Goal: Task Accomplishment & Management: Manage account settings

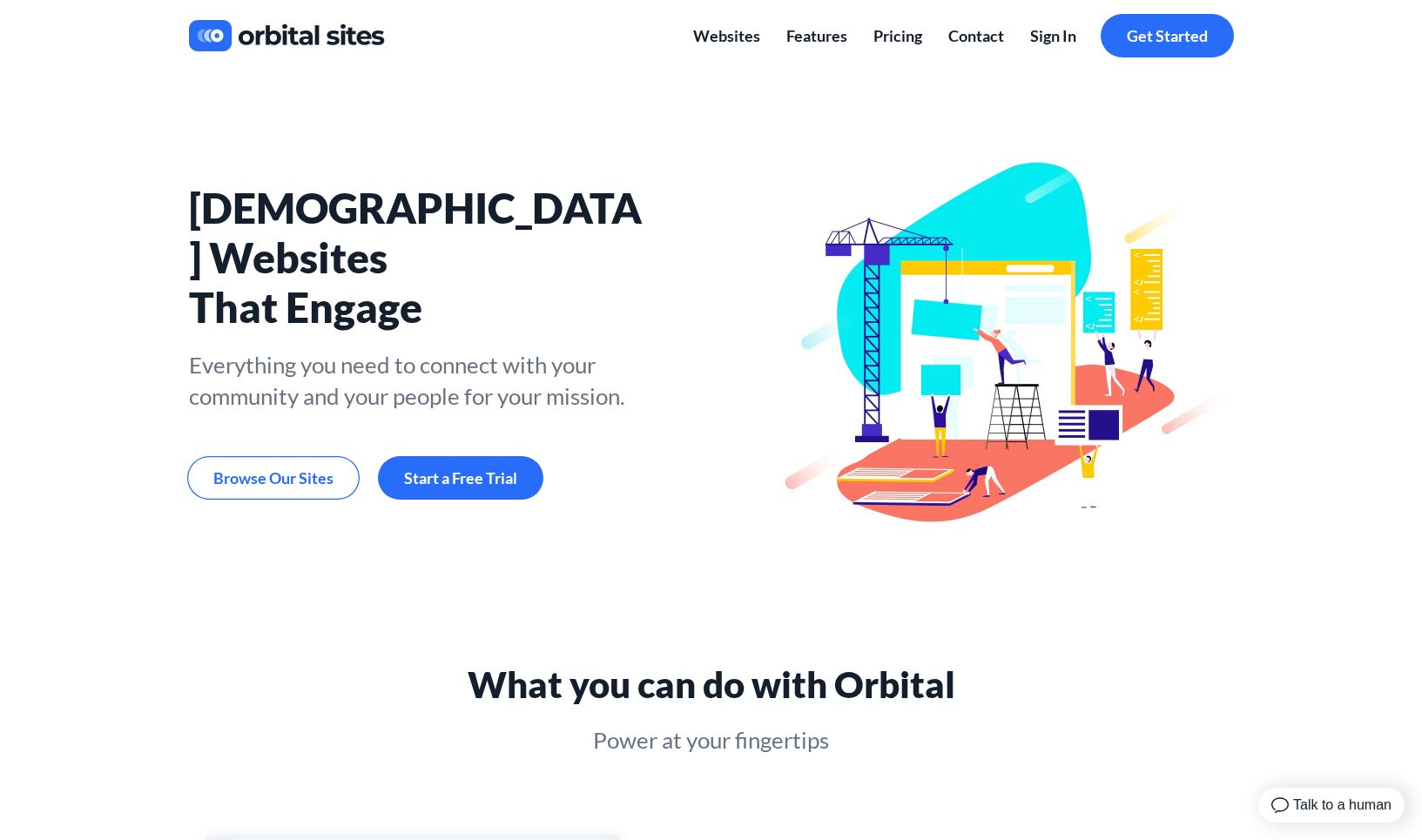
click at [1055, 40] on span "Sign In" at bounding box center [1053, 36] width 46 height 19
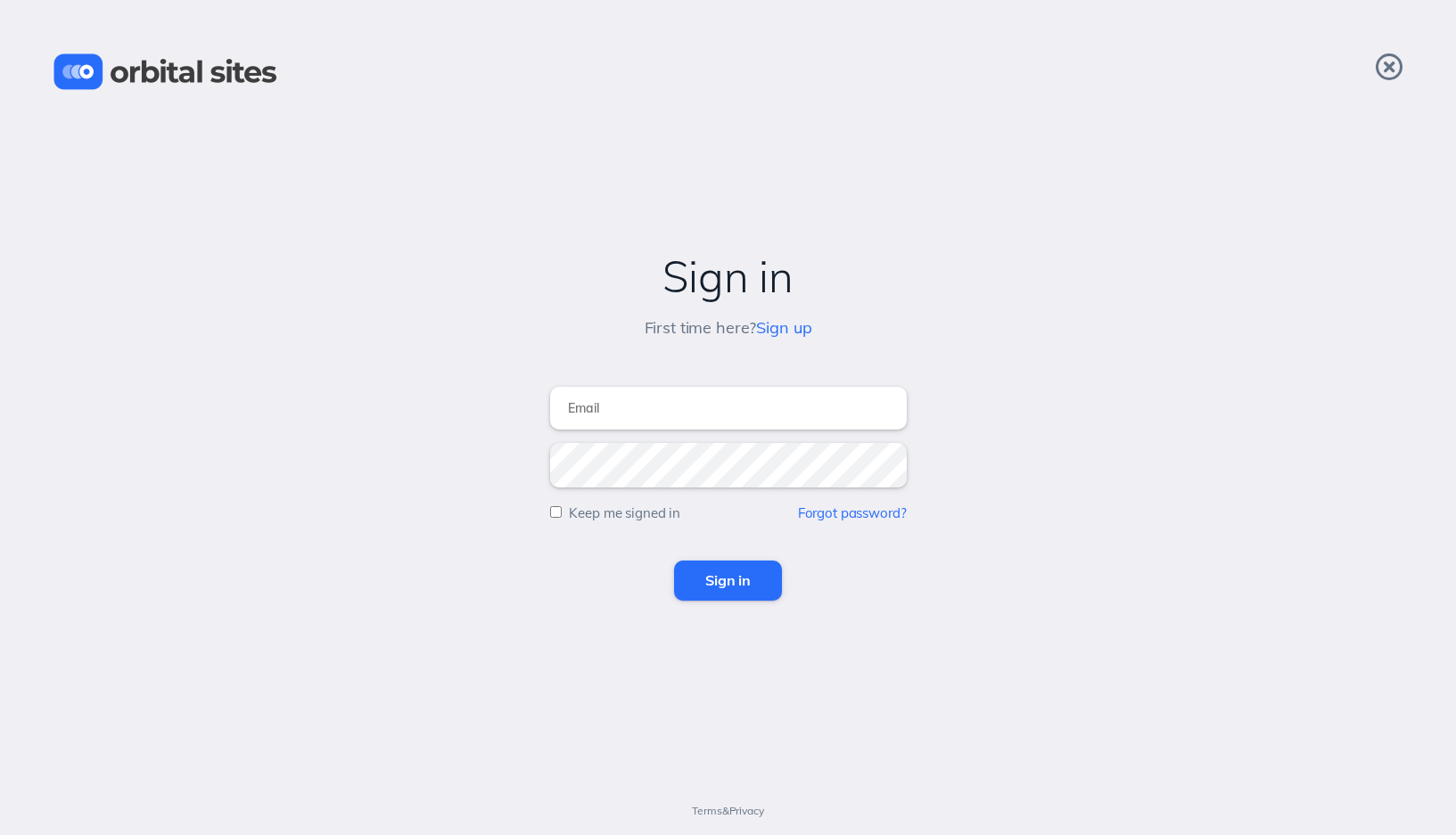
type input "[PERSON_NAME][EMAIL_ADDRESS][DOMAIN_NAME]"
click at [728, 580] on input "Sign in" at bounding box center [728, 581] width 108 height 40
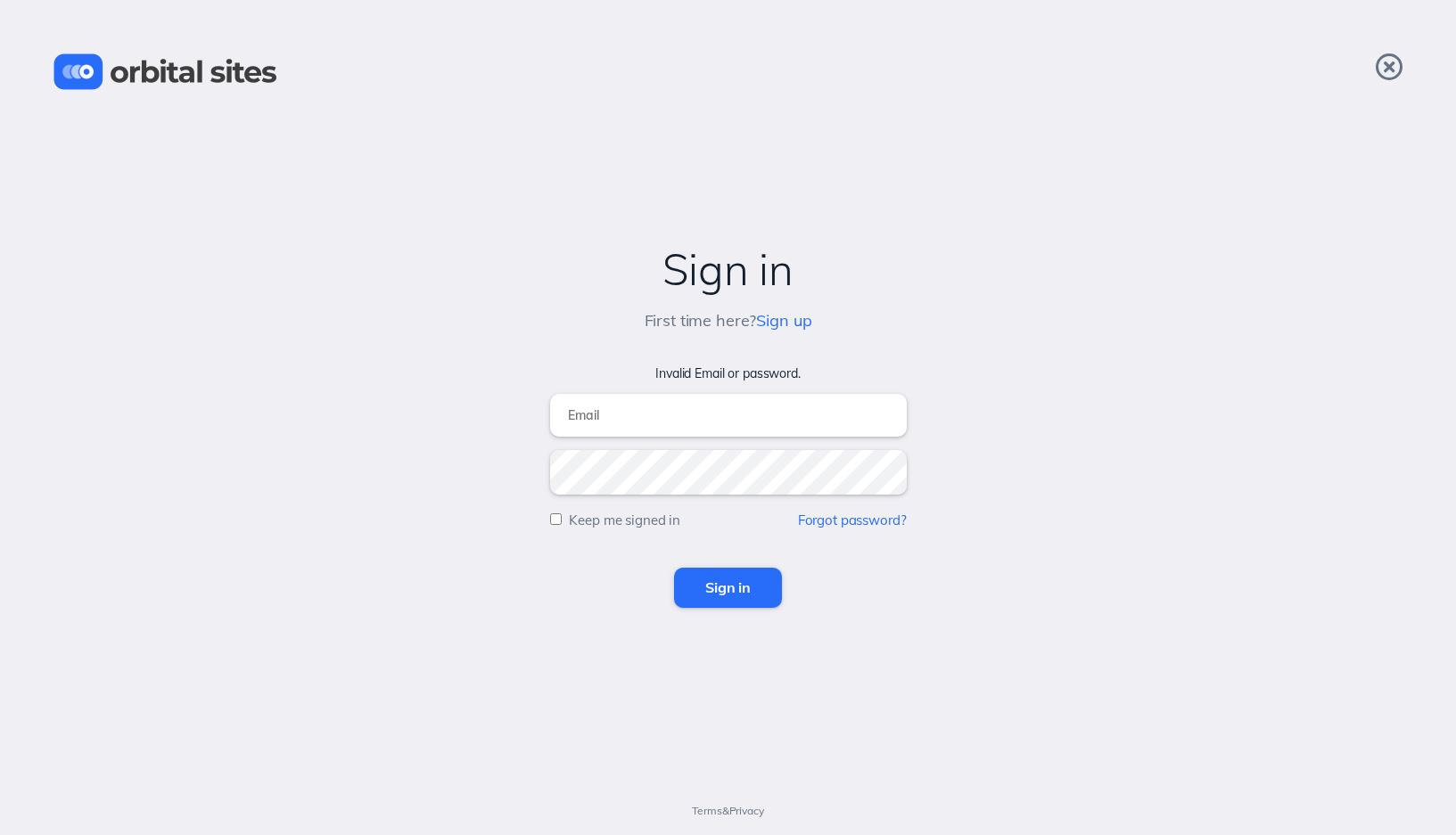
type input "[PERSON_NAME][EMAIL_ADDRESS][DOMAIN_NAME]"
click at [741, 593] on input "Sign in" at bounding box center [728, 588] width 108 height 40
type input "tom@chvrchnsq.org"
click at [715, 585] on input "Sign in" at bounding box center [728, 588] width 108 height 40
click at [843, 517] on link "Forgot password?" at bounding box center [852, 519] width 109 height 17
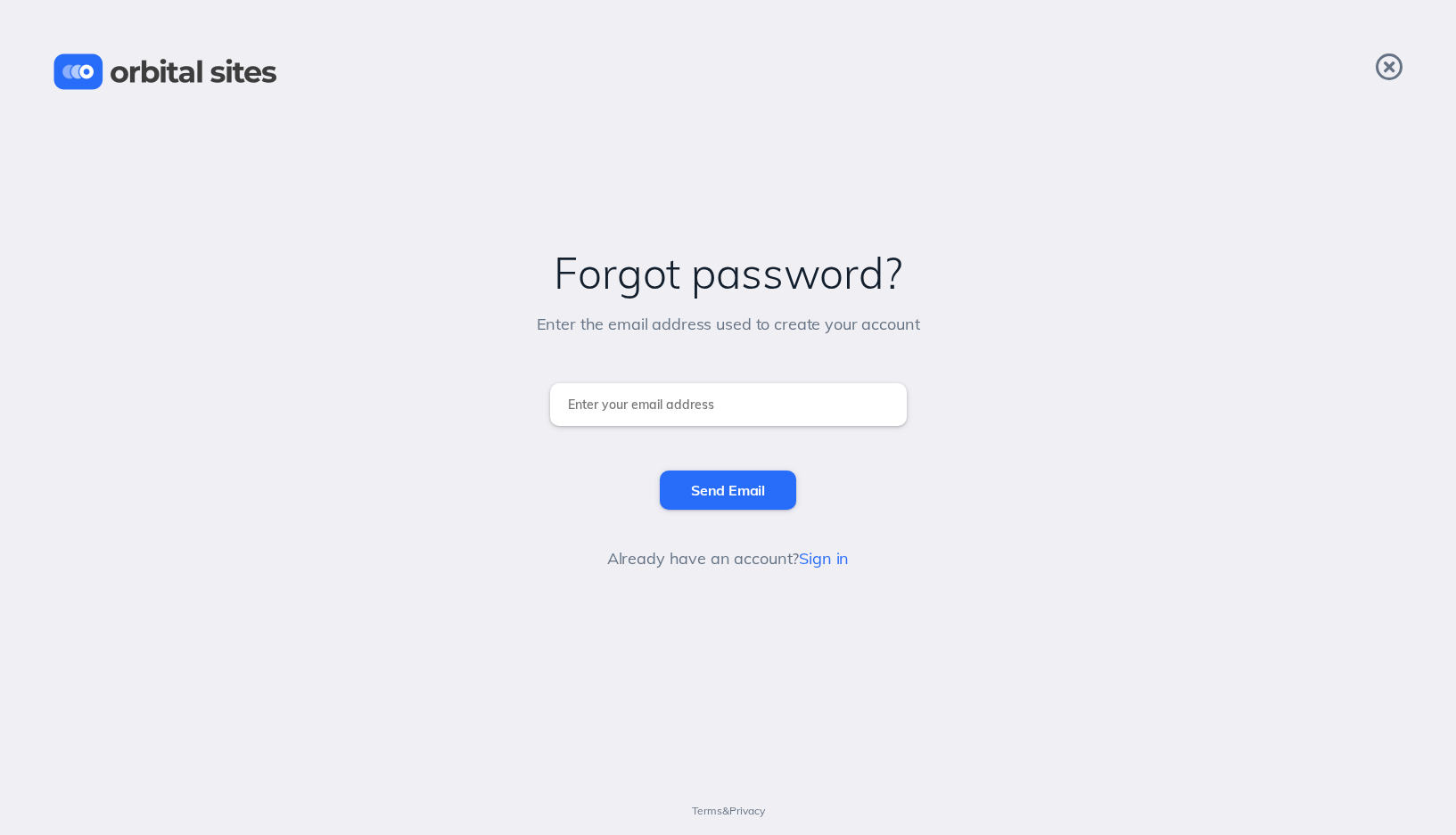
type input "tom@chvrchnsq.org"
click at [728, 489] on input "Send Email" at bounding box center [728, 491] width 137 height 40
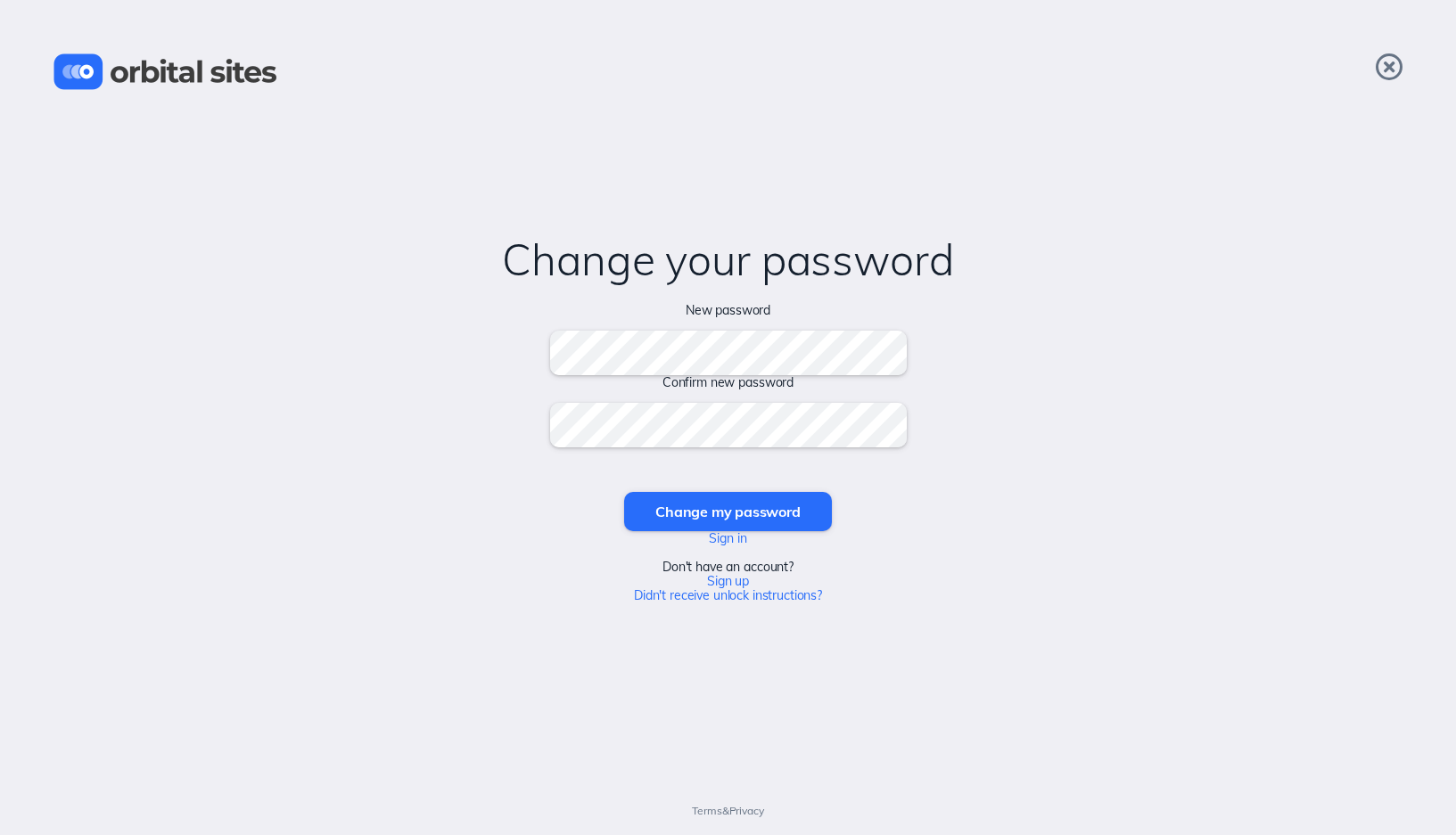
click at [728, 510] on input "Change my password" at bounding box center [727, 511] width 207 height 40
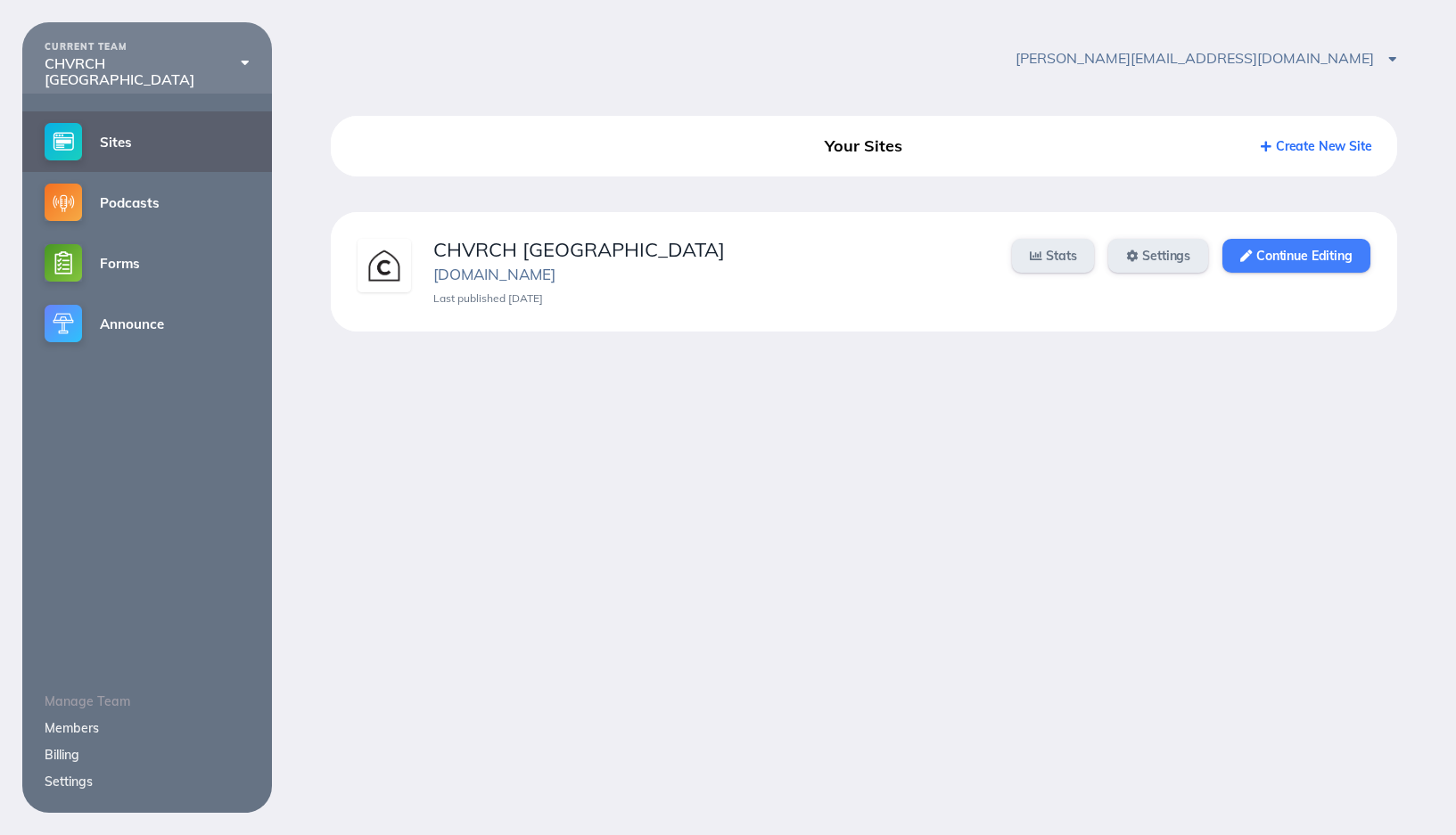
click at [1270, 256] on link "Continue Editing" at bounding box center [1296, 255] width 147 height 34
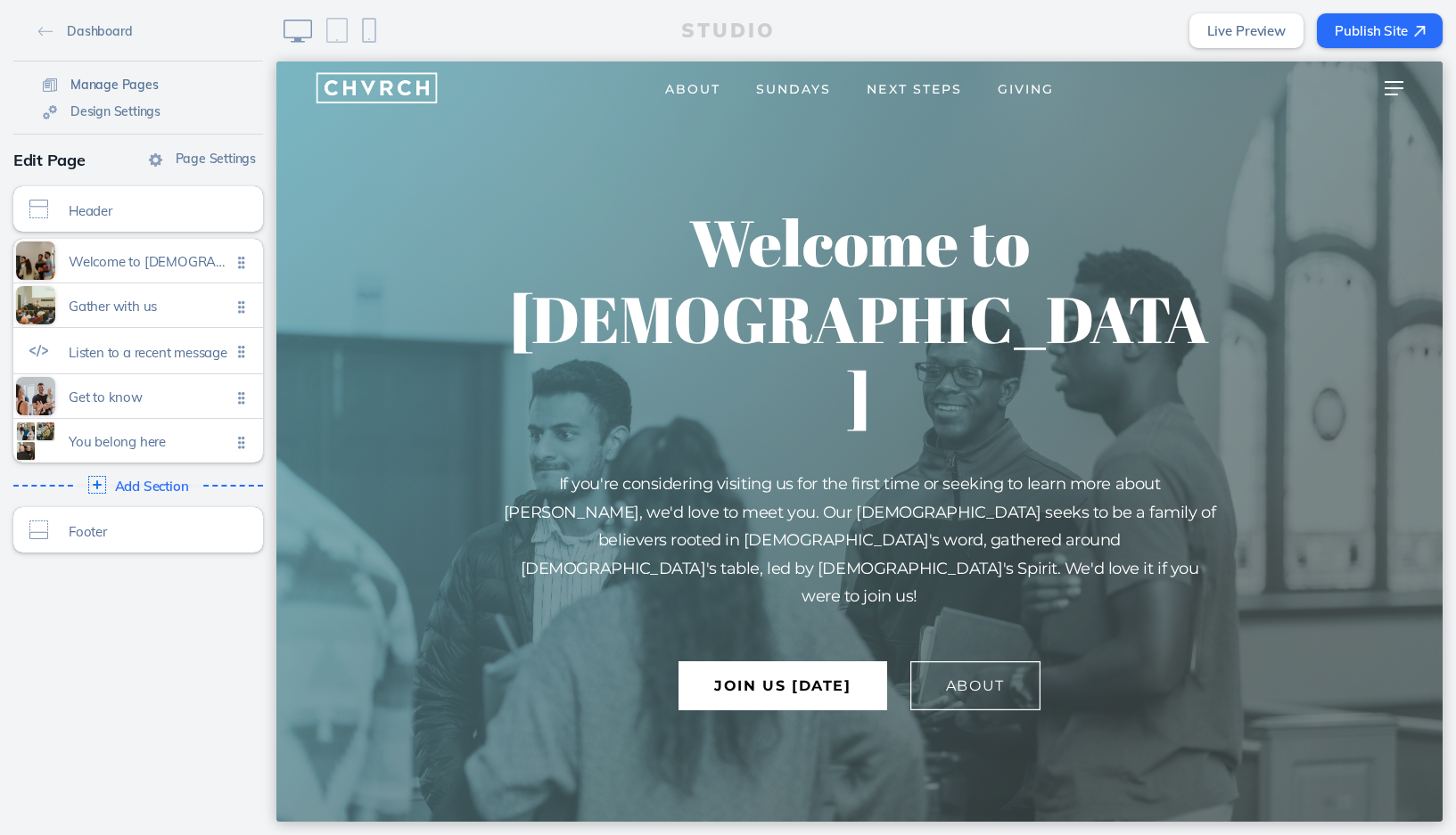
click at [125, 86] on span "Manage Pages" at bounding box center [114, 84] width 88 height 16
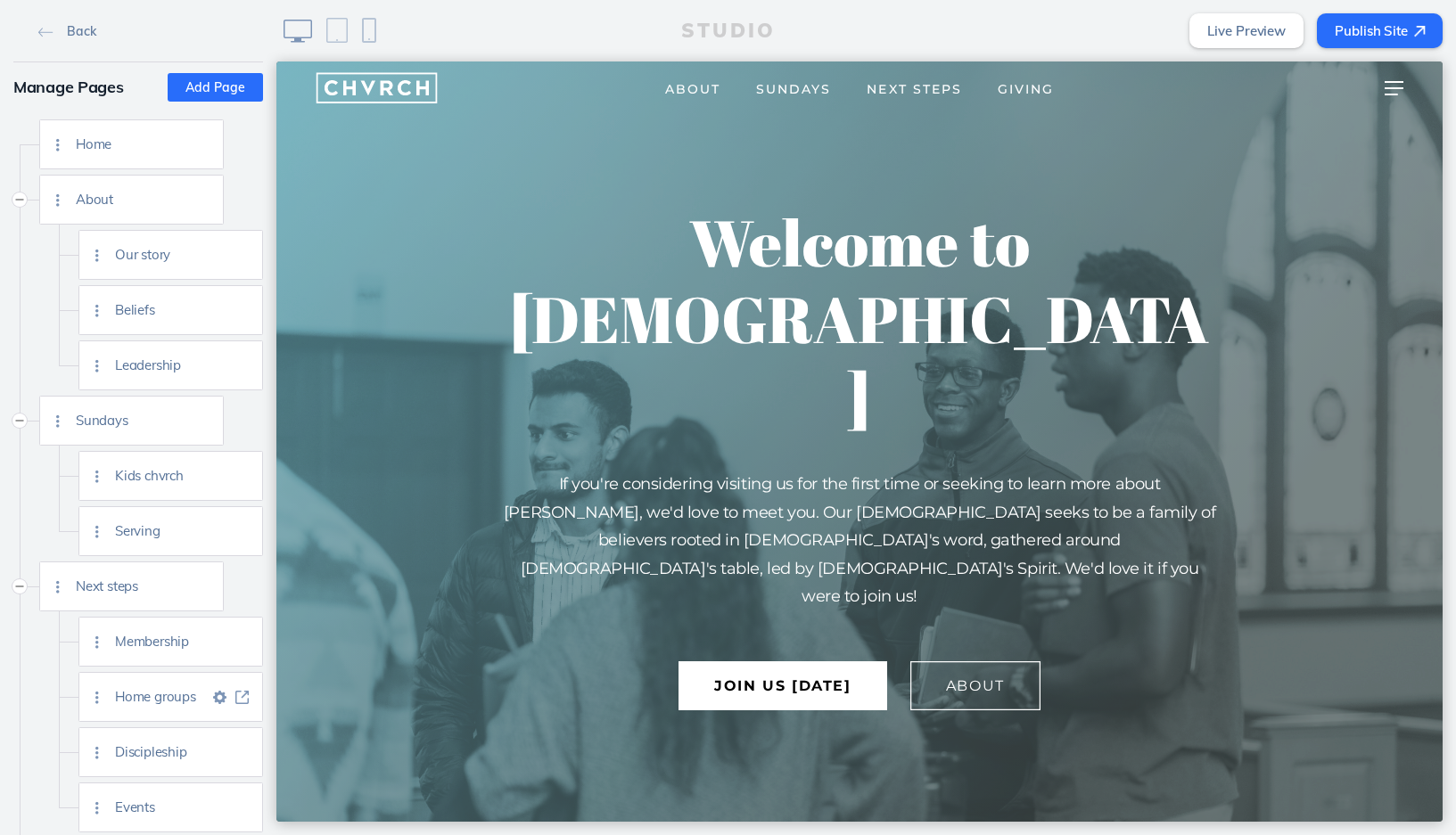
click at [238, 692] on img at bounding box center [243, 697] width 14 height 14
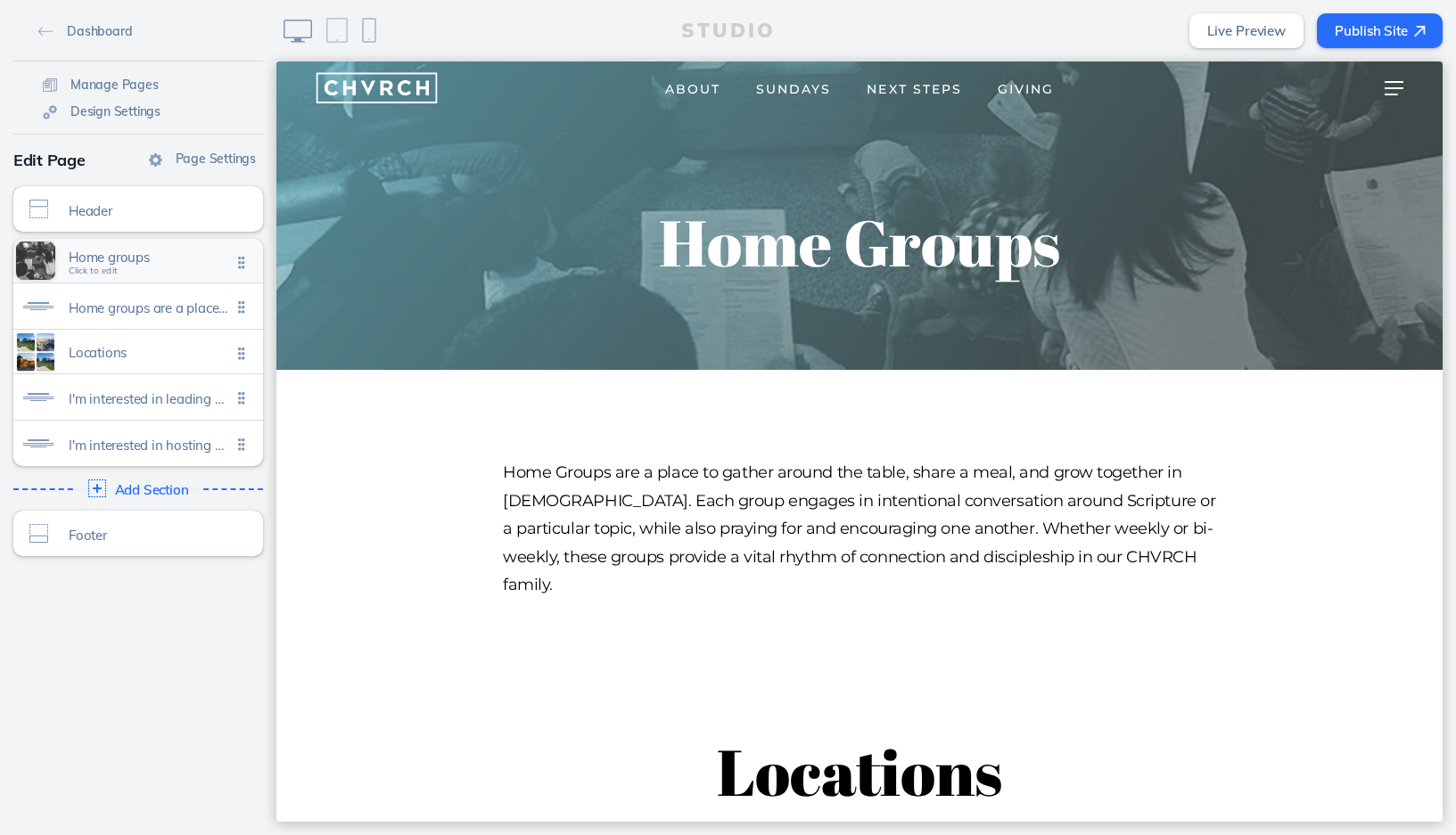
click at [167, 269] on span "Home groups Click to edit" at bounding box center [149, 261] width 162 height 15
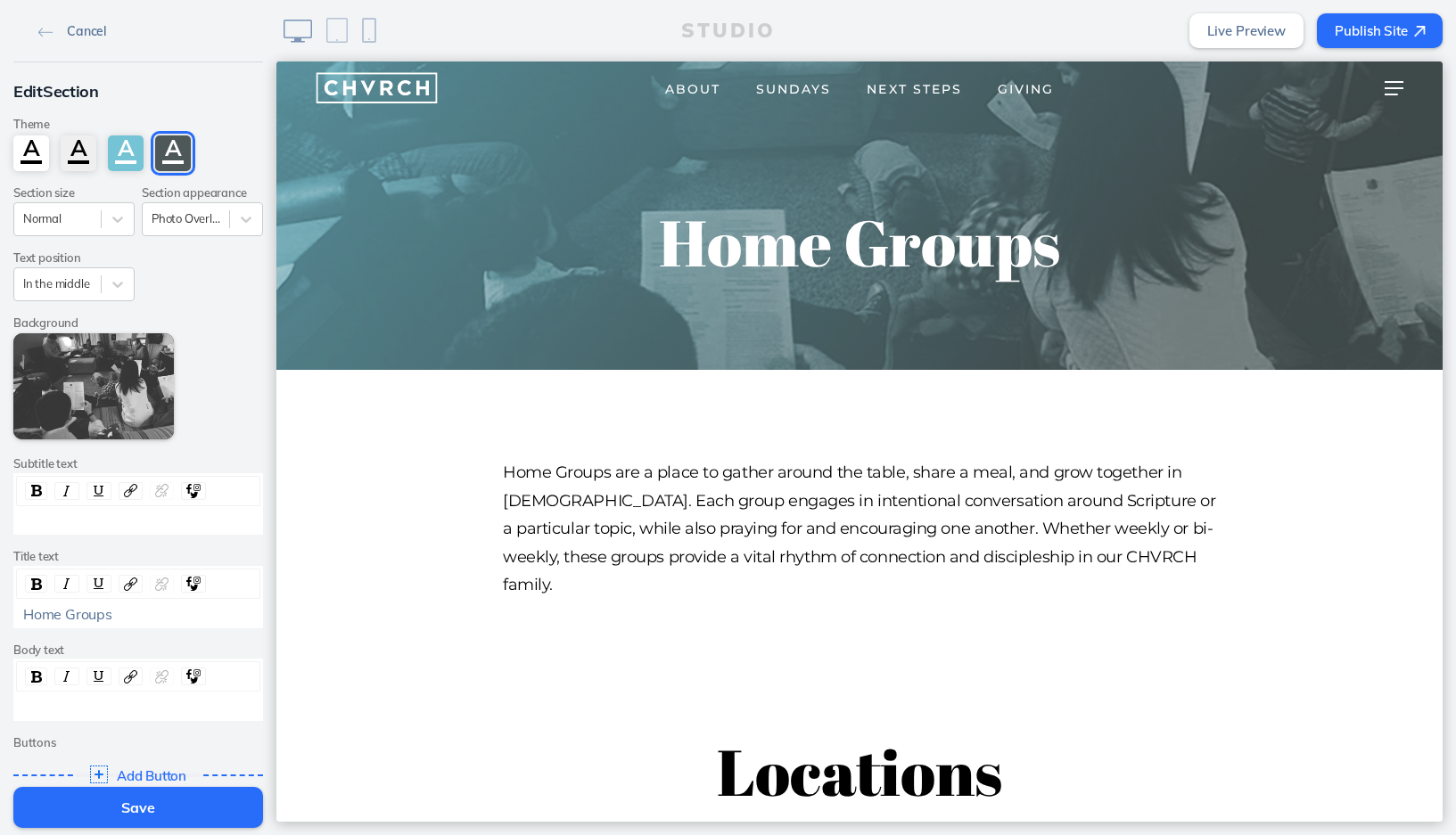
click at [45, 32] on img at bounding box center [46, 33] width 15 height 10
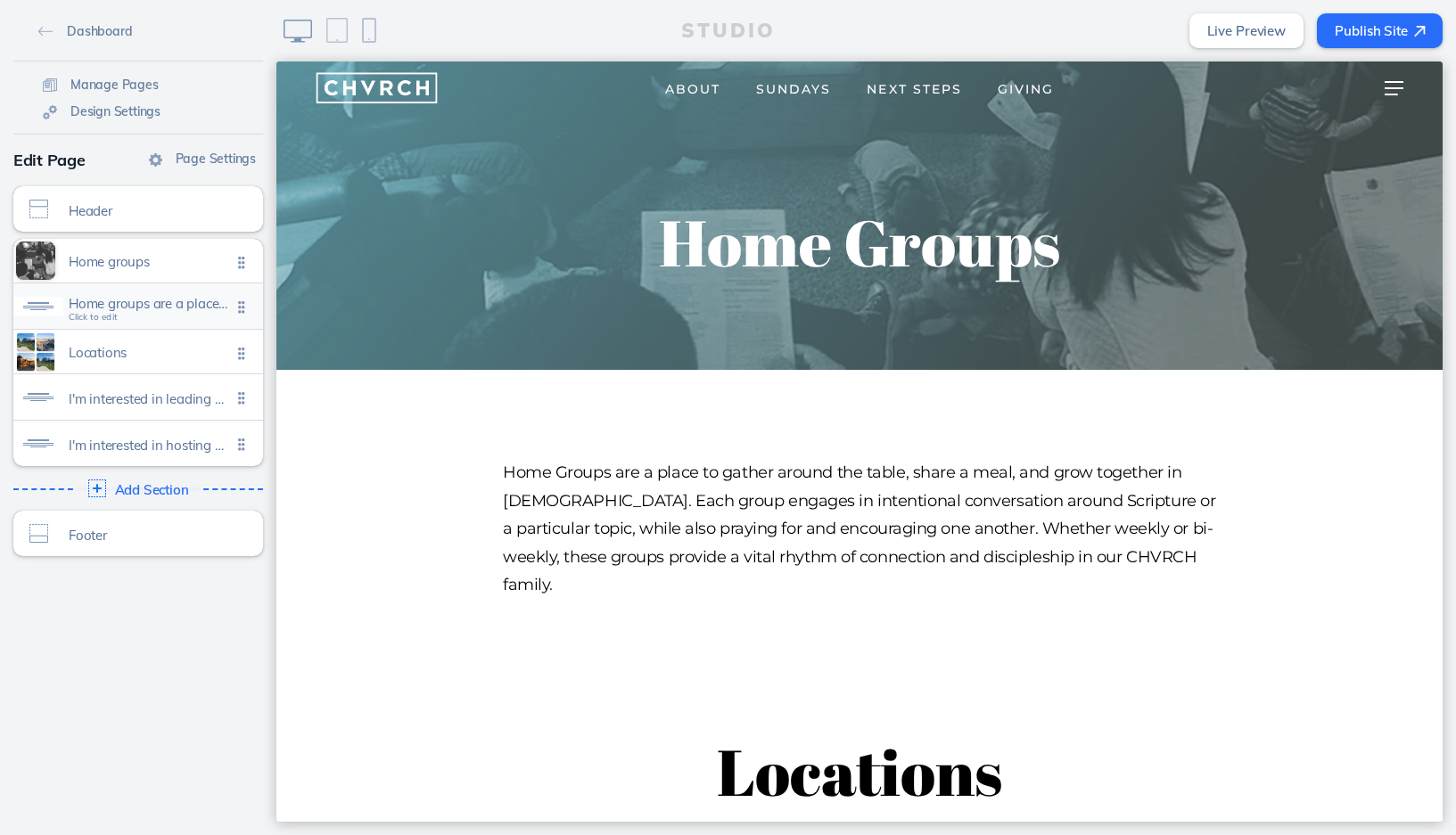
click at [166, 312] on span "Home groups are a place to gather around the table, share a meal, and grow toge…" at bounding box center [149, 308] width 162 height 15
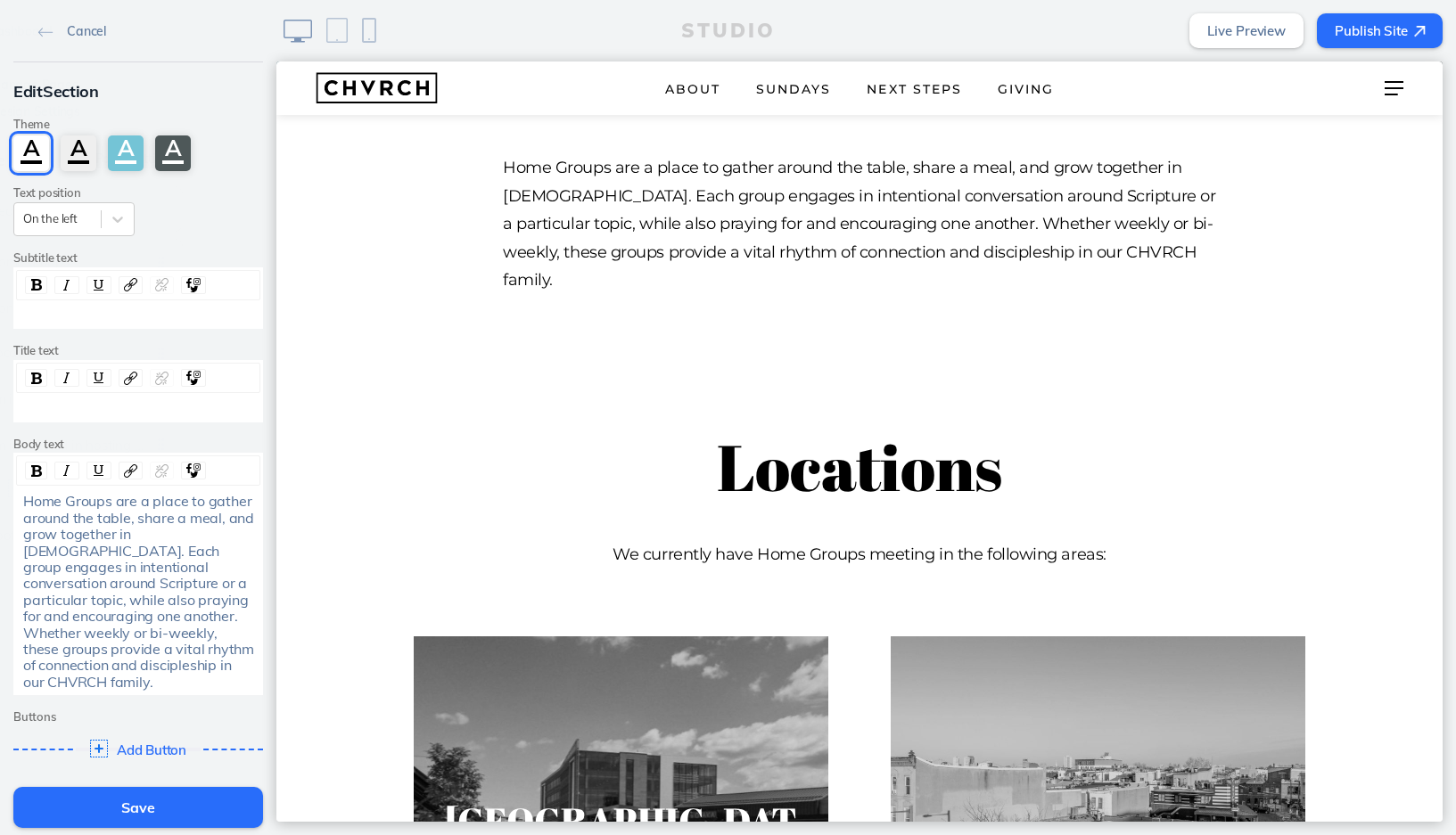
scroll to position [309, 0]
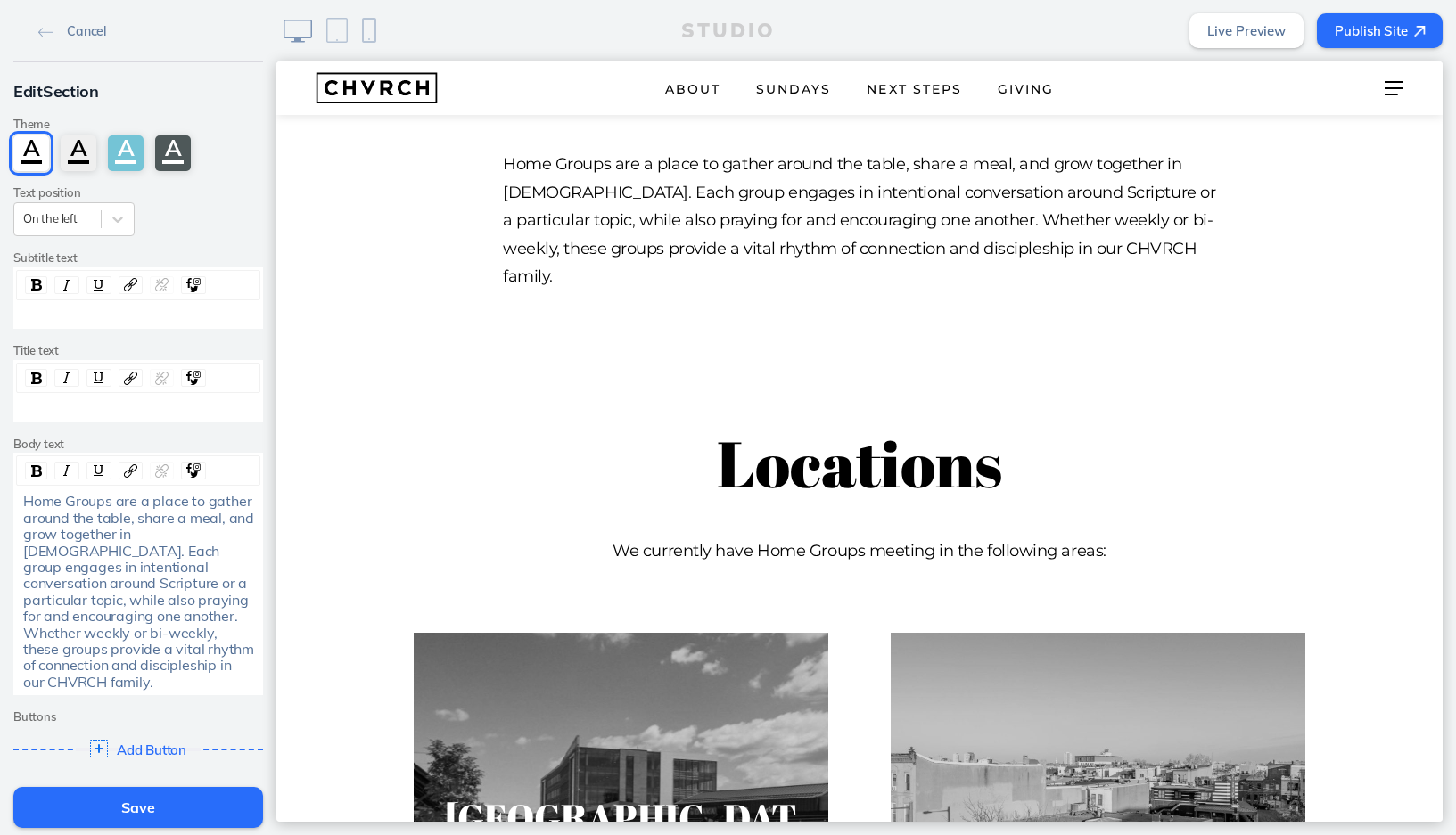
click at [647, 164] on p "Home Groups are a place to gather around the table, share a meal, and grow toge…" at bounding box center [859, 221] width 714 height 140
click at [646, 164] on p "Home Groups are a place to gather around the table, share a meal, and grow toge…" at bounding box center [859, 221] width 714 height 140
click at [146, 501] on span "Home Groups are a place to gather around the table, share a meal, and grow toge…" at bounding box center [140, 591] width 235 height 198
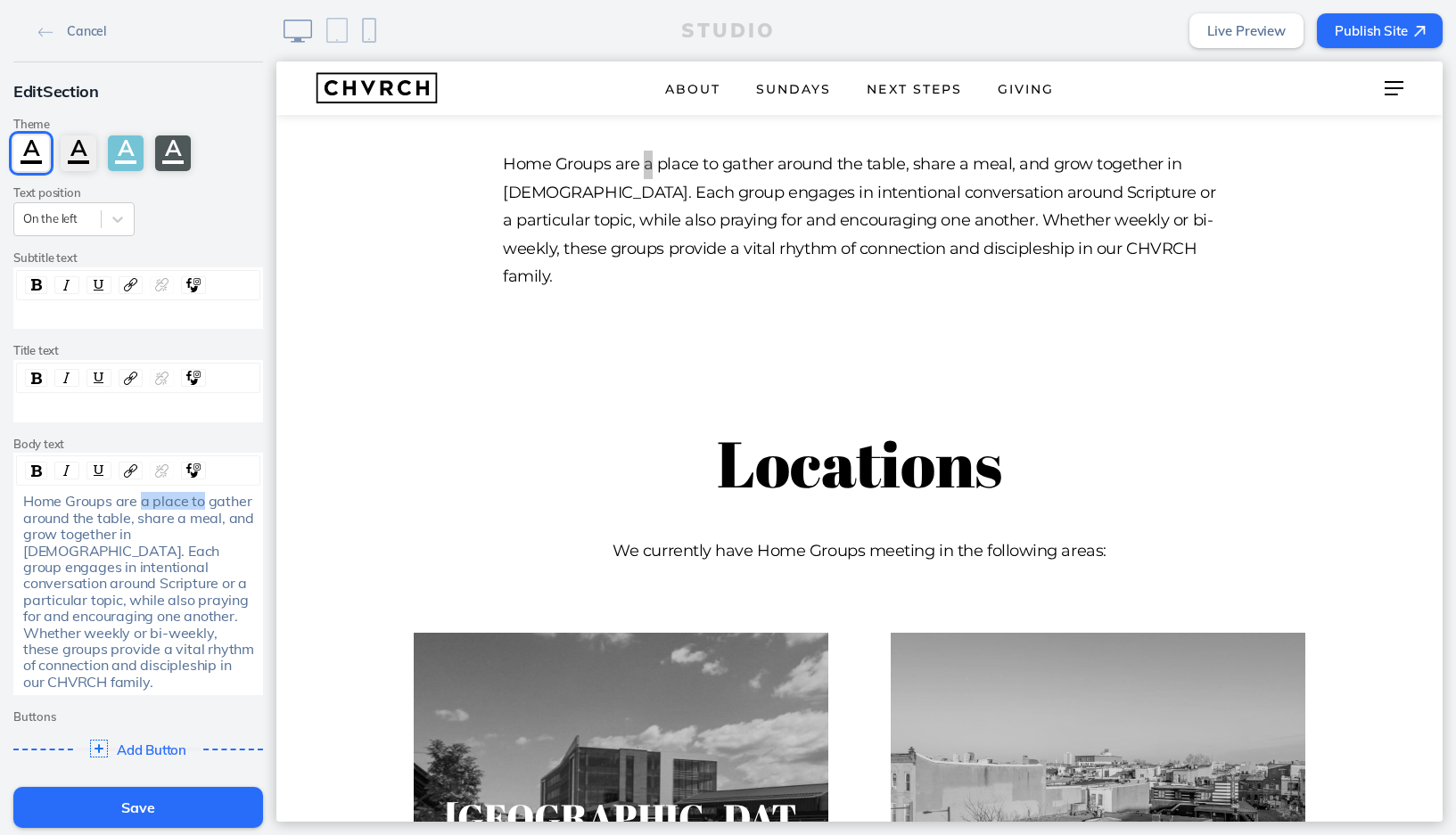
drag, startPoint x: 201, startPoint y: 499, endPoint x: 141, endPoint y: 500, distance: 60.0
click at [141, 500] on span "Home Groups are a place to gather around the table, share a meal, and grow toge…" at bounding box center [140, 591] width 235 height 198
click at [84, 515] on span "Home Groups are where we gather around the table, share a meal, and grow togeth…" at bounding box center [140, 591] width 235 height 198
click at [113, 515] on span "Home Groups are where we gather around a table, share a meal, and grow together…" at bounding box center [140, 591] width 235 height 198
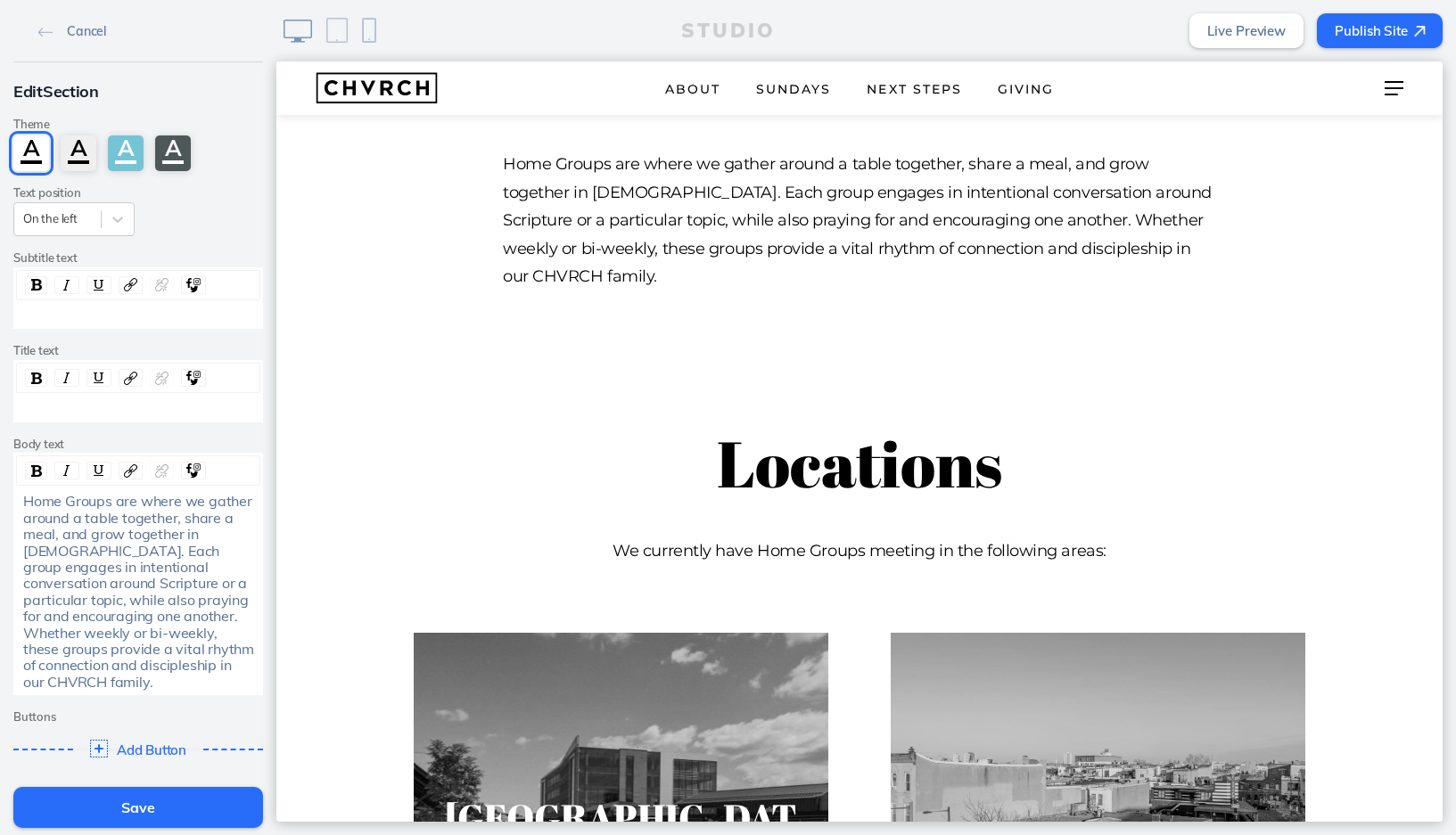
click at [141, 798] on button "Save" at bounding box center [139, 806] width 249 height 41
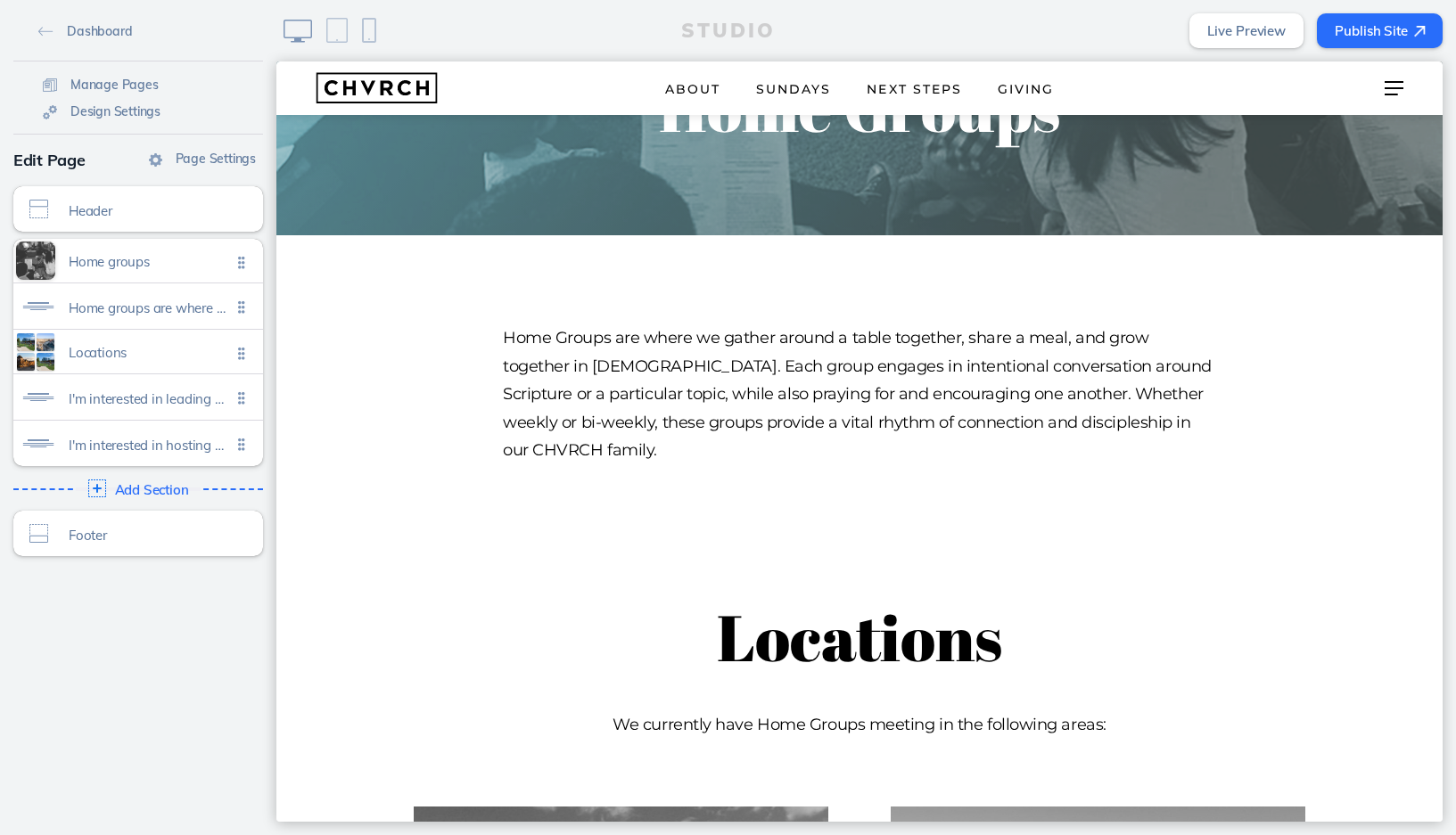
scroll to position [141, 0]
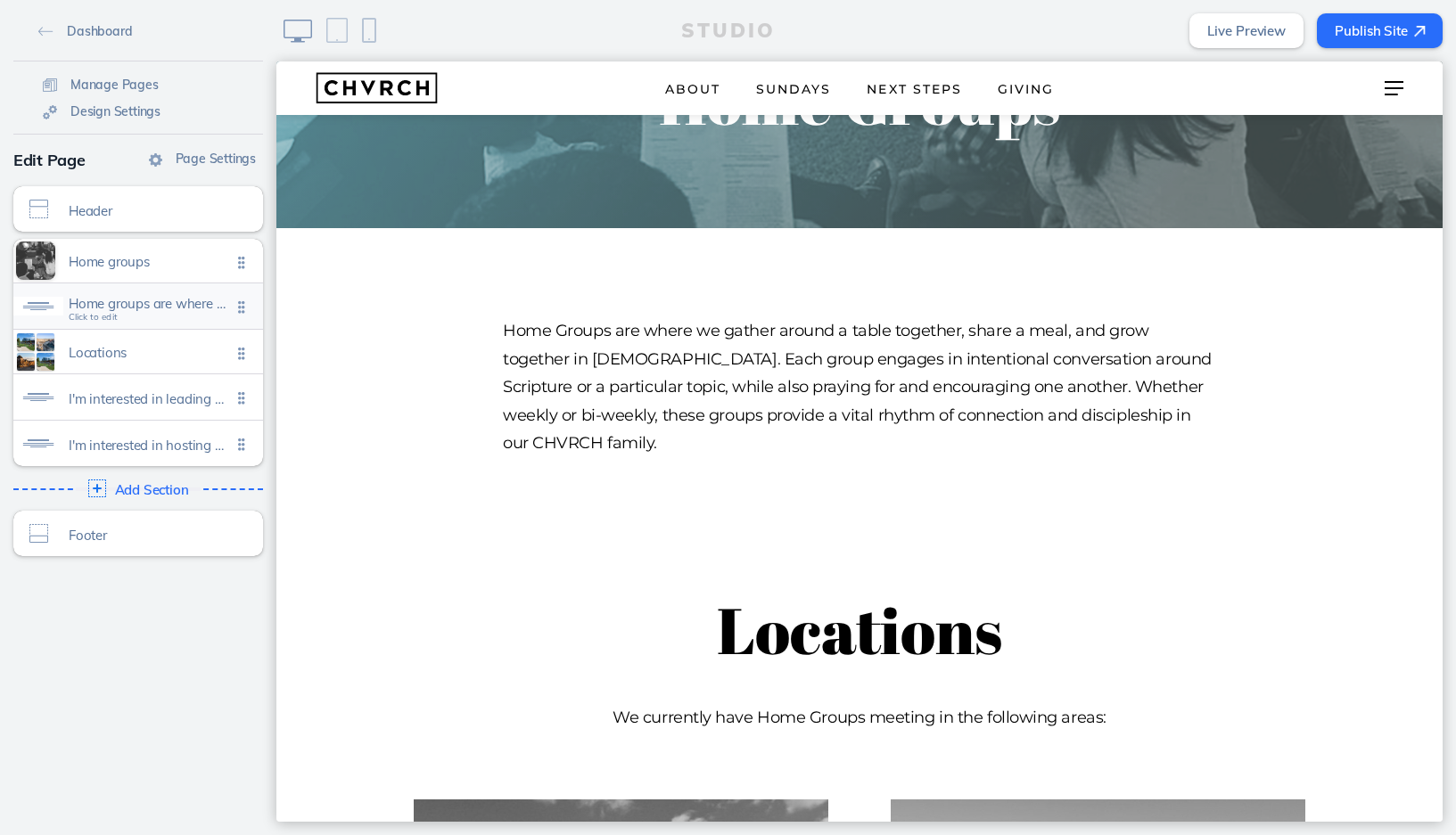
click at [160, 318] on div "Home groups are where we gather around a table together, share a meal, and grow…" at bounding box center [139, 306] width 249 height 46
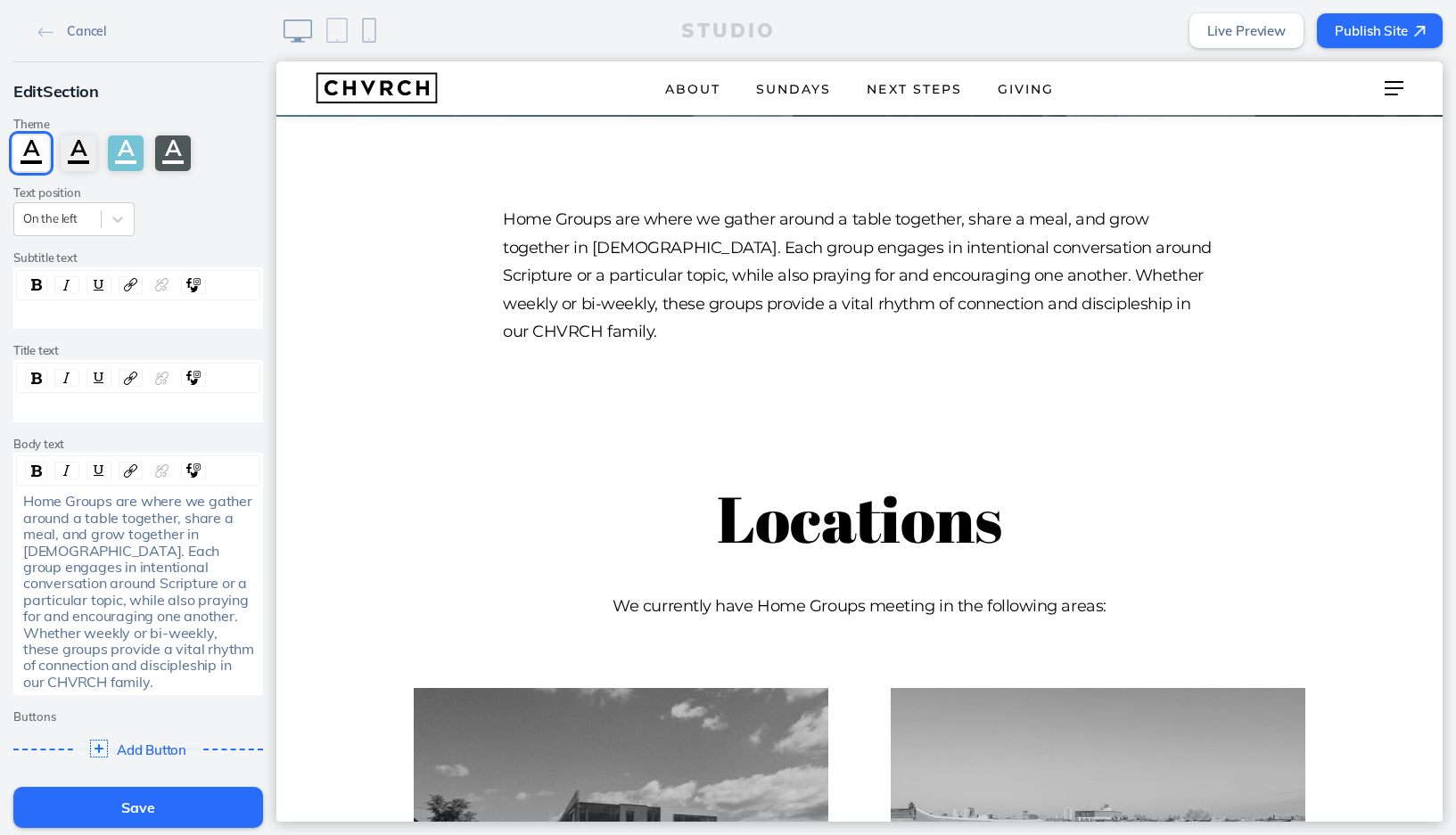
scroll to position [255, 0]
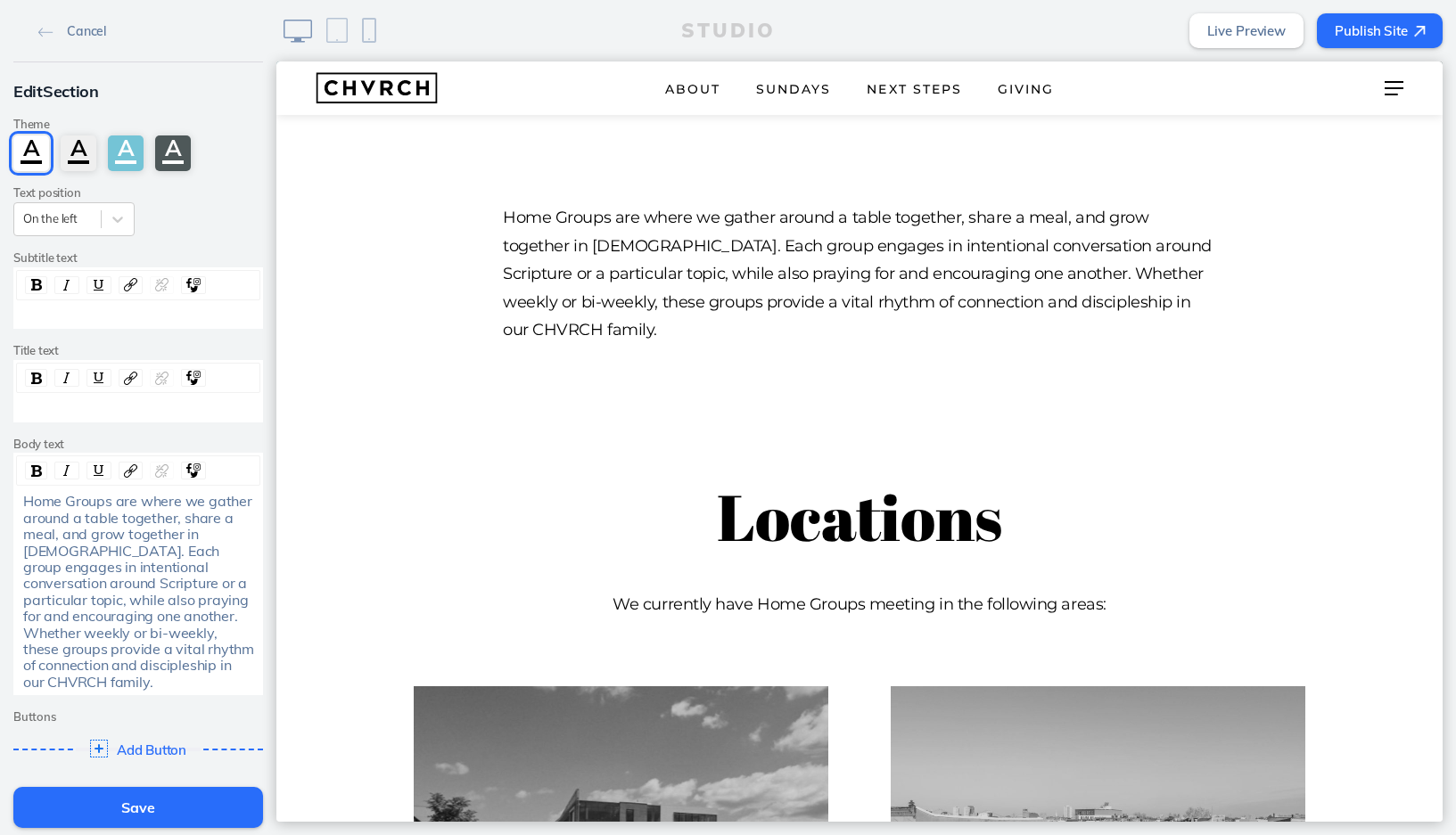
click at [134, 572] on span "Home Groups are where we gather around a table together, share a meal, and grow…" at bounding box center [140, 591] width 235 height 198
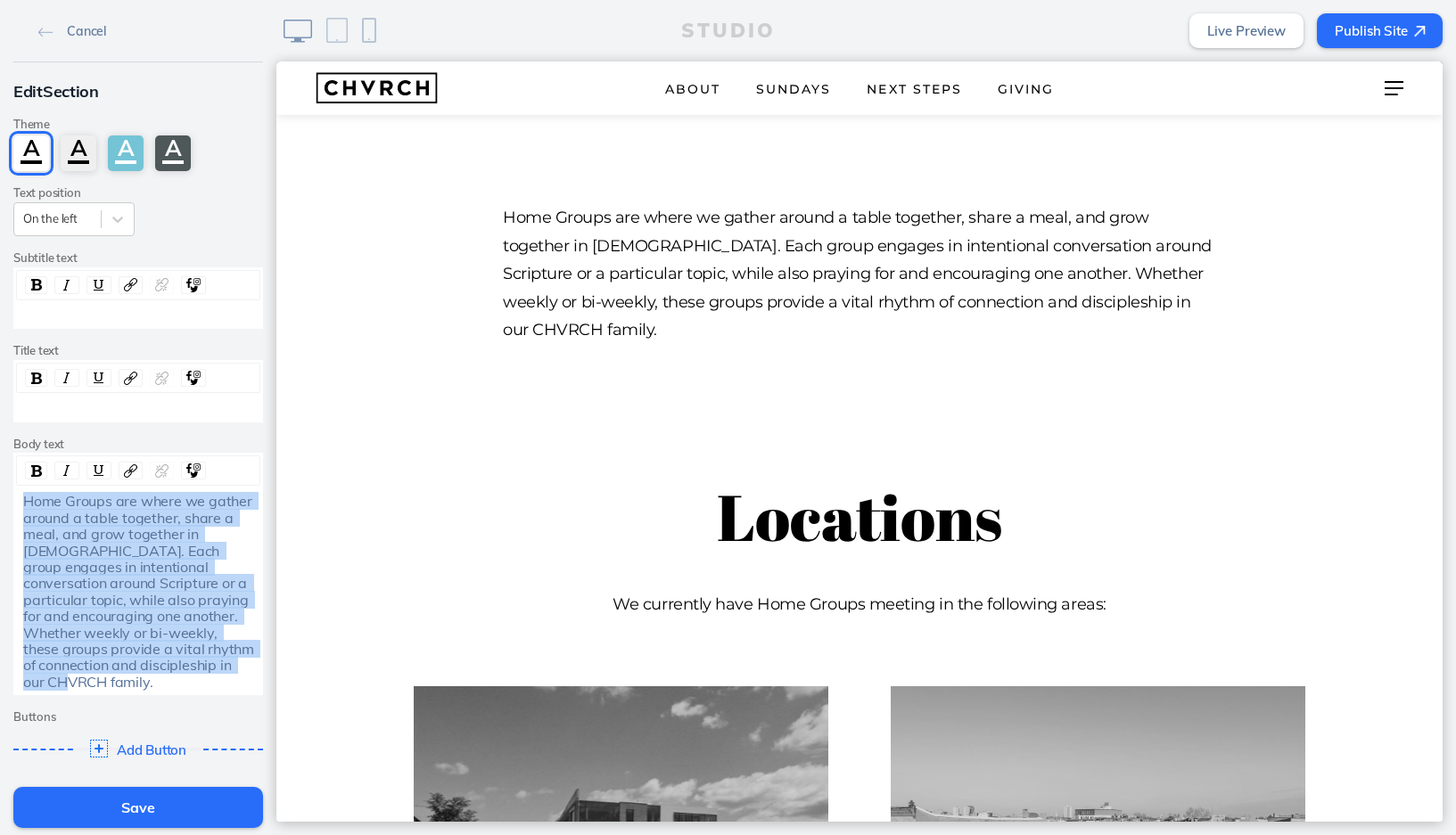
click at [134, 572] on span "Home Groups are where we gather around a table together, share a meal, and grow…" at bounding box center [140, 591] width 235 height 198
copy span "Home Groups are where we gather around a table together, share a meal, and grow…"
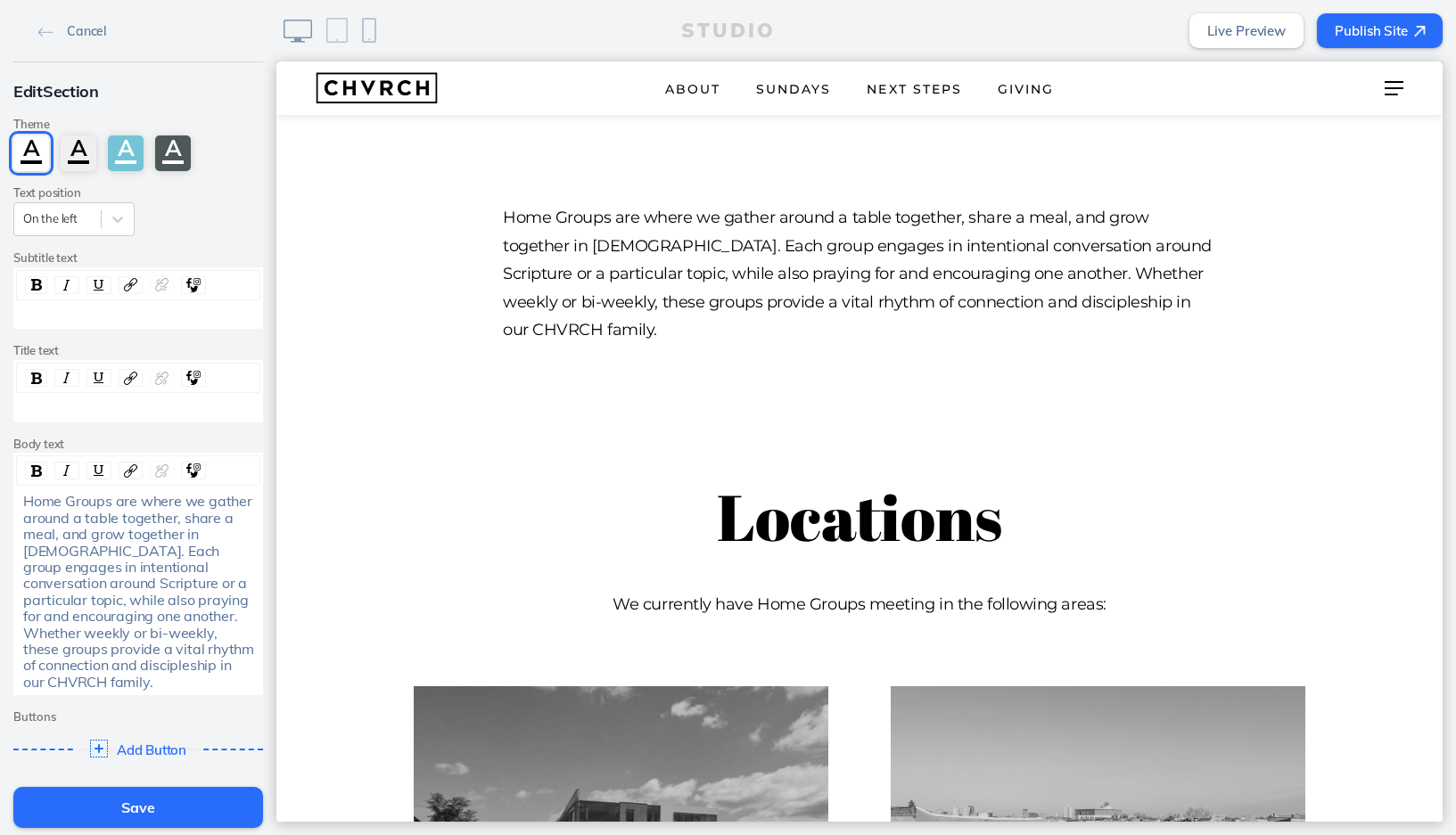
click at [128, 405] on div "rdw-editor" at bounding box center [138, 408] width 231 height 16
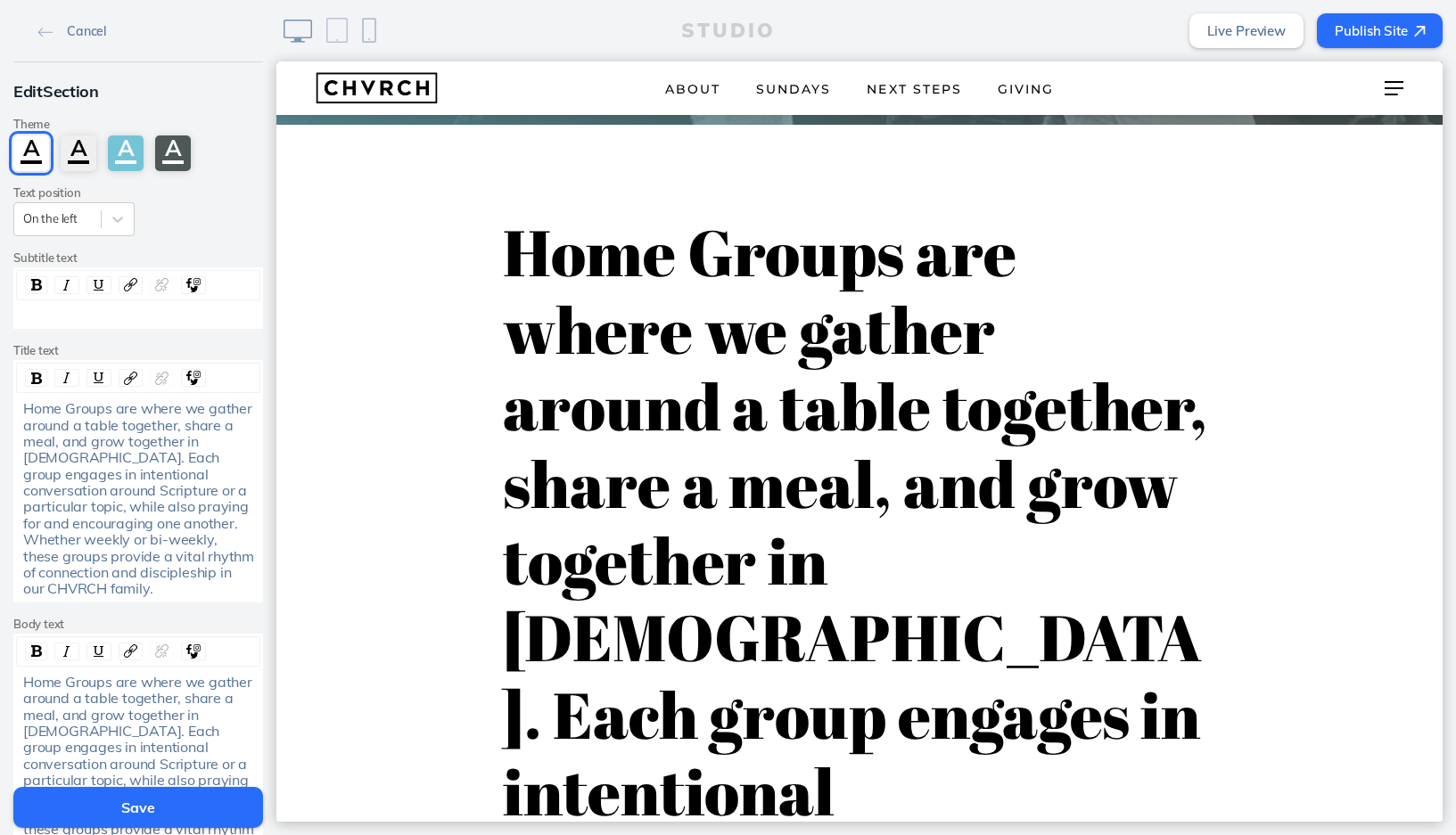
scroll to position [244, 0]
click at [103, 494] on span "Home Groups are where we gather around a table together, share a meal, and grow…" at bounding box center [140, 498] width 235 height 198
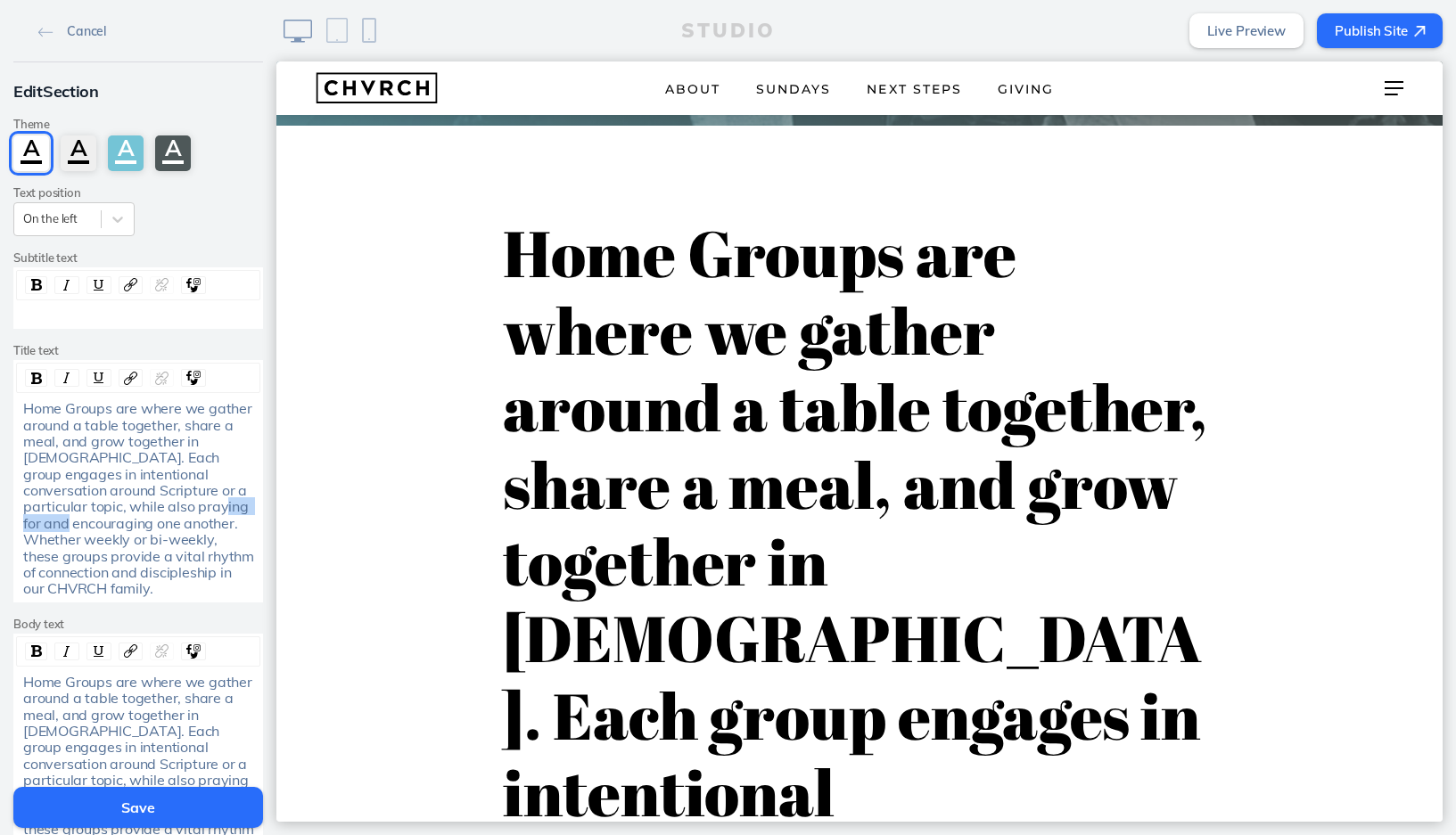
click at [103, 494] on span "Home Groups are where we gather around a table together, share a meal, and grow…" at bounding box center [140, 498] width 235 height 198
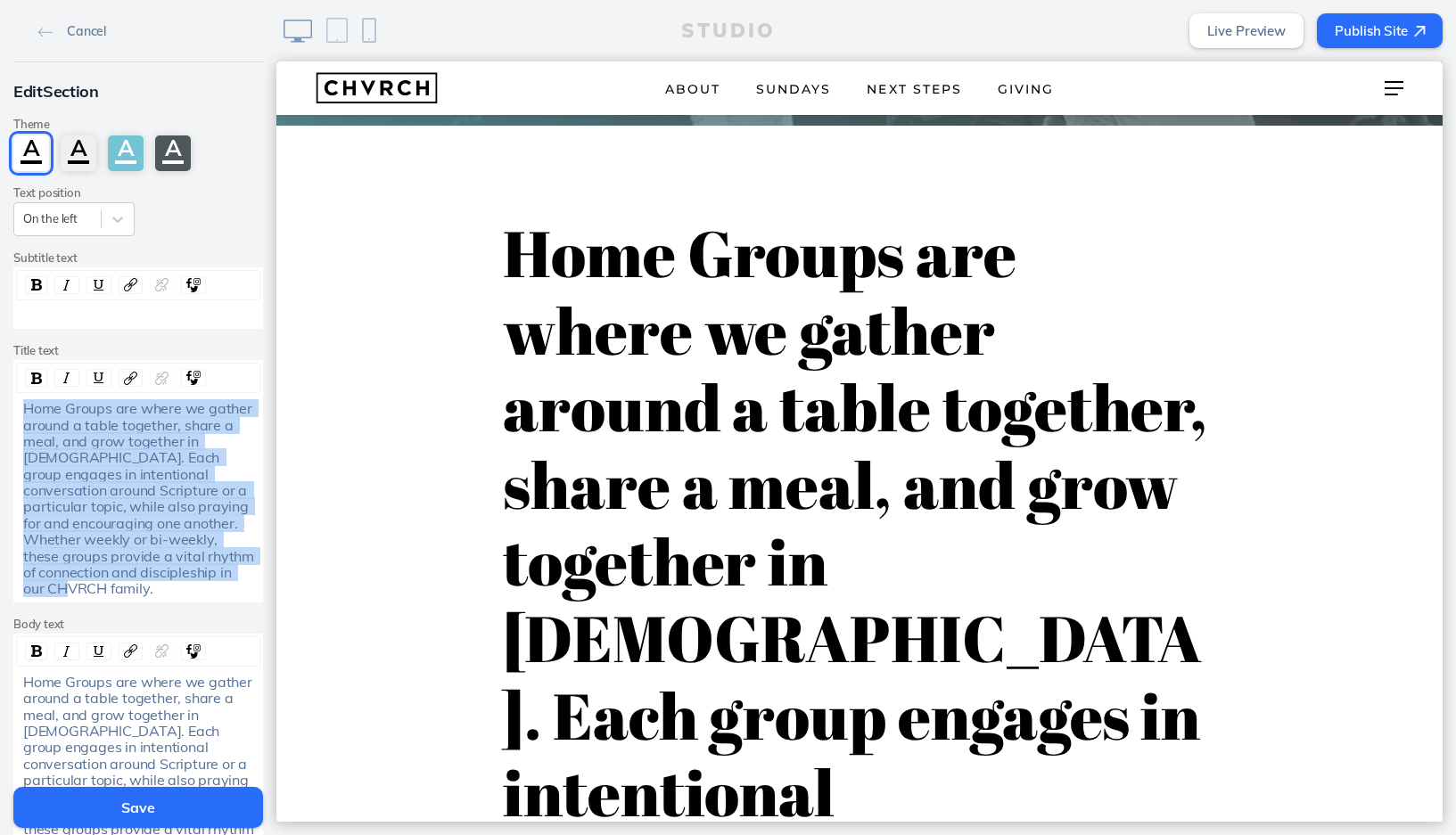
click at [103, 494] on span "Home Groups are where we gather around a table together, share a meal, and grow…" at bounding box center [140, 498] width 235 height 198
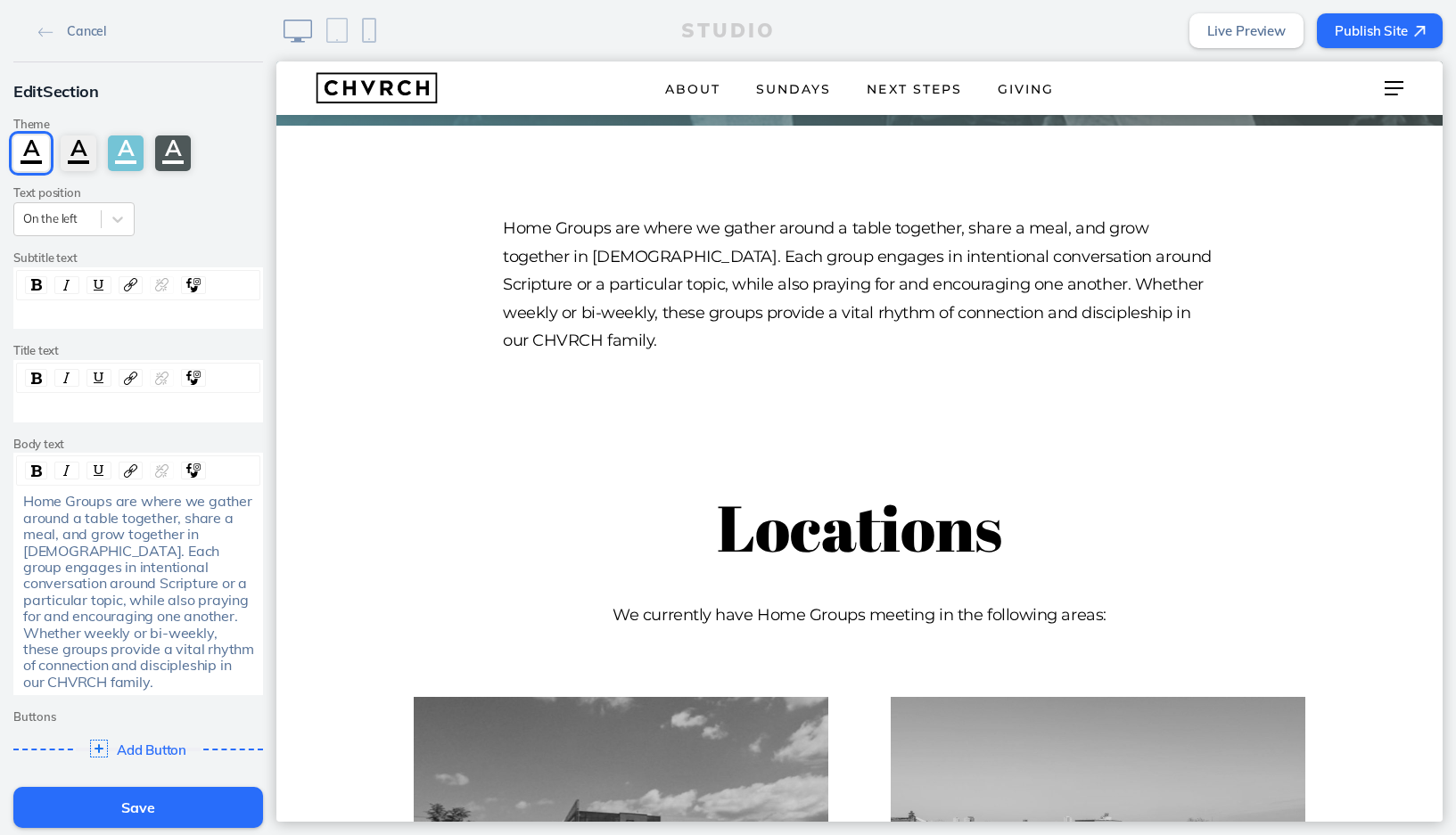
click at [94, 311] on div "rdw-editor" at bounding box center [138, 316] width 231 height 16
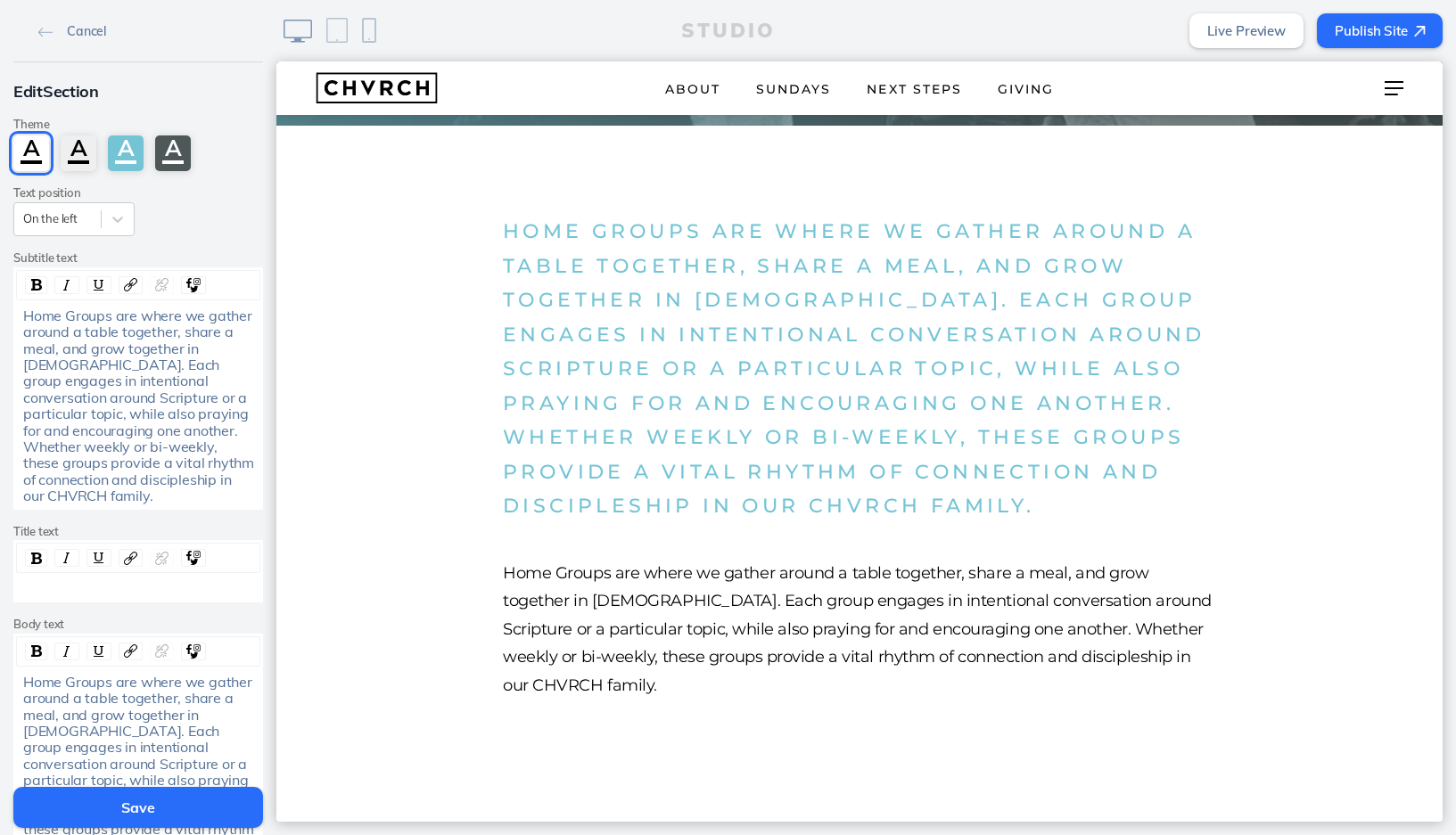
click at [112, 673] on span "Home Groups are where we gather around a table together, share a meal, and grow…" at bounding box center [140, 772] width 235 height 198
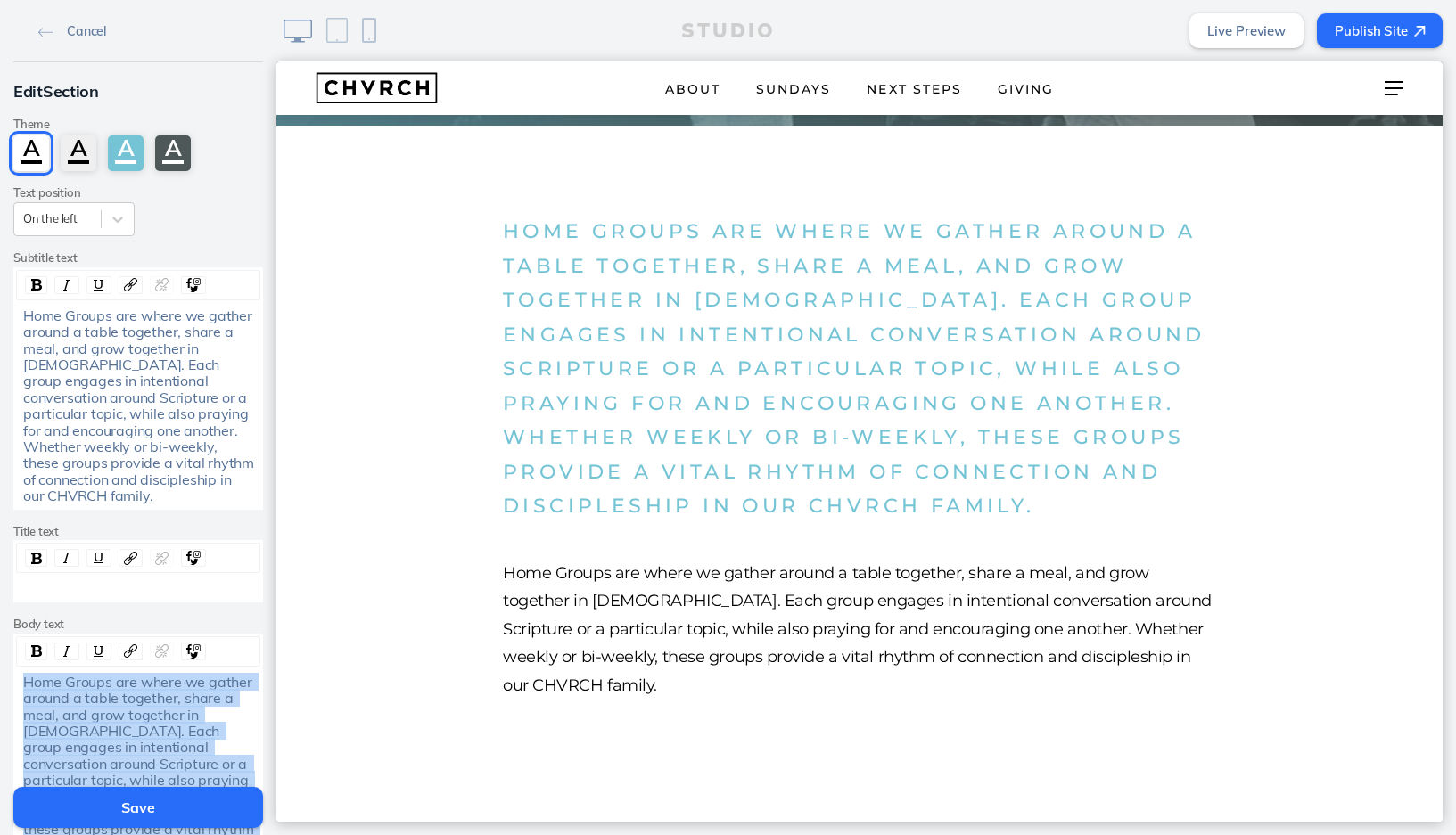
click at [112, 673] on span "Home Groups are where we gather around a table together, share a meal, and grow…" at bounding box center [140, 772] width 235 height 198
copy span "Home Groups are where we gather around a table together, share a meal, and grow…"
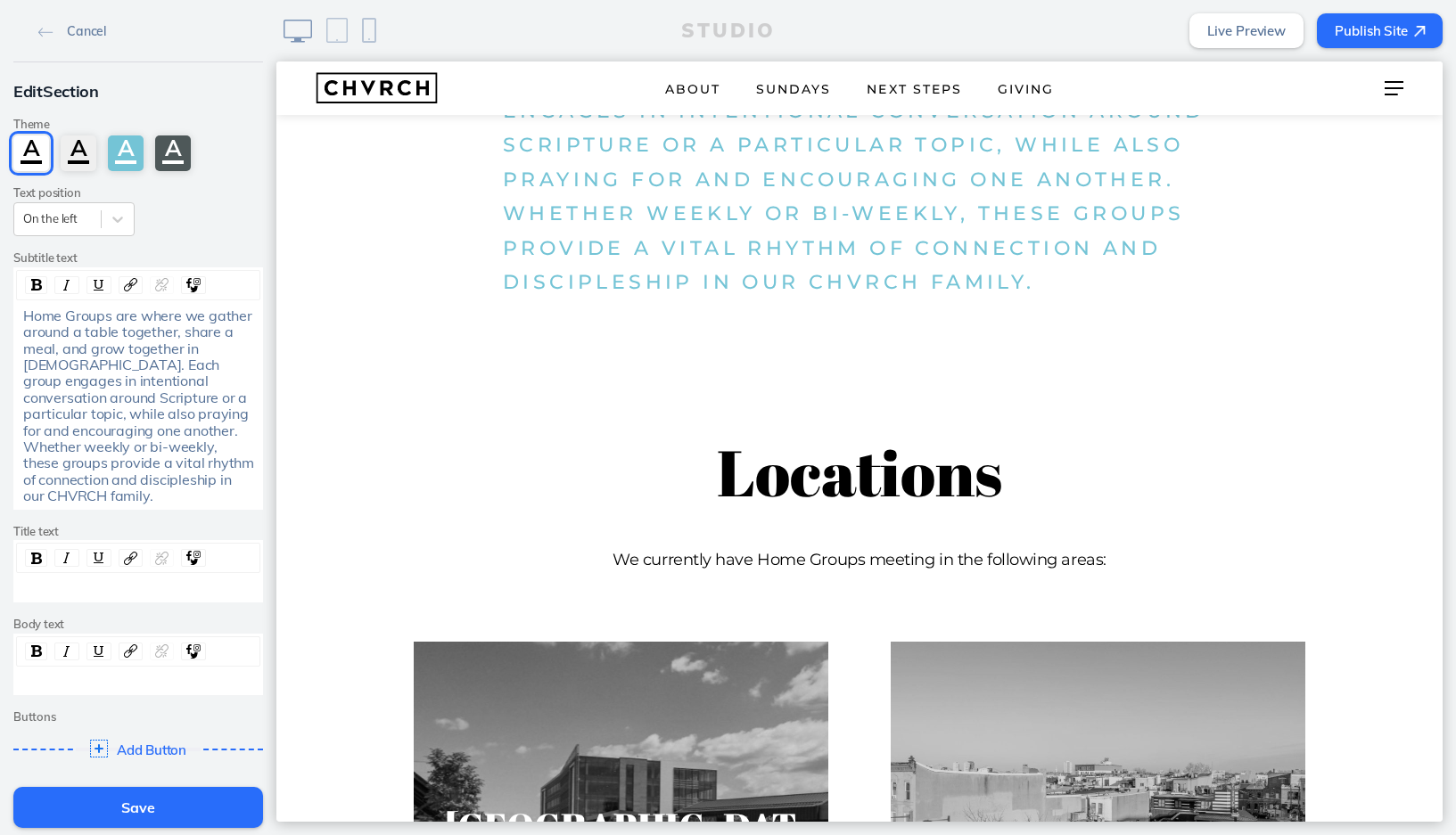
scroll to position [488, 0]
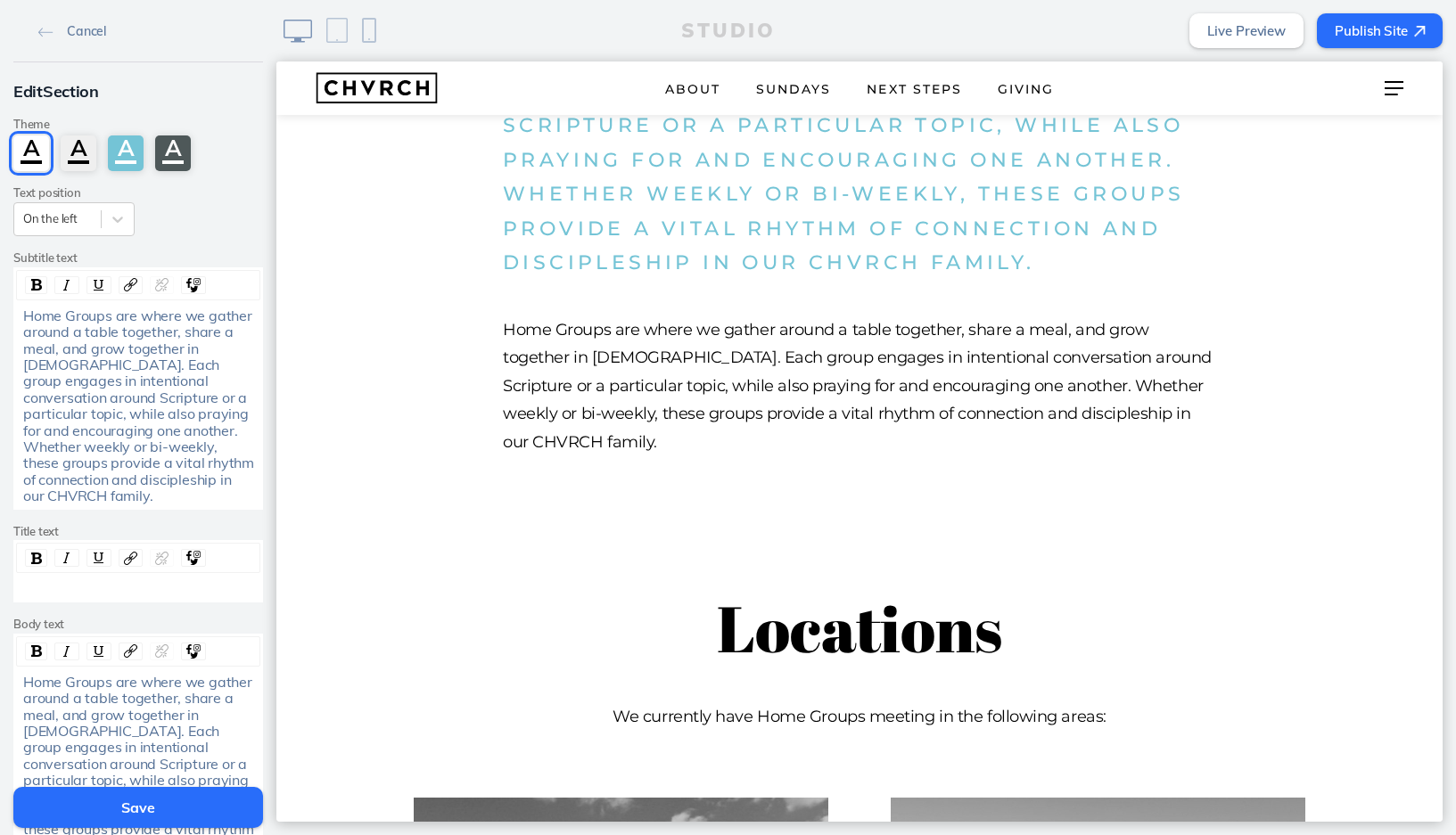
click at [133, 401] on span "Home Groups are where we gather around a table together, share a meal, and grow…" at bounding box center [140, 406] width 235 height 198
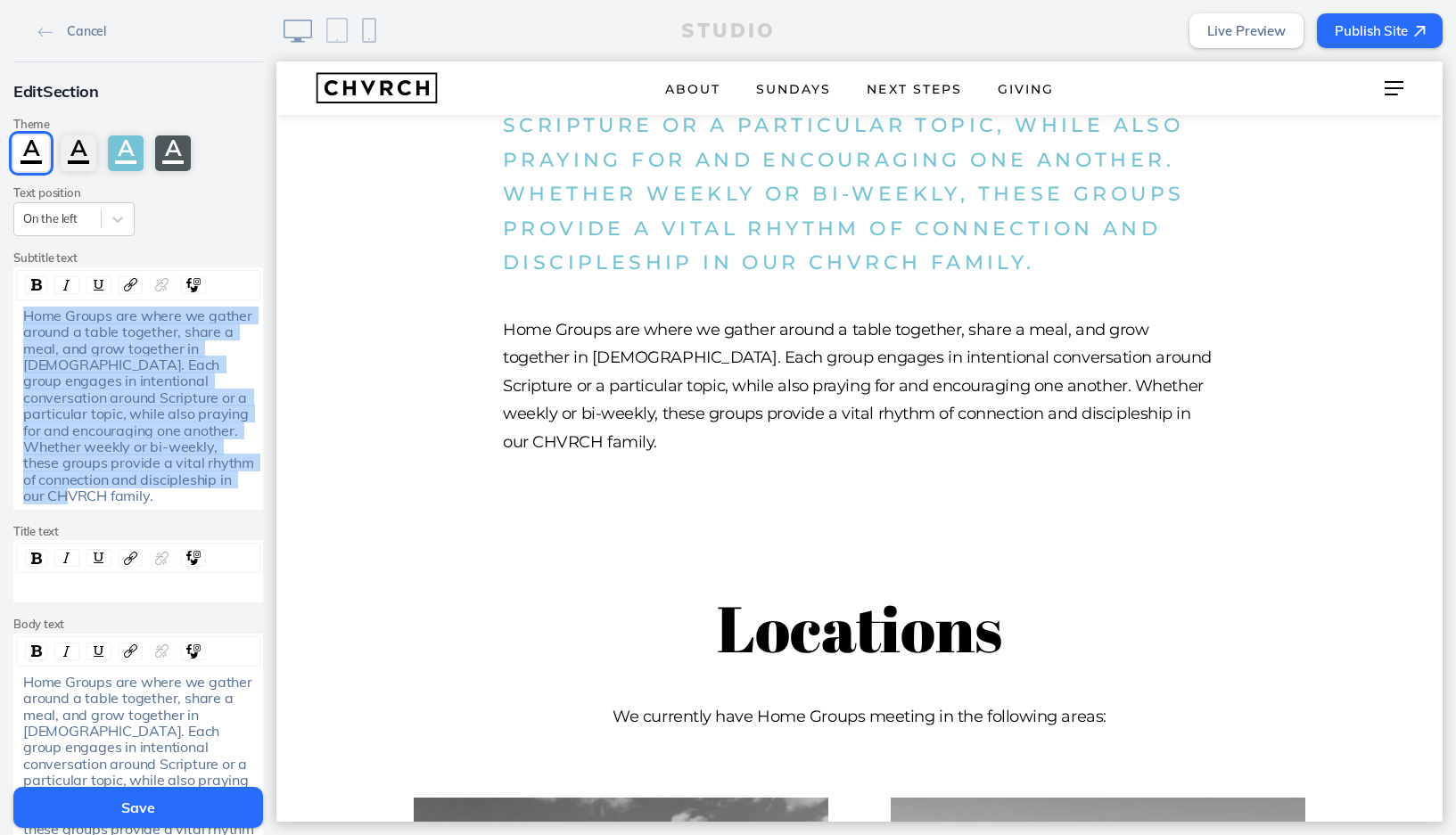
click at [133, 401] on span "Home Groups are where we gather around a table together, share a meal, and grow…" at bounding box center [140, 406] width 235 height 198
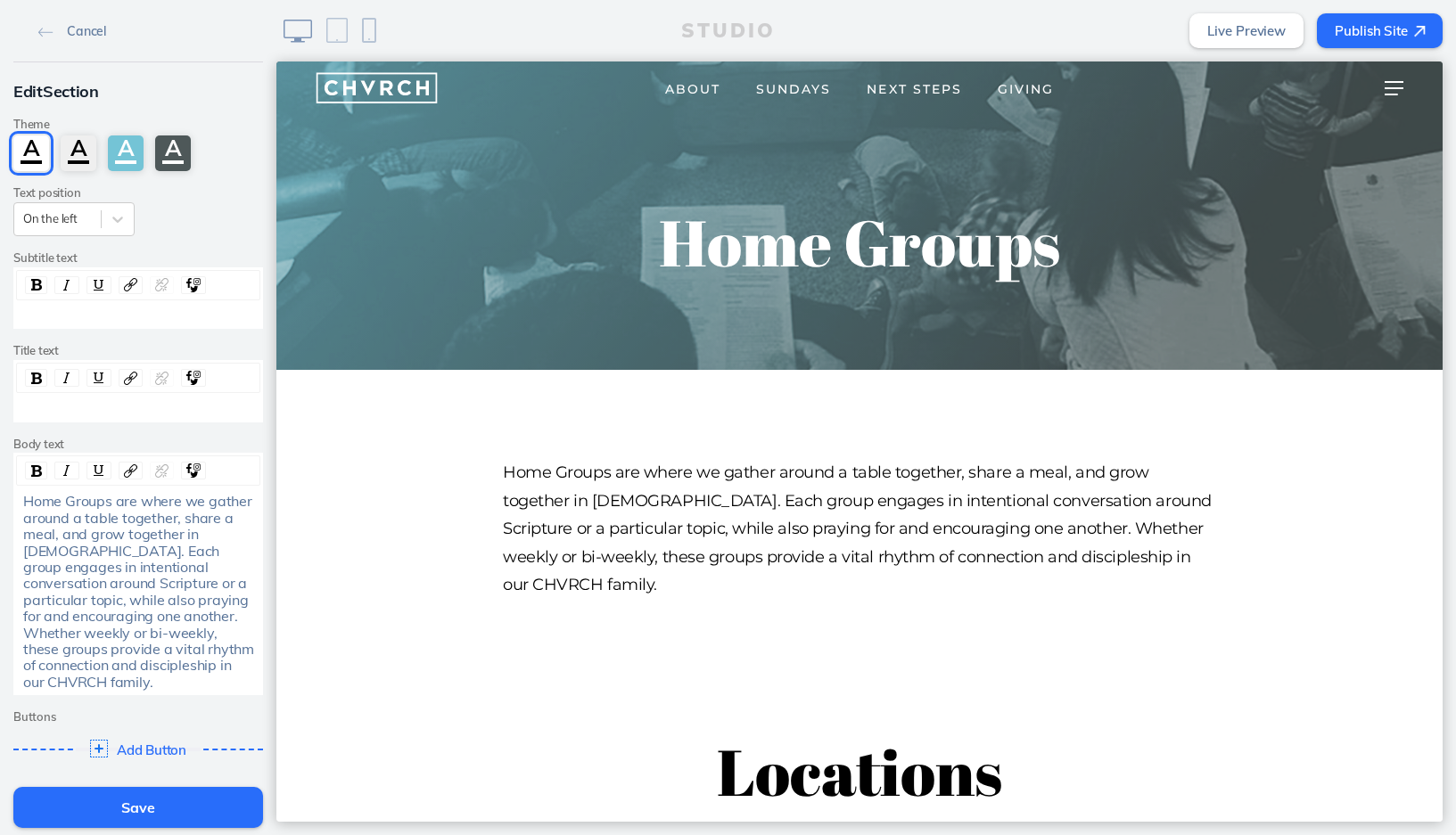
scroll to position [0, 0]
click at [98, 319] on div "rdw-editor" at bounding box center [138, 316] width 231 height 16
click at [135, 811] on button "Save" at bounding box center [139, 806] width 249 height 41
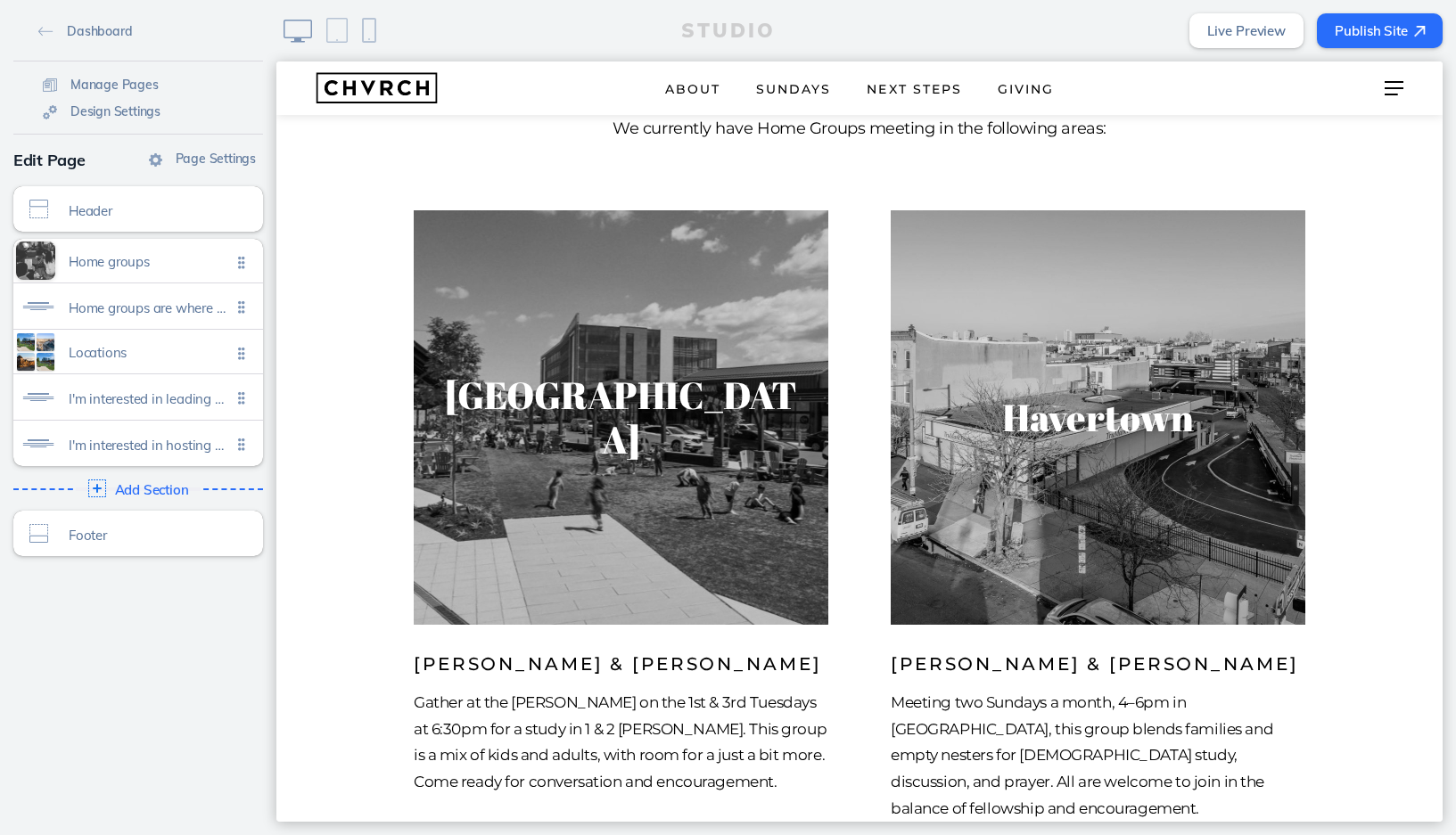
scroll to position [783, 0]
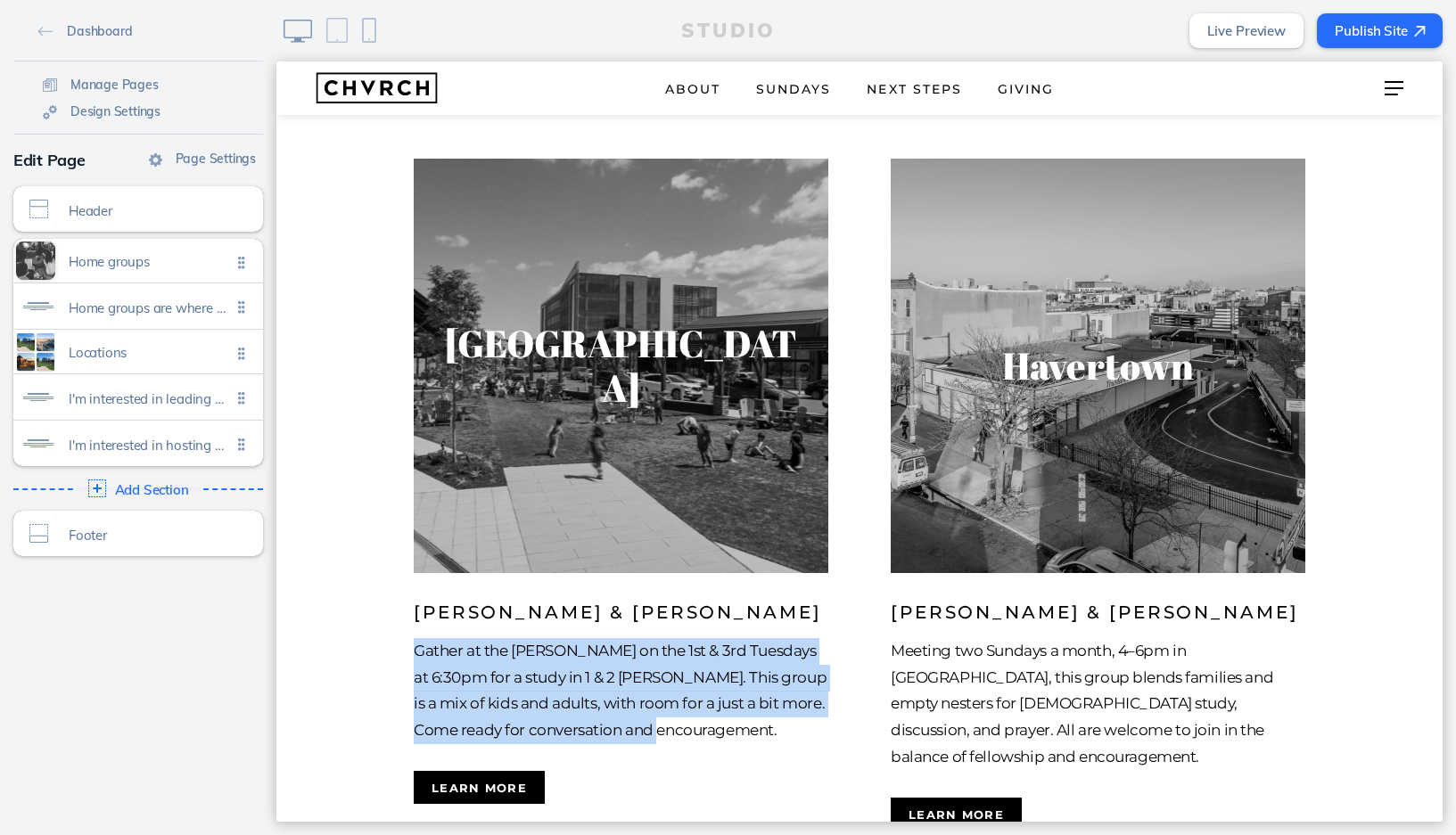
drag, startPoint x: 414, startPoint y: 618, endPoint x: 670, endPoint y: 697, distance: 267.9
click at [670, 697] on p "Gather at the Tabers on the 1st & 3rd Tuesdays at 6:30pm for a study in 1 & 2 P…" at bounding box center [621, 691] width 415 height 106
copy p "Gather at the Tabers on the 1st & 3rd Tuesdays at 6:30pm for a study in 1 & 2 P…"
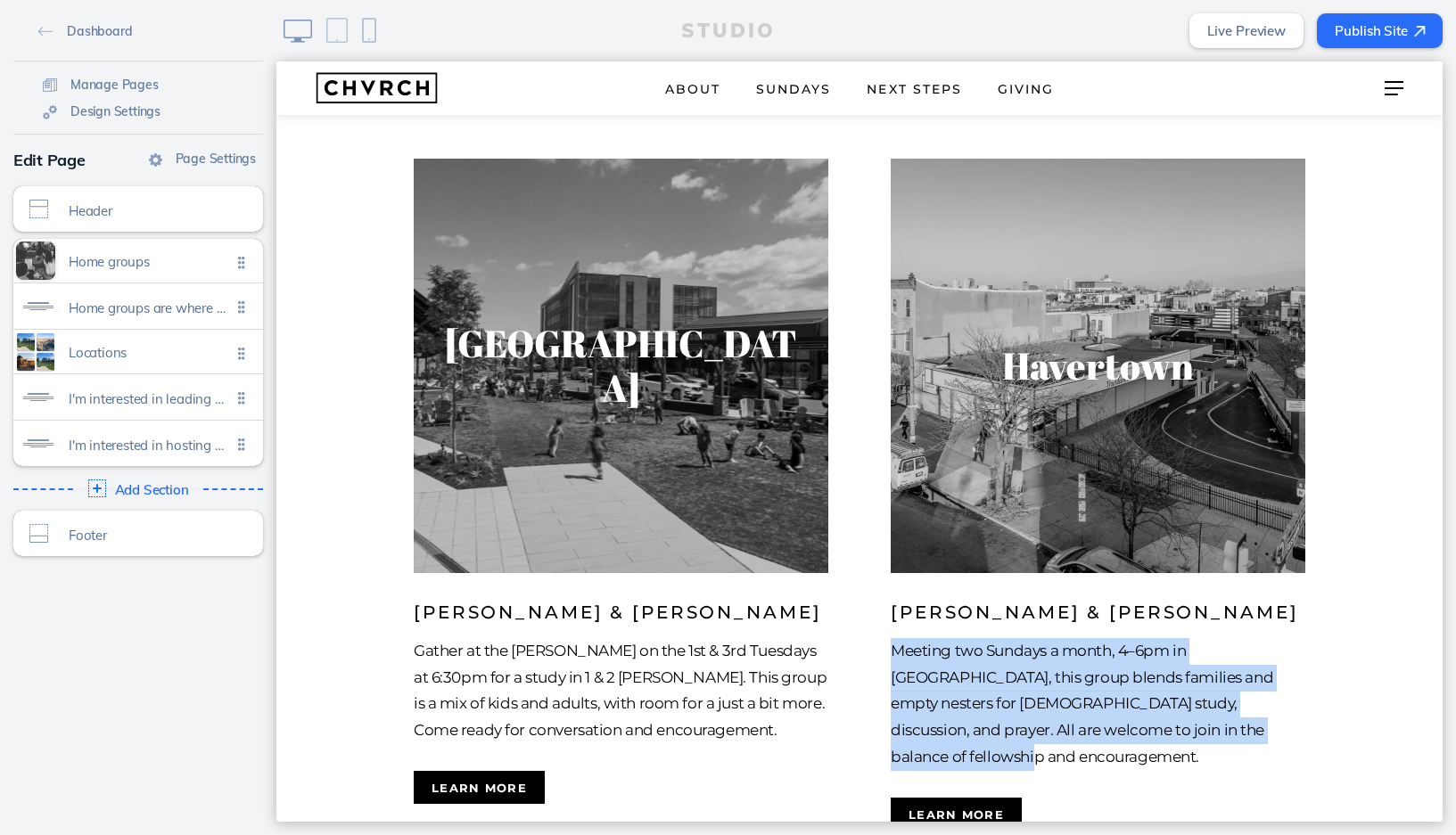
drag, startPoint x: 891, startPoint y: 618, endPoint x: 1246, endPoint y: 692, distance: 362.6
click at [1246, 692] on p "Meeting two Sundays a month, 4–6pm in Havertown, this group blends families and…" at bounding box center [1098, 704] width 415 height 133
copy p "Meeting two Sundays a month, 4–6pm in Havertown, this group blends families and…"
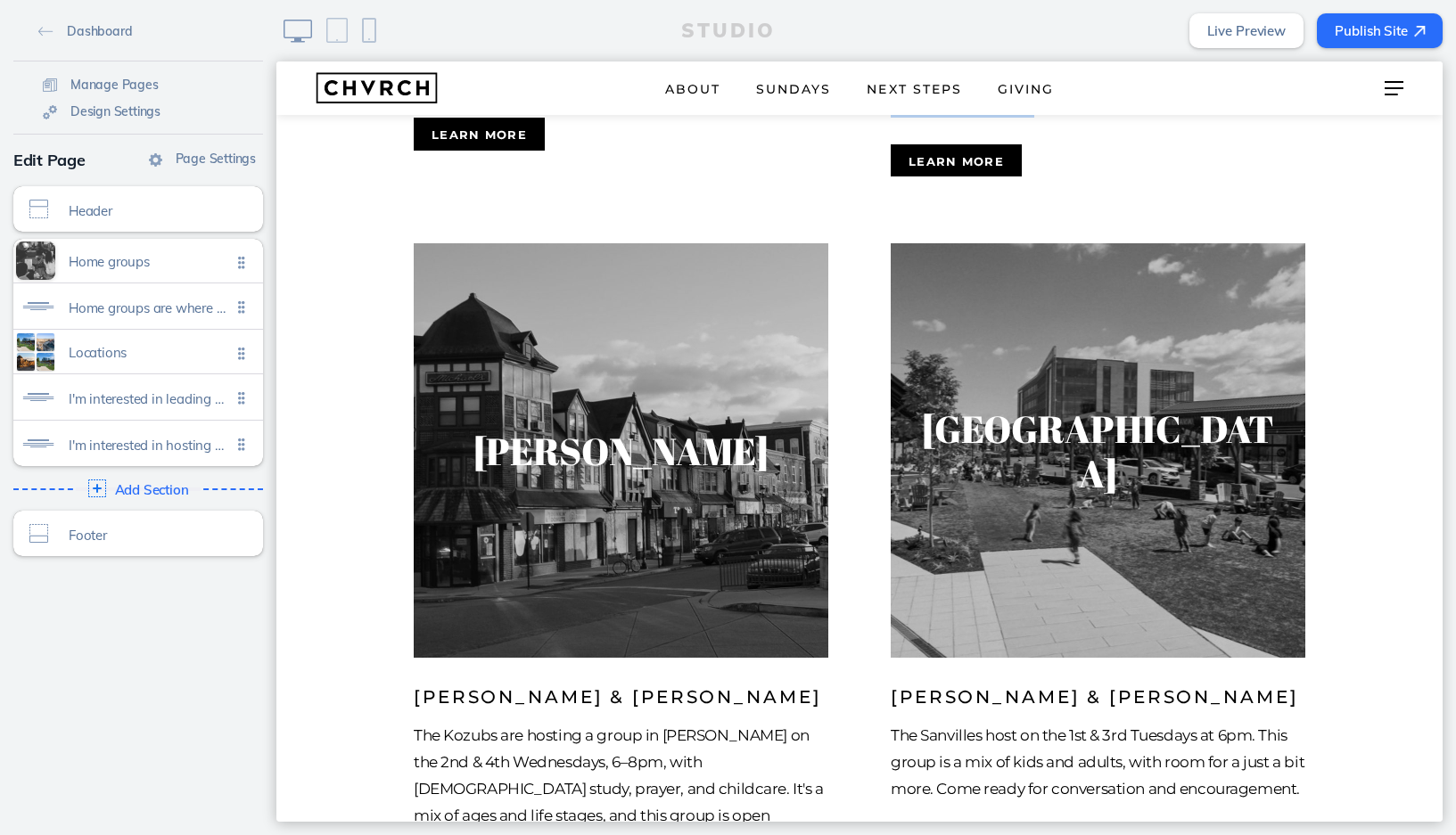
scroll to position [1518, 0]
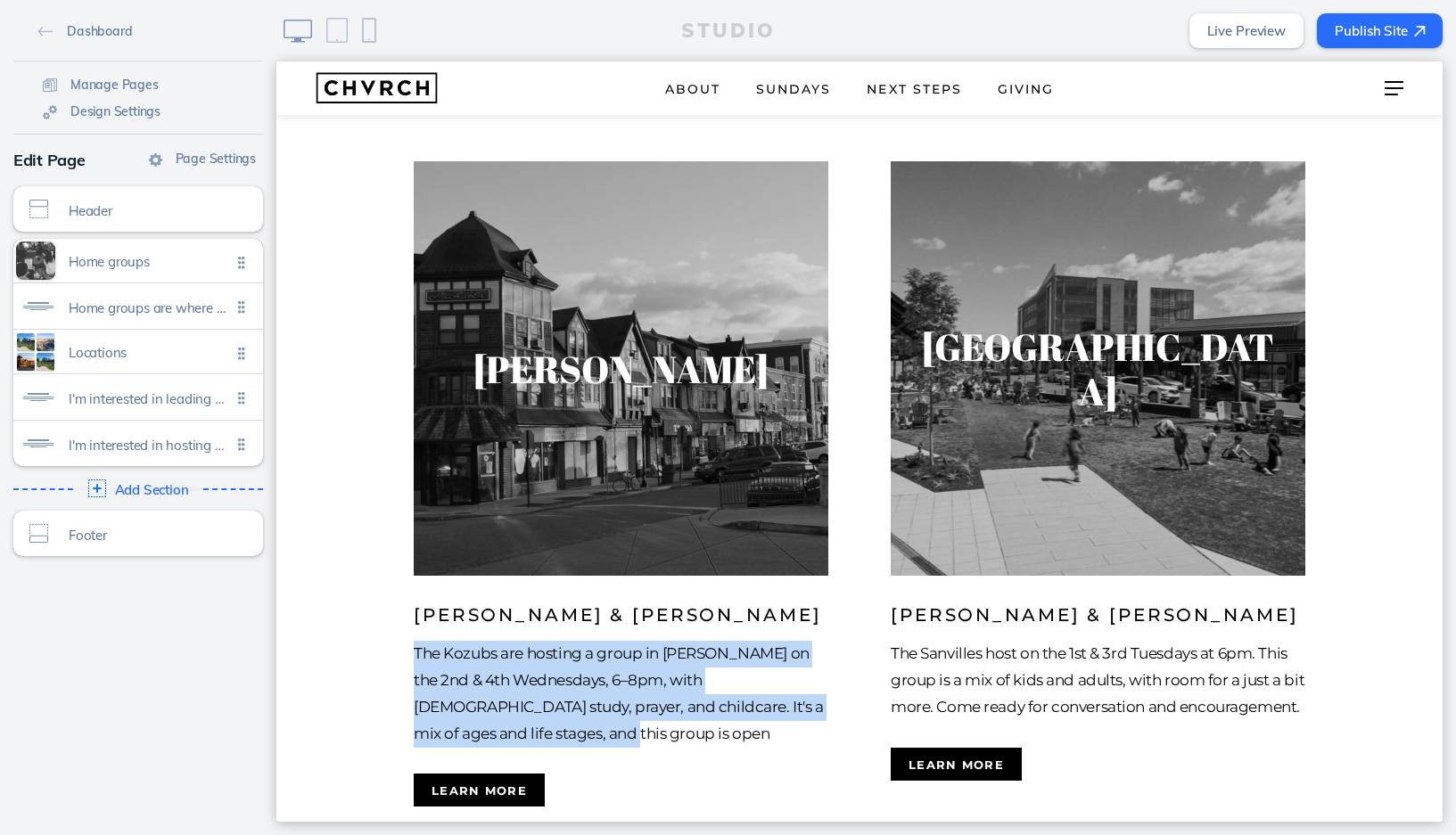
drag, startPoint x: 418, startPoint y: 591, endPoint x: 510, endPoint y: 669, distance: 120.6
click at [510, 669] on p "The Kozubs are hosting a group in Rutledge on the 2nd & 4th Wednesdays, 6–8pm, …" at bounding box center [621, 694] width 415 height 106
copy p "The Kozubs are hosting a group in Rutledge on the 2nd & 4th Wednesdays, 6–8pm, …"
drag, startPoint x: 891, startPoint y: 595, endPoint x: 1314, endPoint y: 644, distance: 425.8
click at [1314, 644] on li "Newtown Square Tim & Brooke Sanville The Sanvilles host on the 1st & 3rd Tuesda…" at bounding box center [1098, 484] width 477 height 645
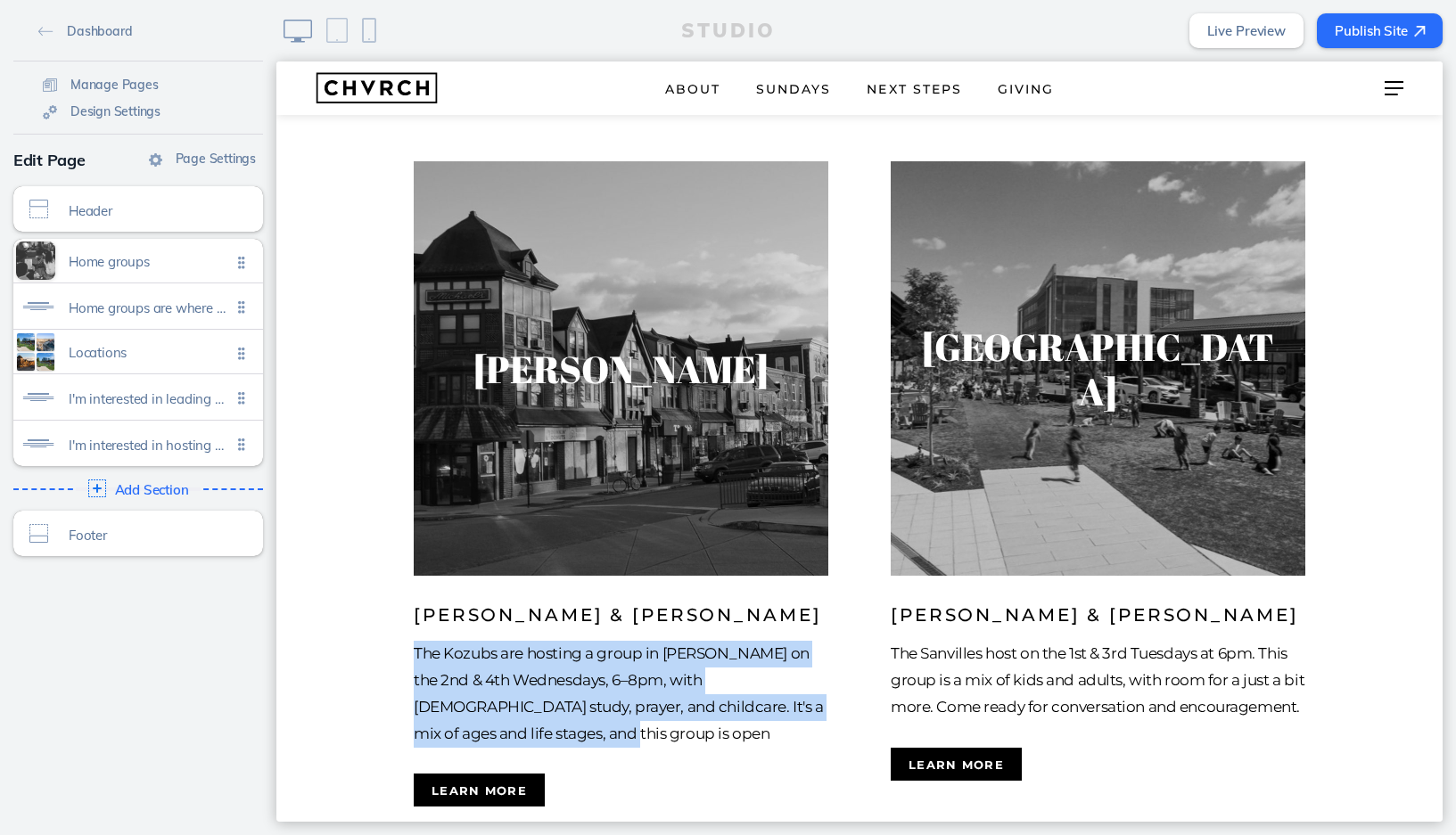
copy p "The Sanvilles host on the 1st & 3rd Tuesdays at 6pm. This group is a mix of kid…"
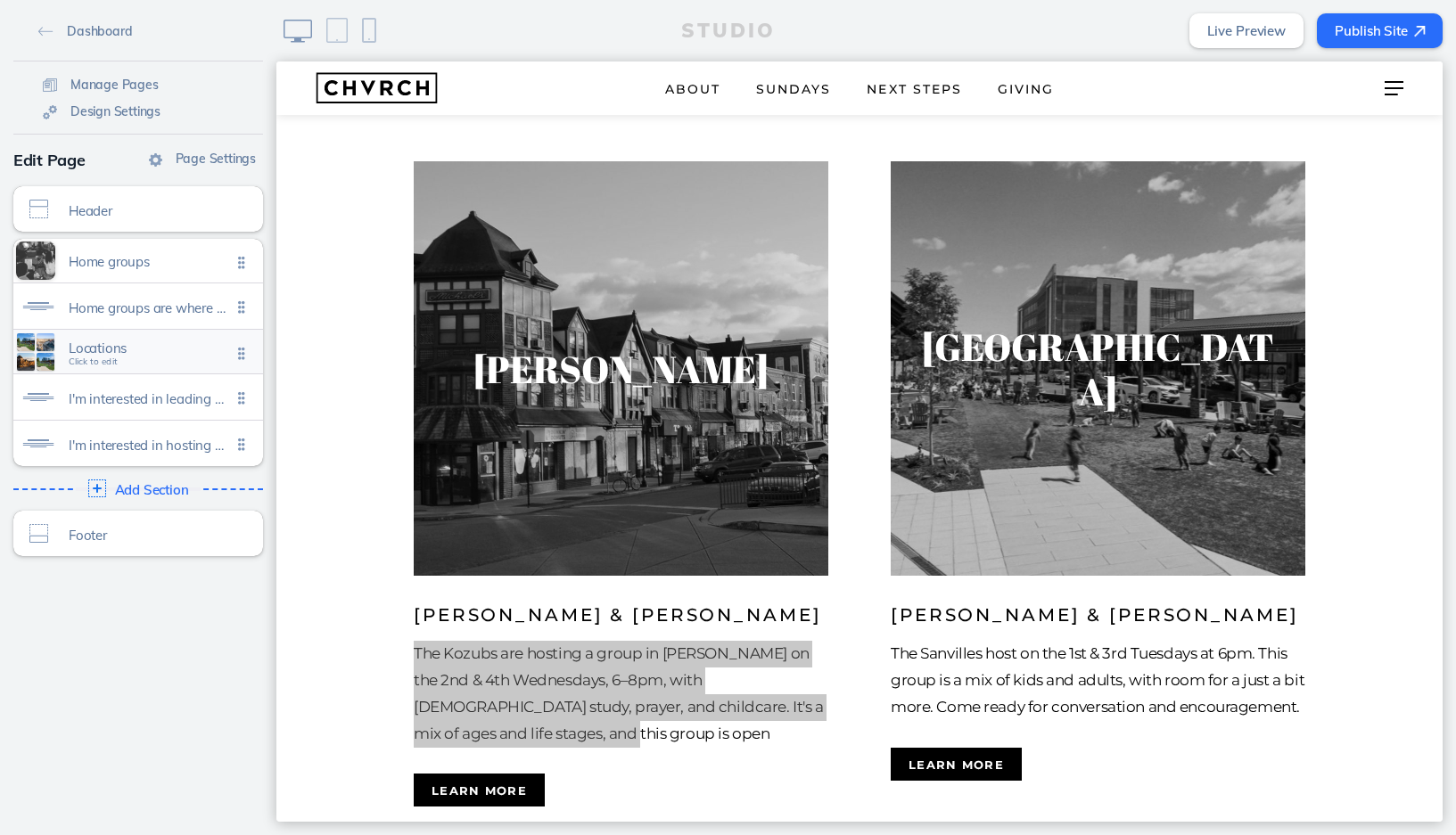
click at [164, 350] on span "Locations" at bounding box center [149, 347] width 162 height 15
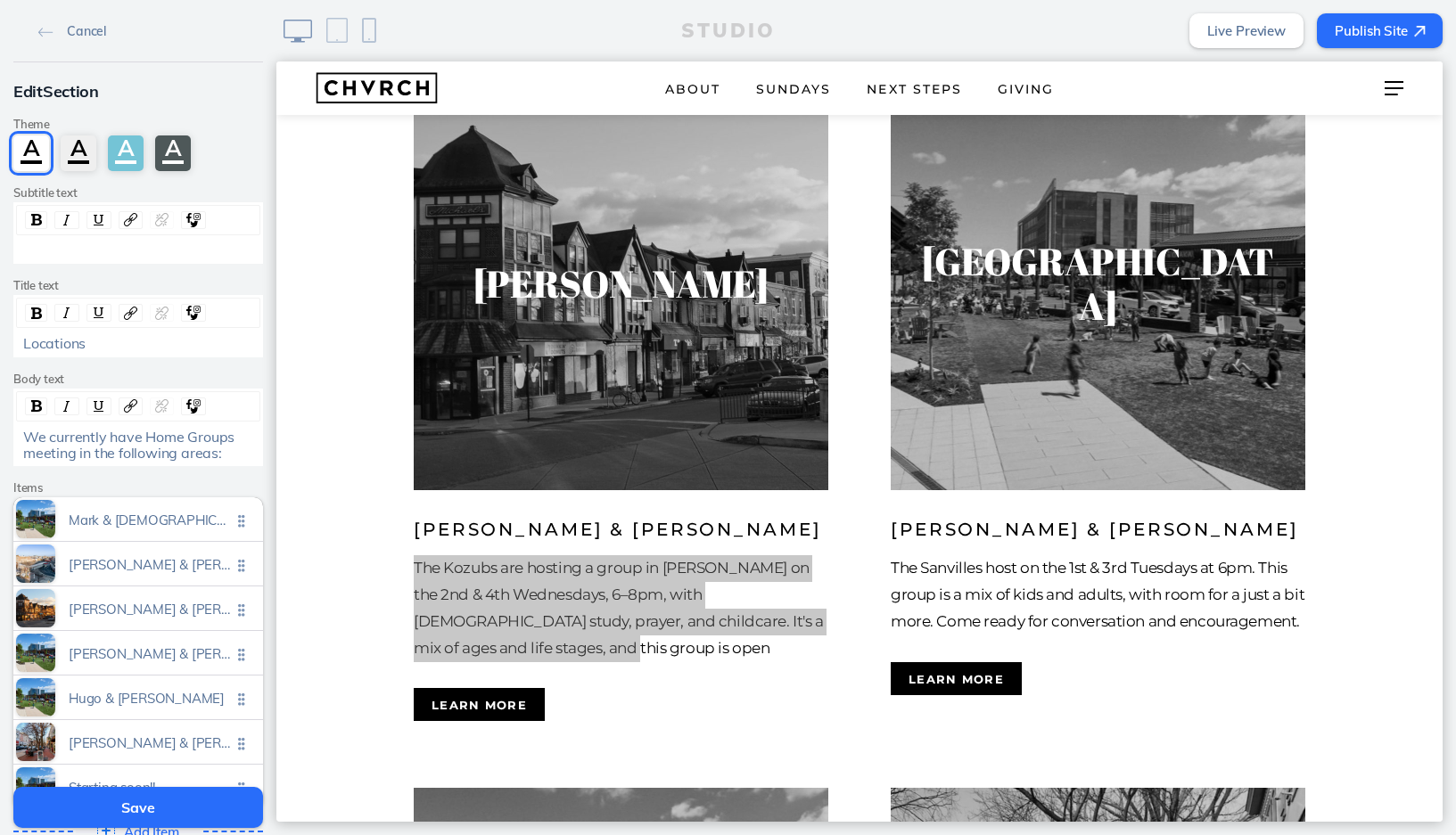
scroll to position [1638, 0]
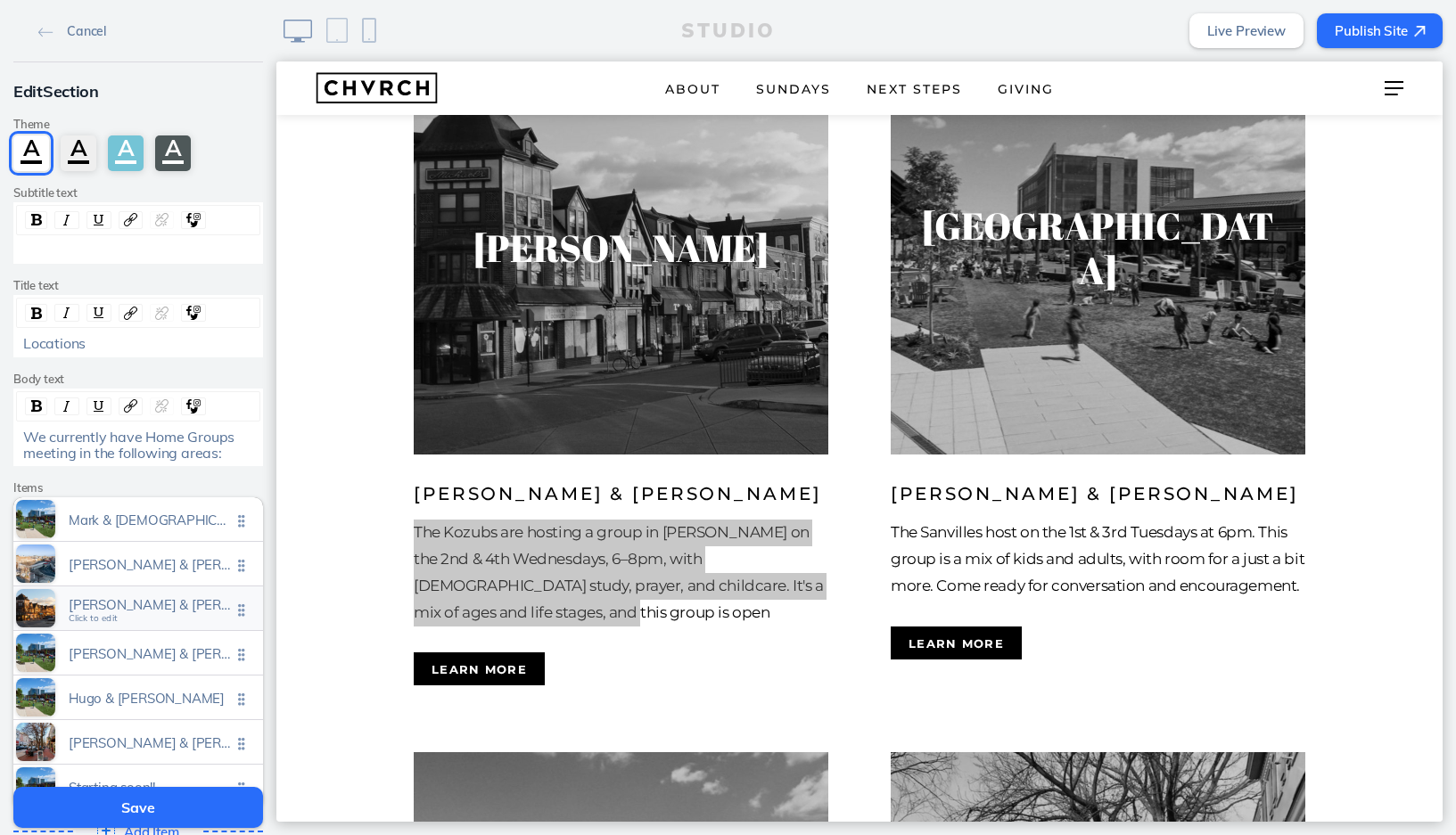
click at [184, 600] on span "Greg & carrie kozub" at bounding box center [149, 603] width 162 height 15
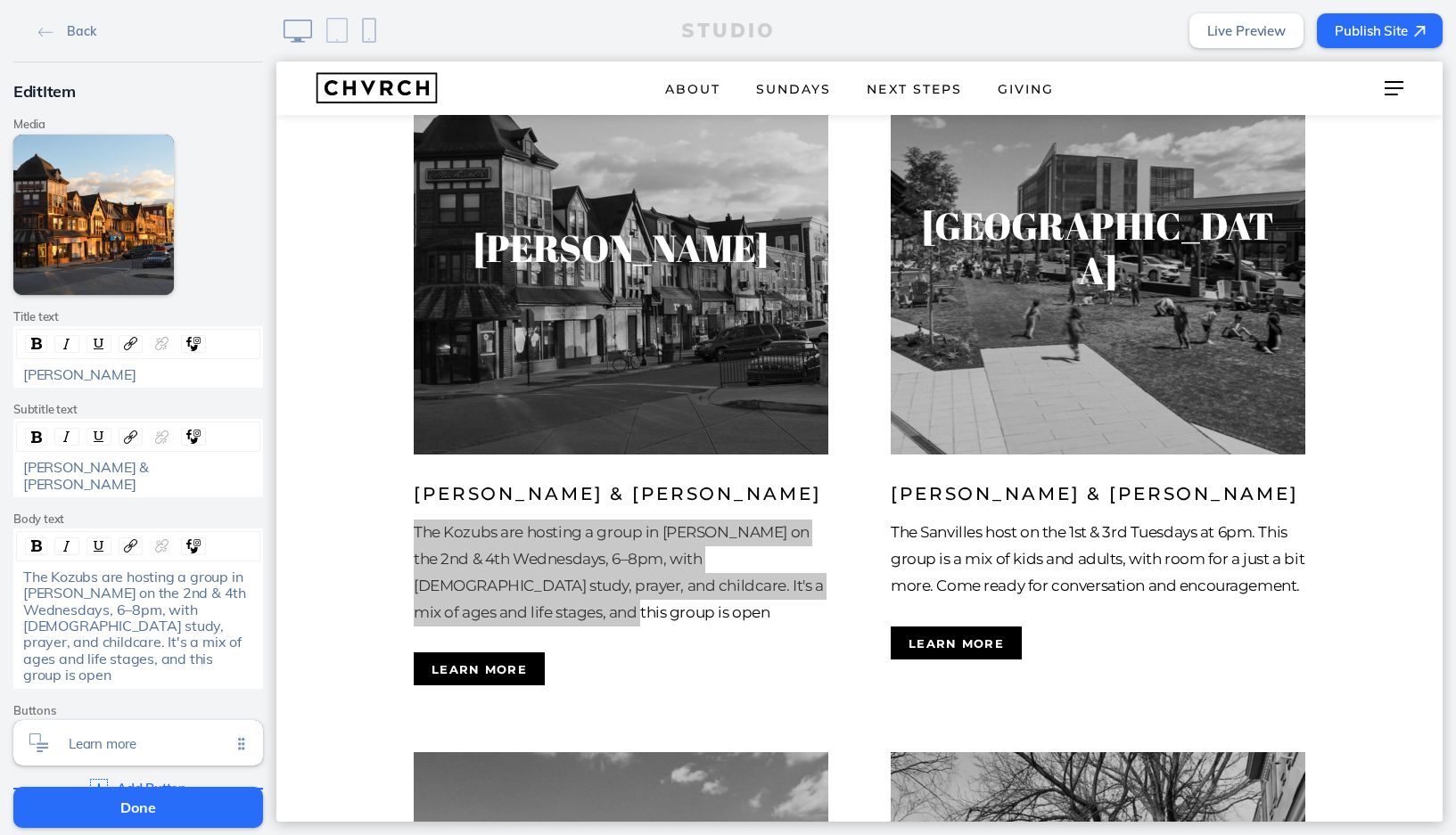
click at [145, 641] on div "The Kozubs are hosting a group in Rutledge on the 2nd & 4th Wednesdays, 6–8pm, …" at bounding box center [138, 626] width 231 height 115
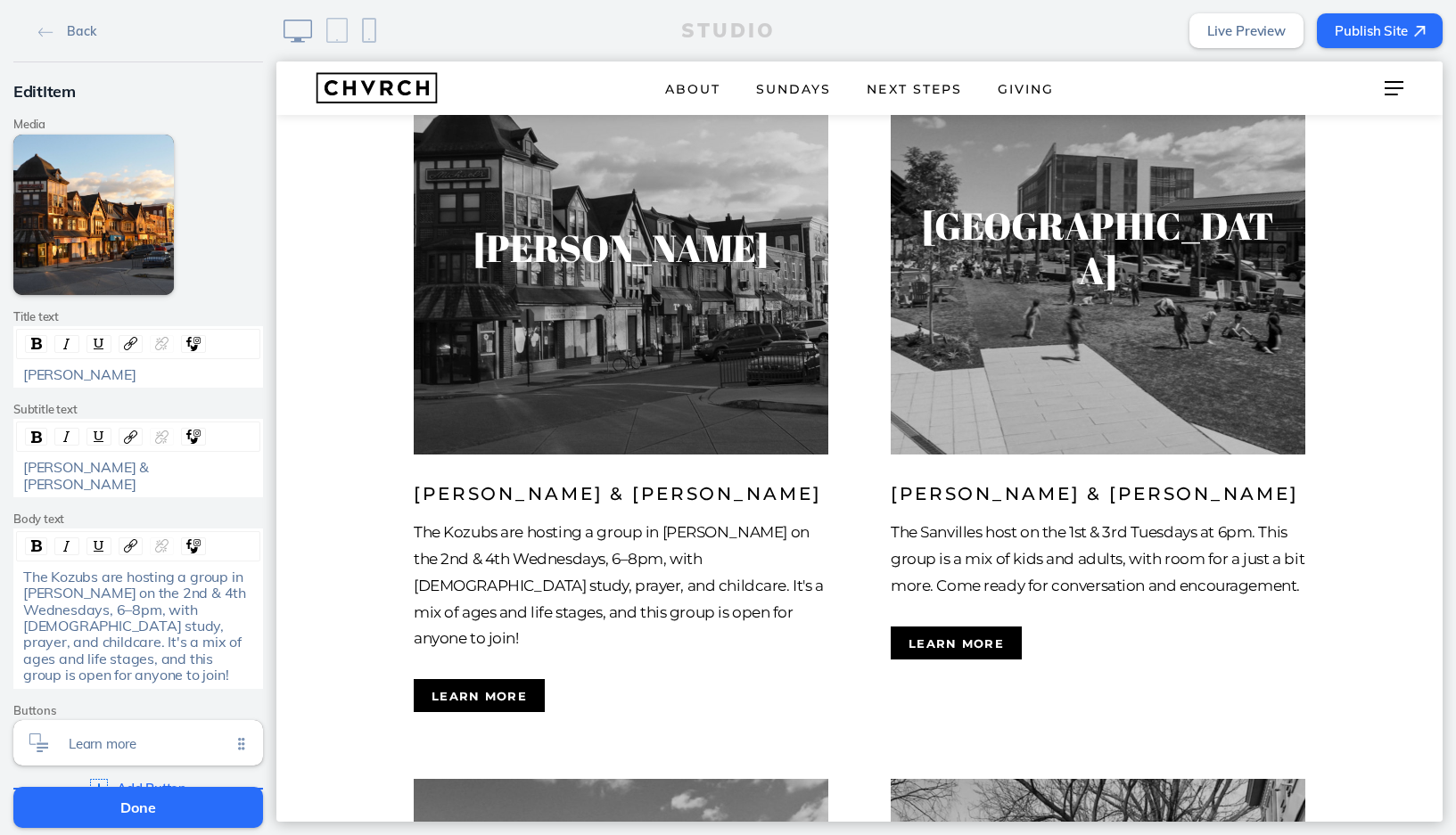
click at [151, 797] on button "Done" at bounding box center [139, 806] width 249 height 41
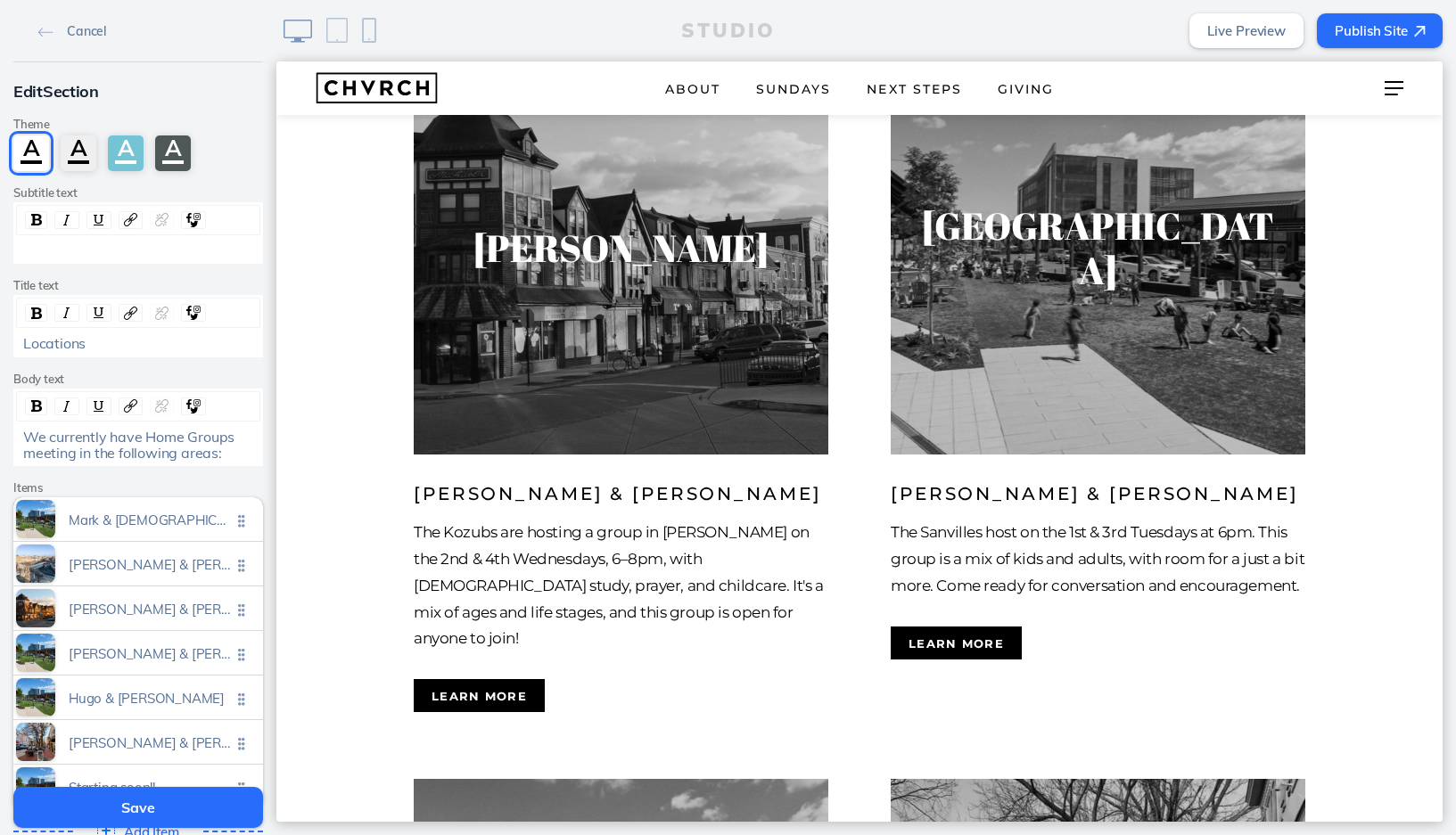
click at [155, 810] on button "Save" at bounding box center [139, 806] width 249 height 41
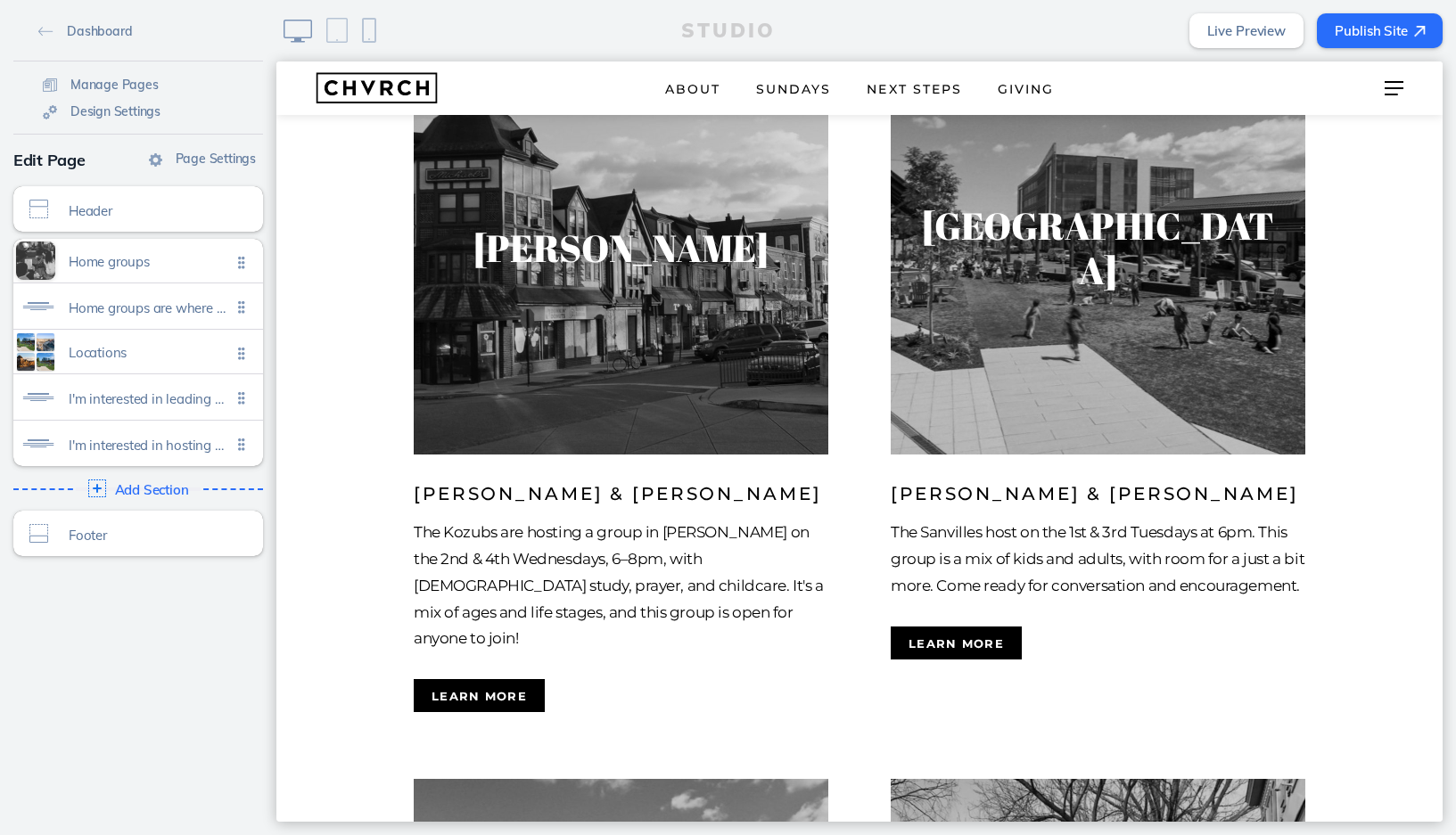
click at [1362, 32] on button "Publish Site" at bounding box center [1379, 31] width 126 height 35
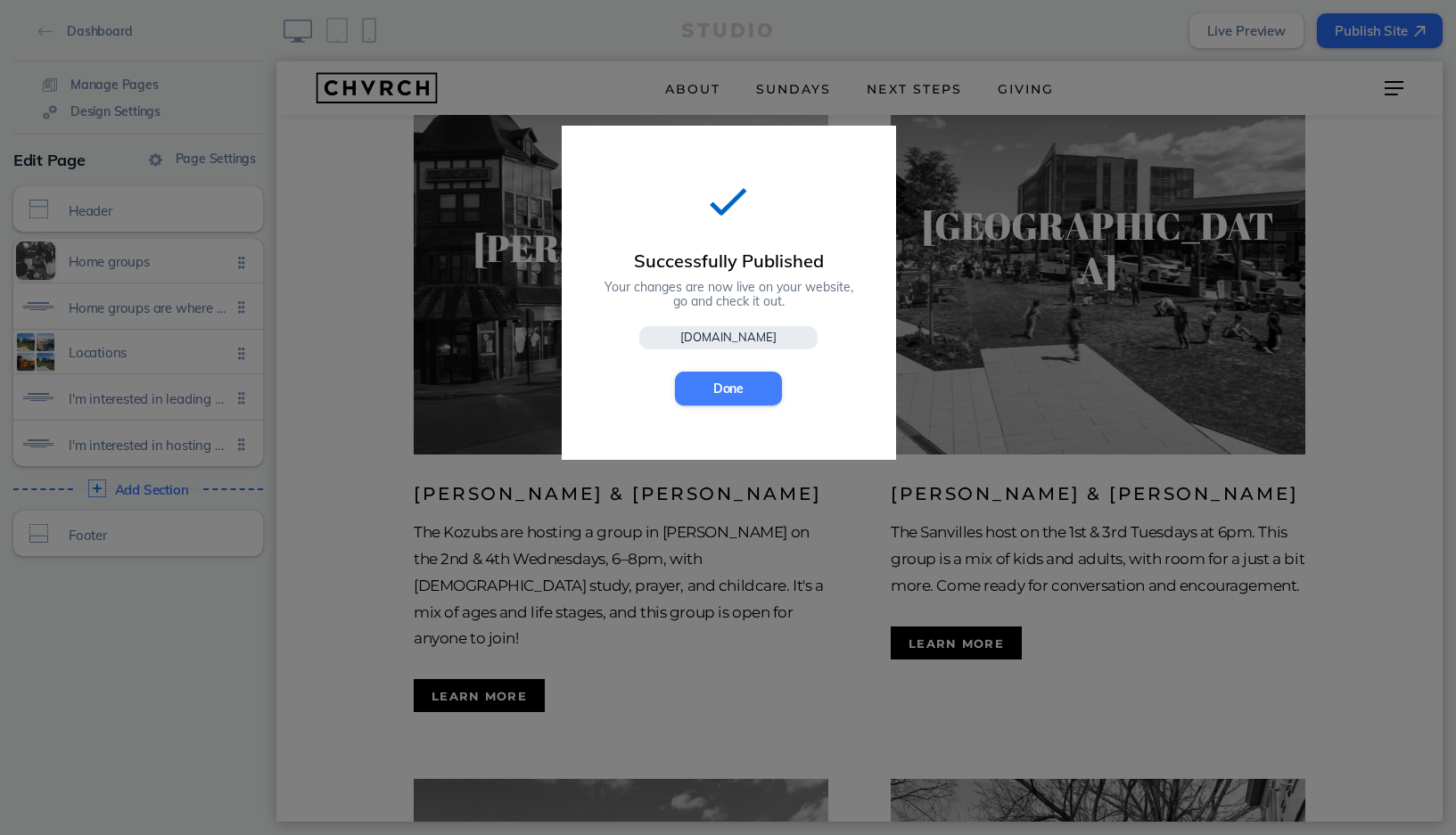
click at [699, 389] on button "Done" at bounding box center [728, 389] width 107 height 34
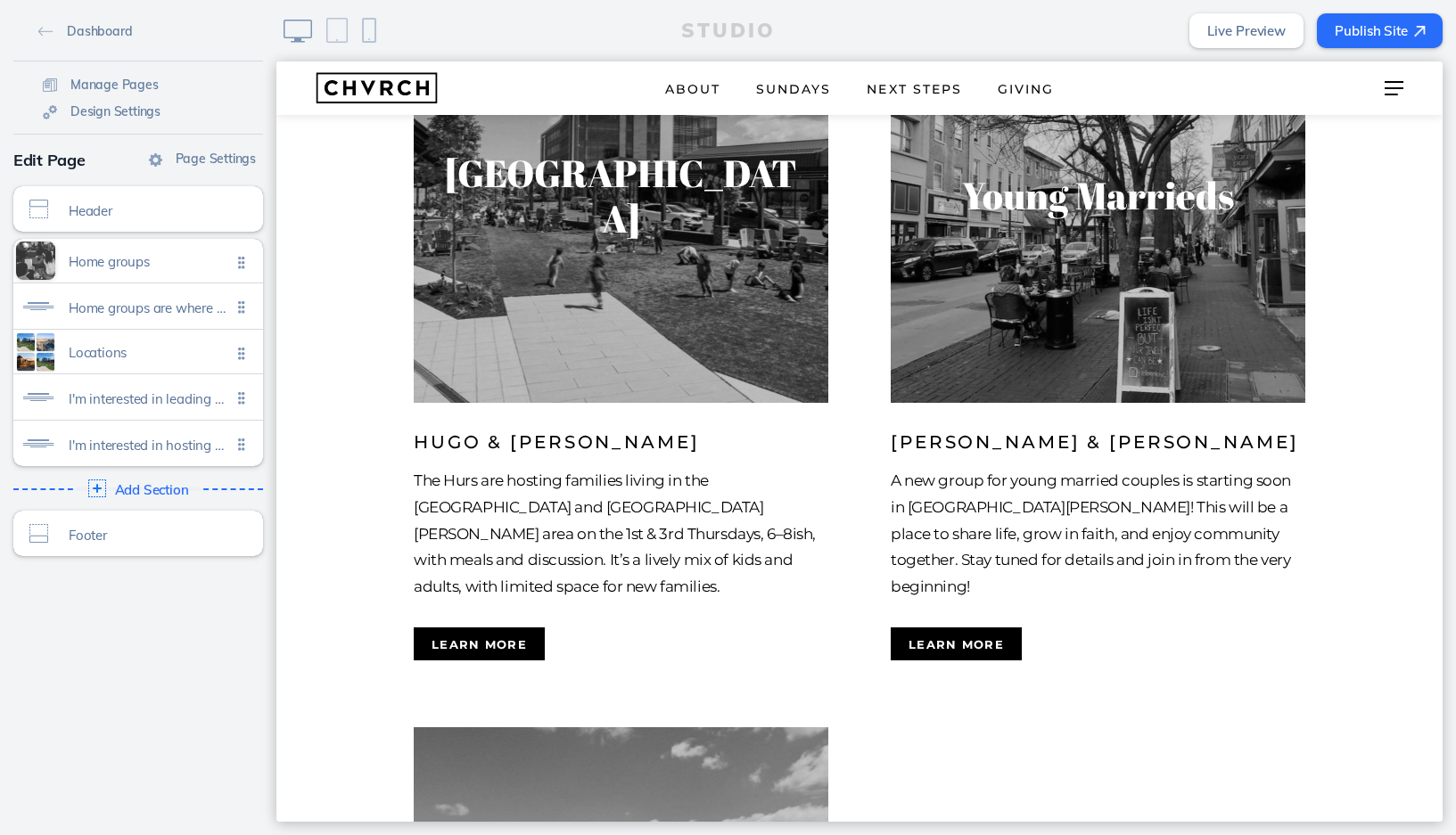
scroll to position [2460, 0]
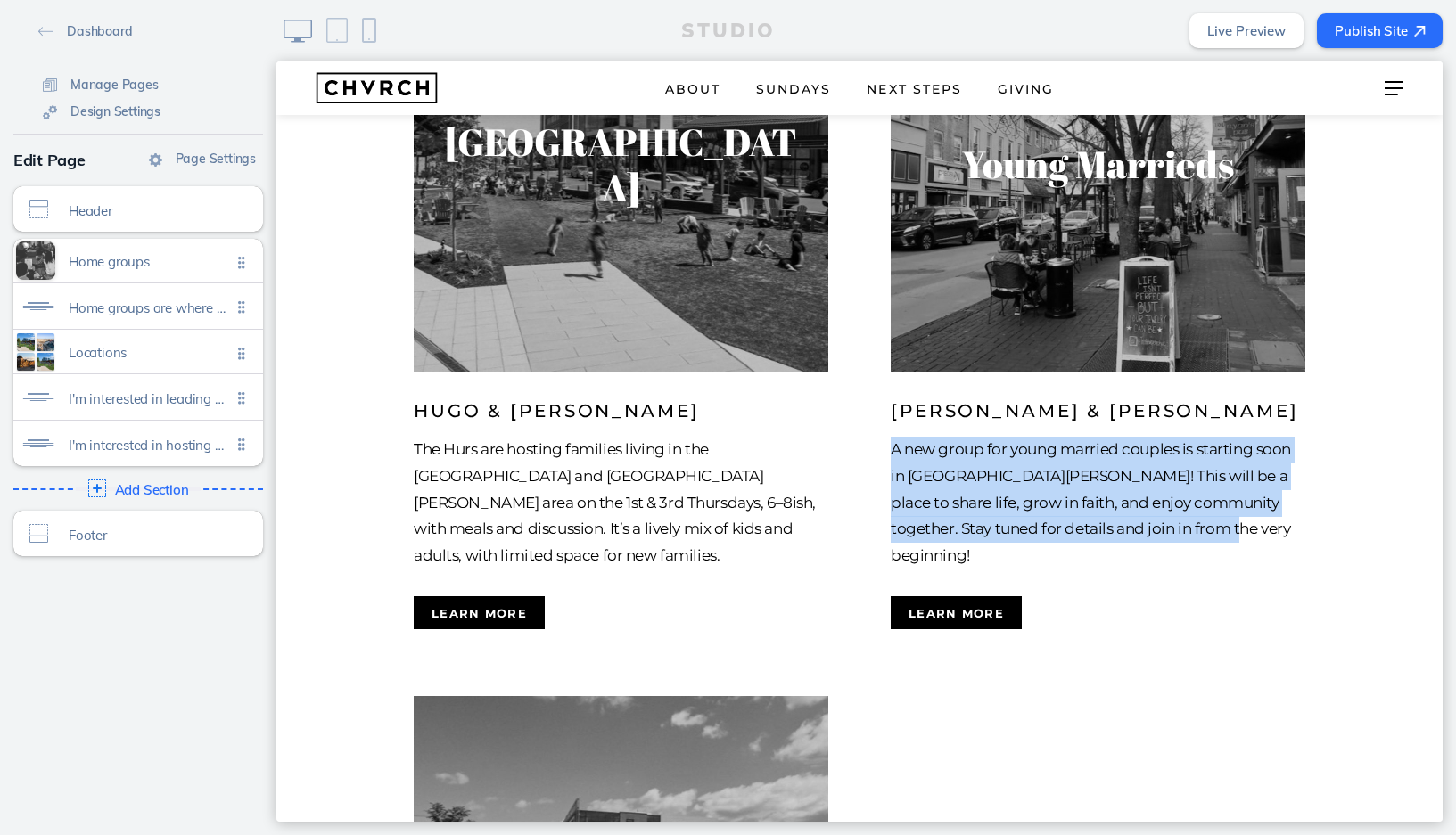
drag, startPoint x: 893, startPoint y: 357, endPoint x: 1215, endPoint y: 431, distance: 330.4
click at [1215, 436] on p "A new group for young married couples is starting soon in West Chester! This wi…" at bounding box center [1098, 503] width 415 height 133
copy p "A new group for young married couples is starting soon in West Chester! This wi…"
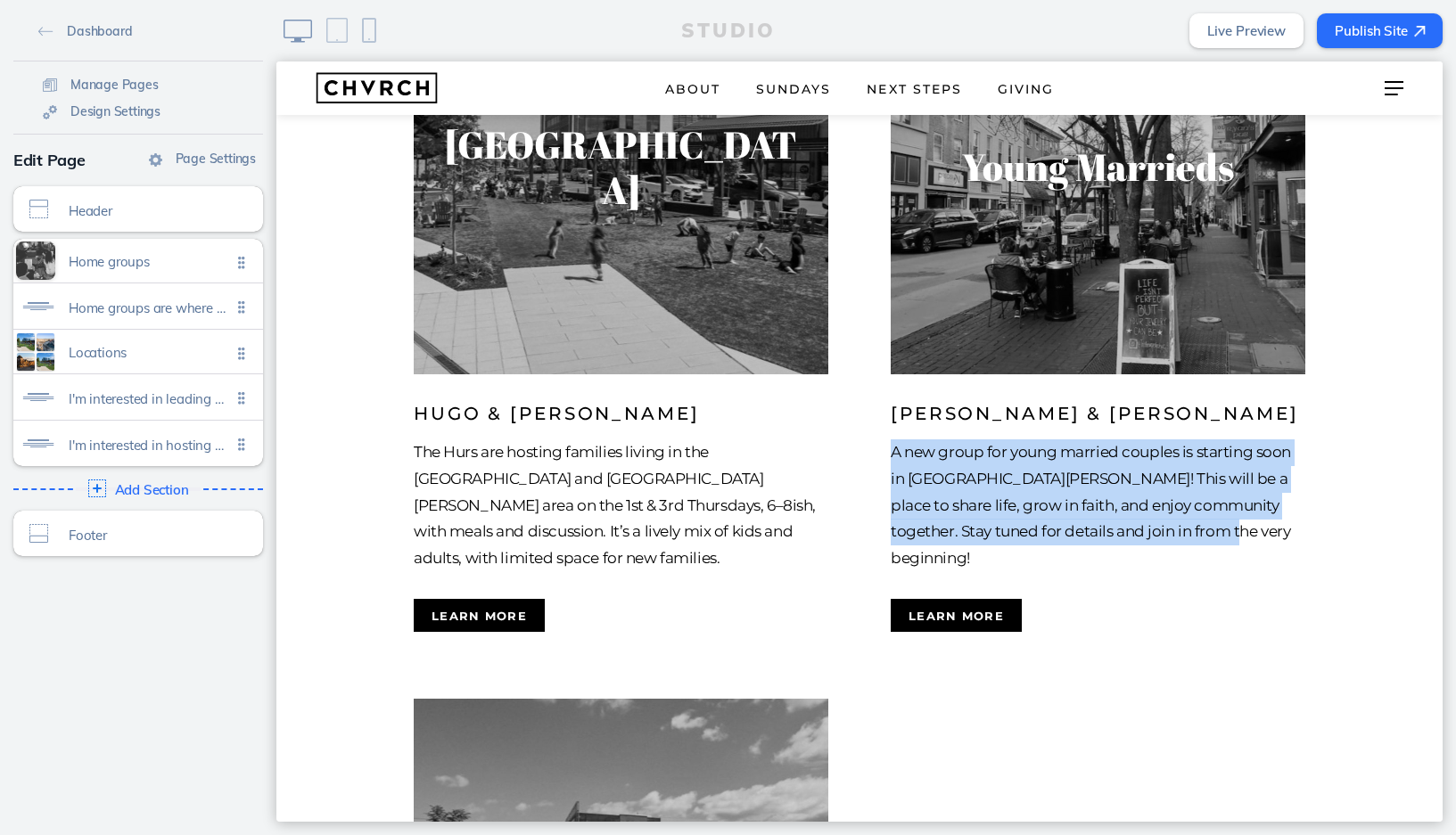
scroll to position [2469, 0]
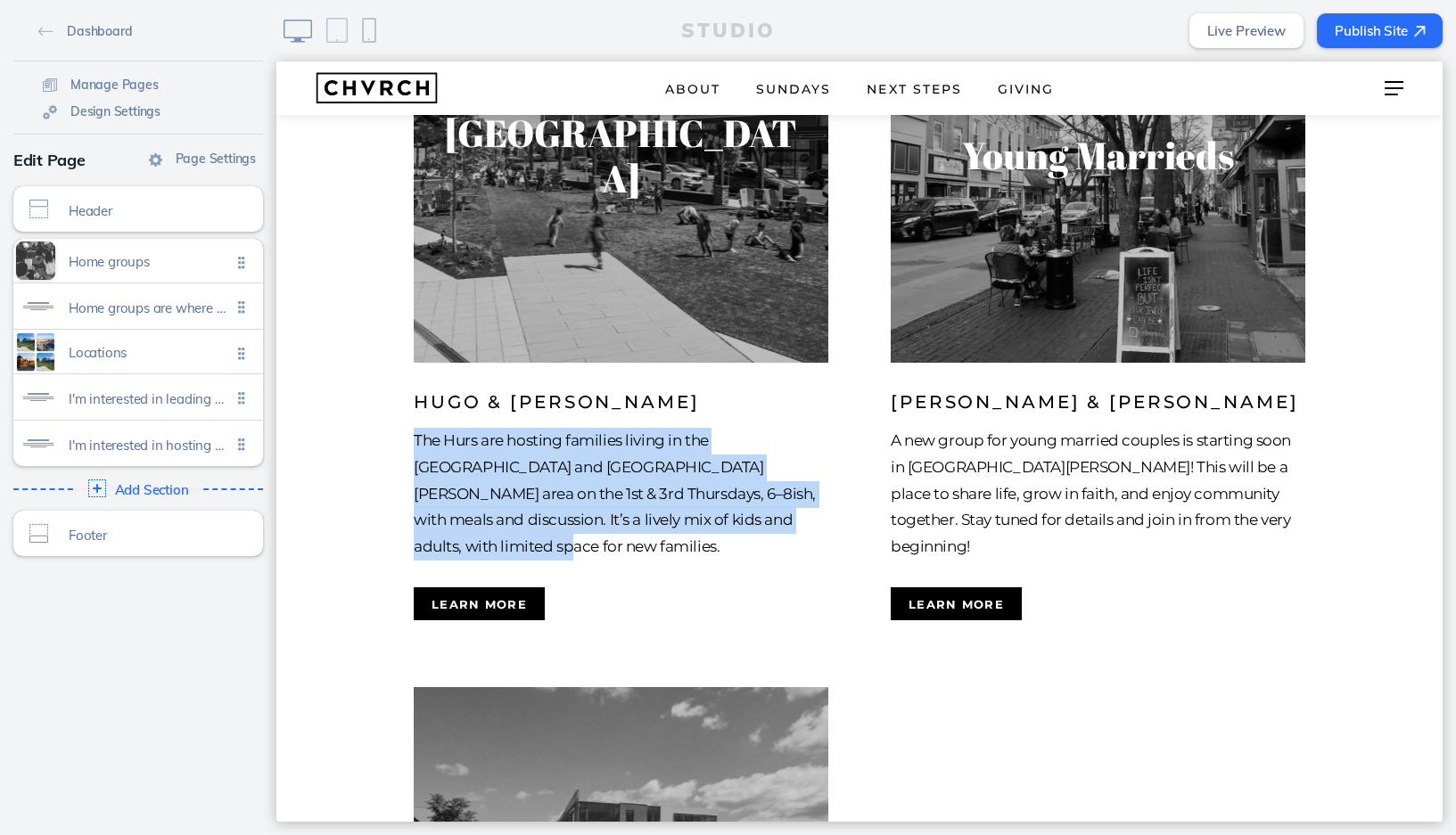
drag, startPoint x: 416, startPoint y: 345, endPoint x: 792, endPoint y: 423, distance: 384.0
click at [792, 427] on p "The Hurs are hosting families living in the Newtown Square and West Chester are…" at bounding box center [621, 494] width 415 height 133
copy p "The Hurs are hosting families living in the Newtown Square and West Chester are…"
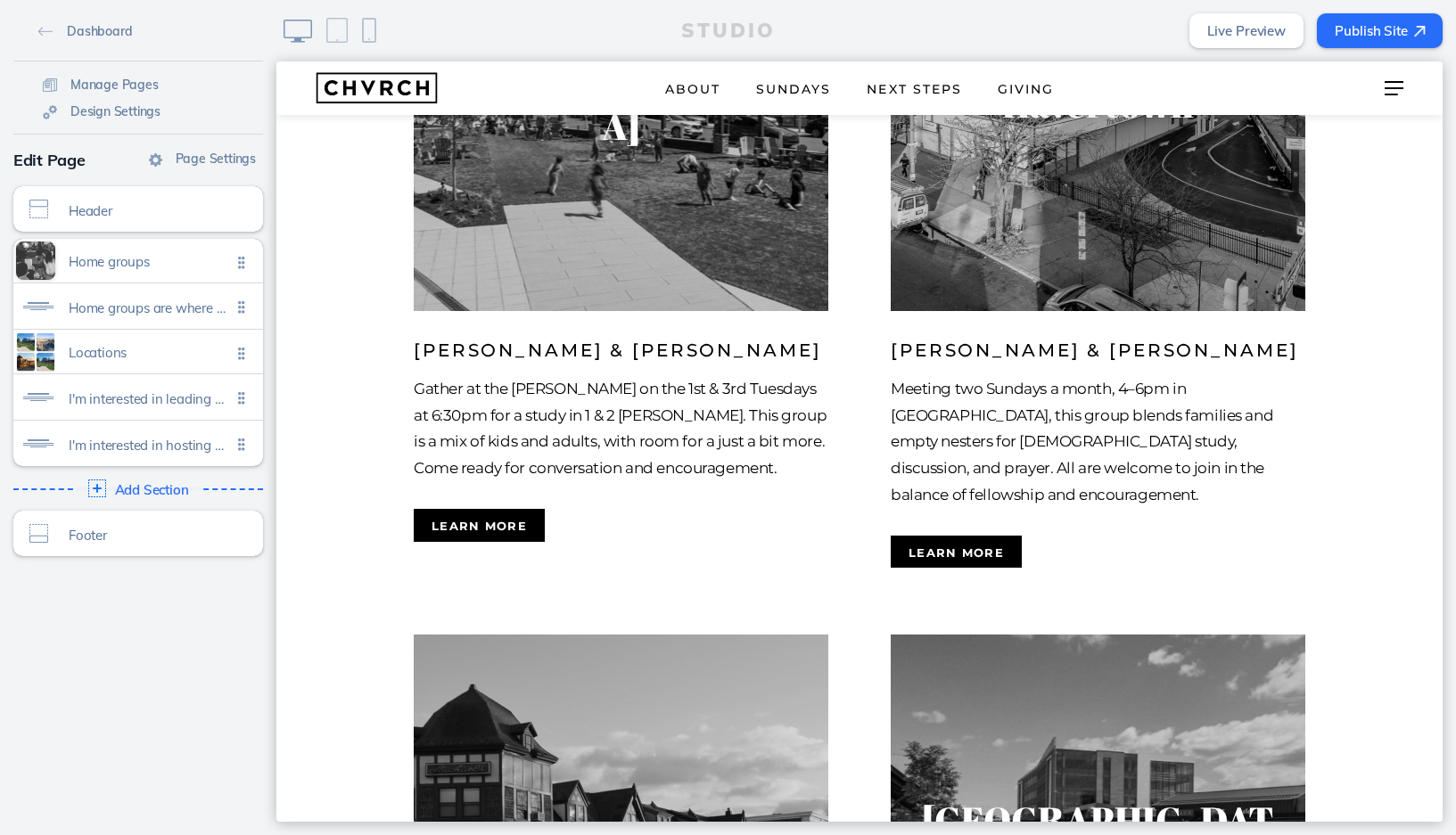
scroll to position [1042, 0]
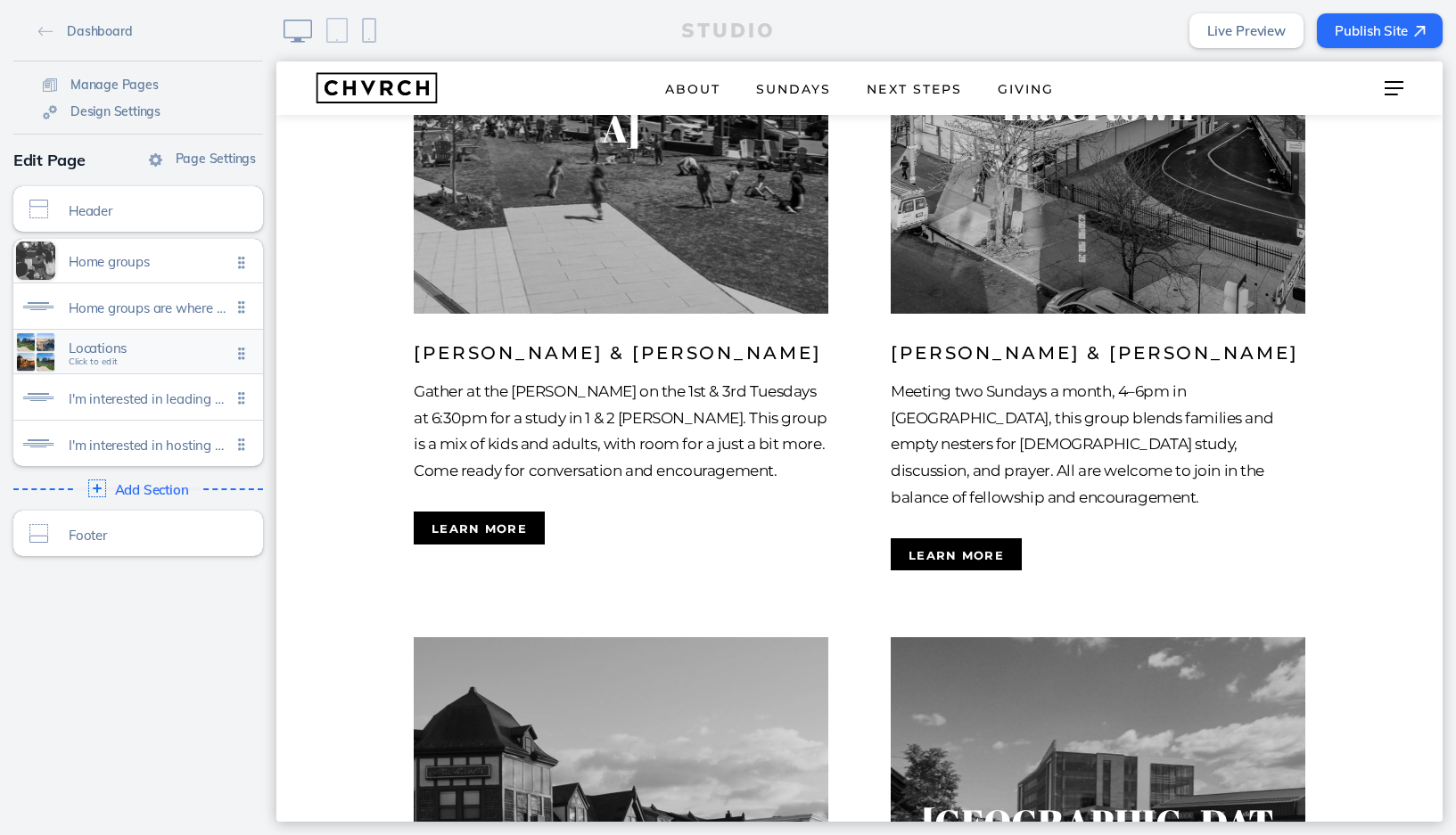
click at [178, 354] on span "Locations" at bounding box center [149, 347] width 162 height 15
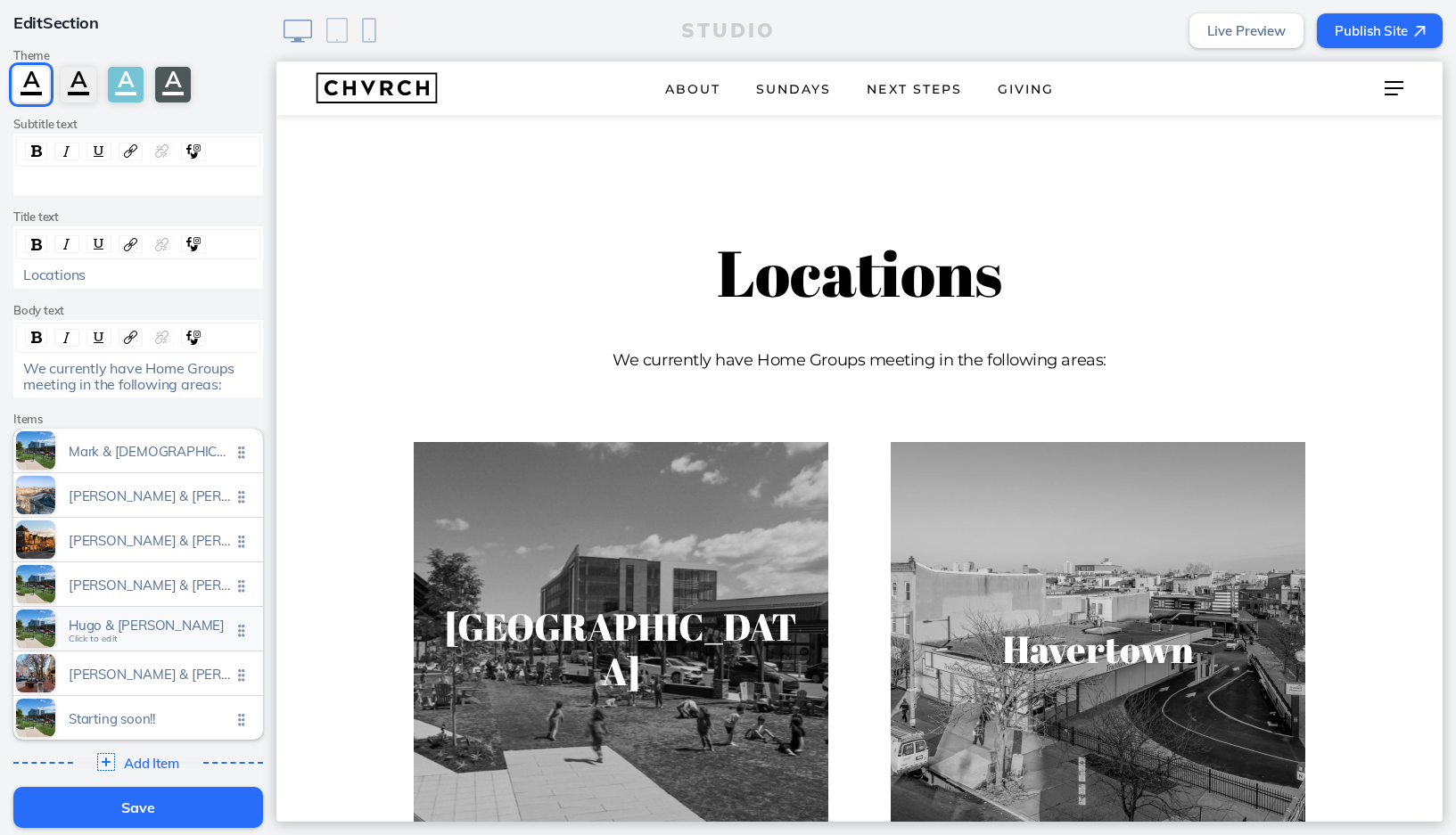
scroll to position [92, 0]
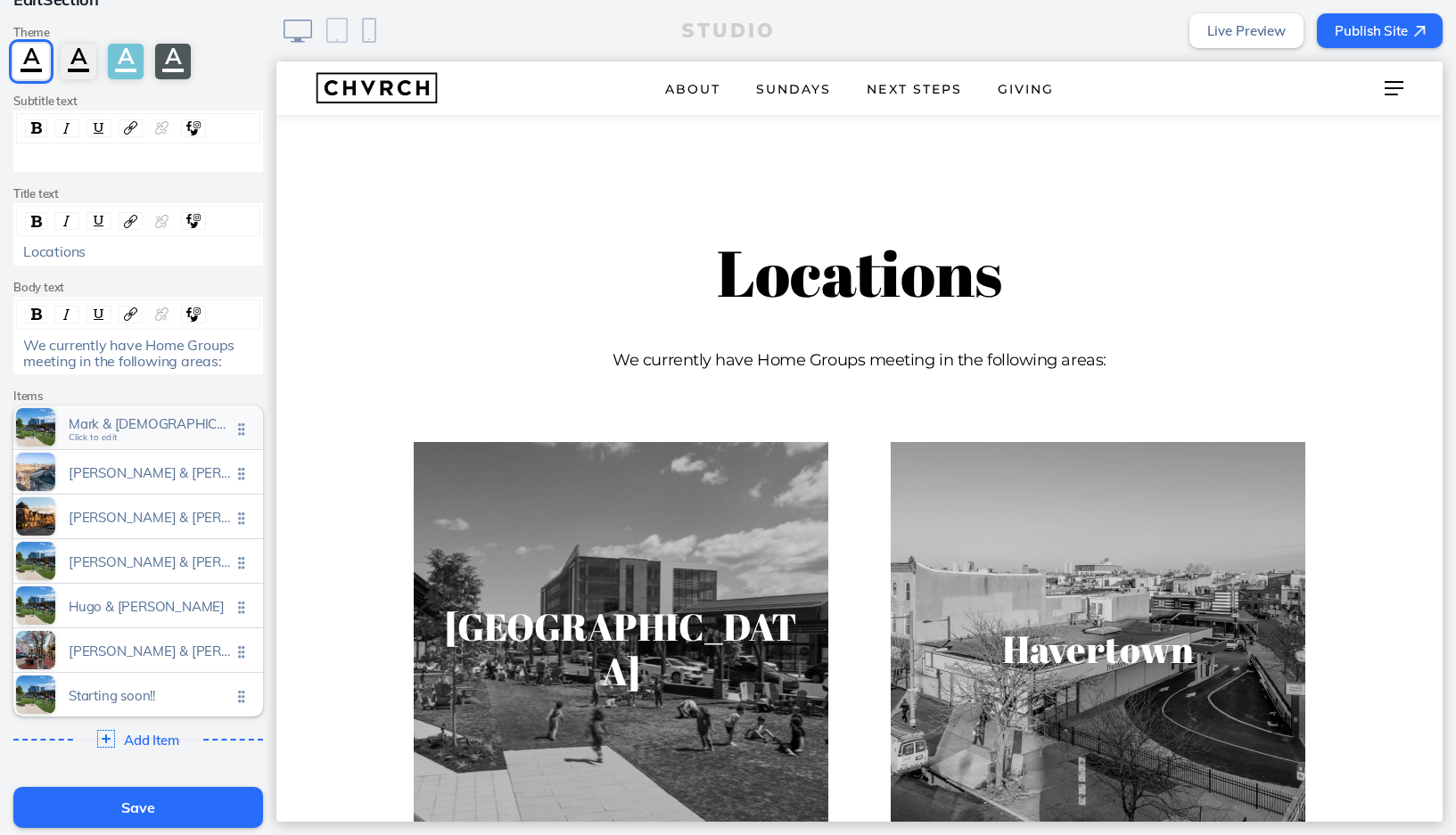
click at [162, 429] on span "Mark & kristen taber Click to edit" at bounding box center [149, 427] width 162 height 15
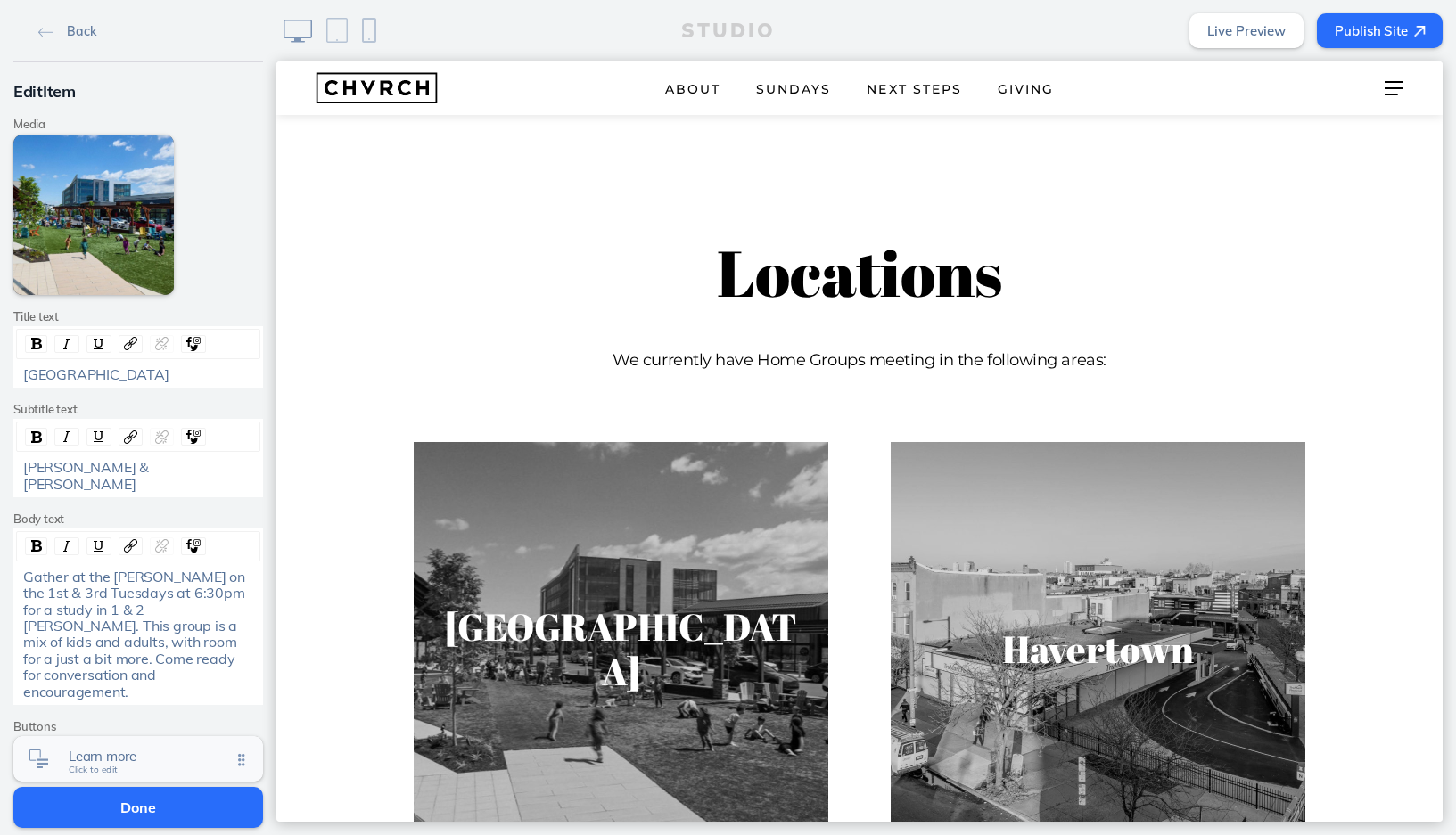
click at [146, 749] on span "Learn more" at bounding box center [149, 756] width 162 height 15
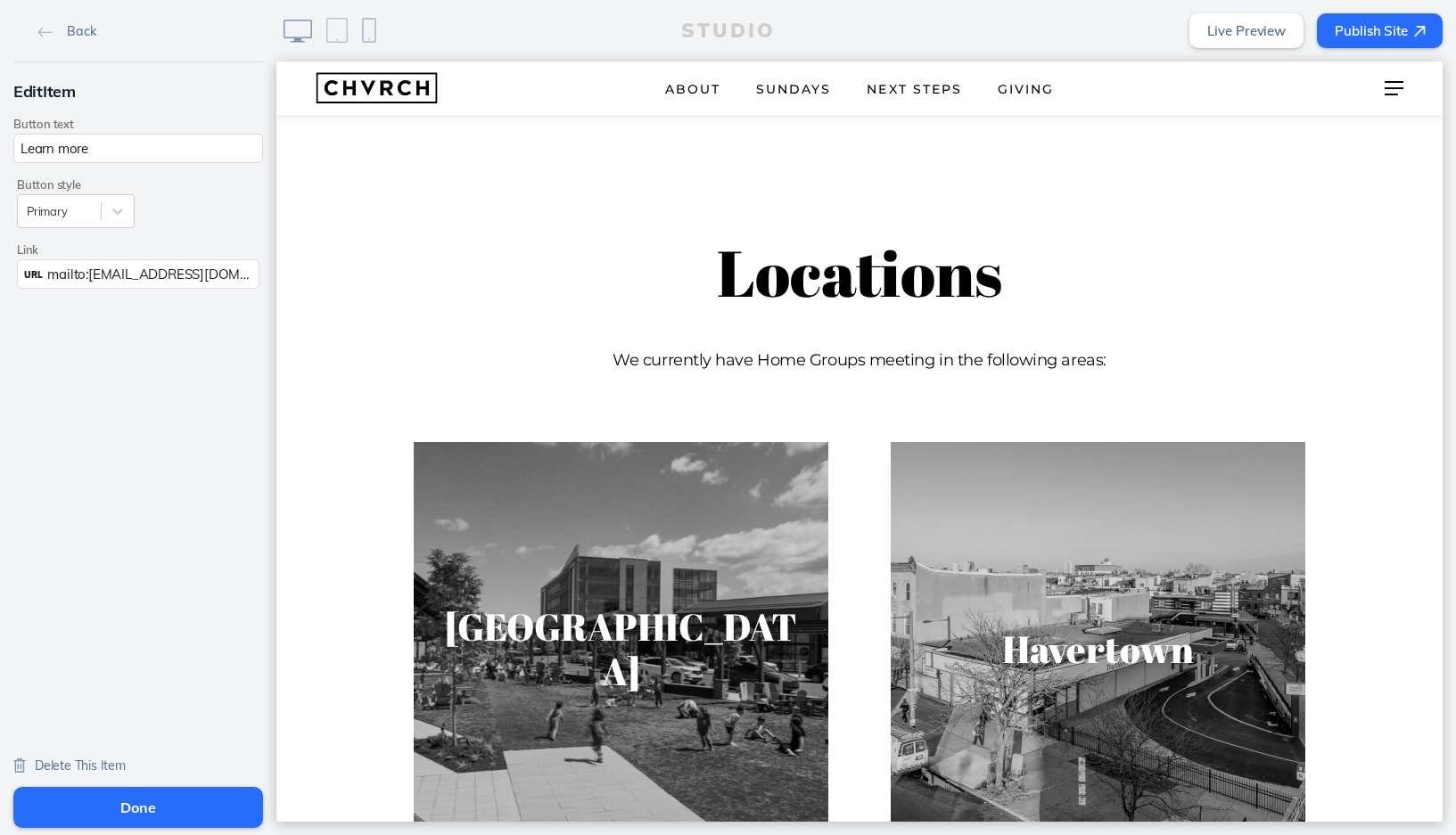
click at [92, 267] on span "mailto:connect@chvrchnsq.org?subject=I’m%20interested%20in%20learning%20about%2…" at bounding box center [482, 273] width 870 height 17
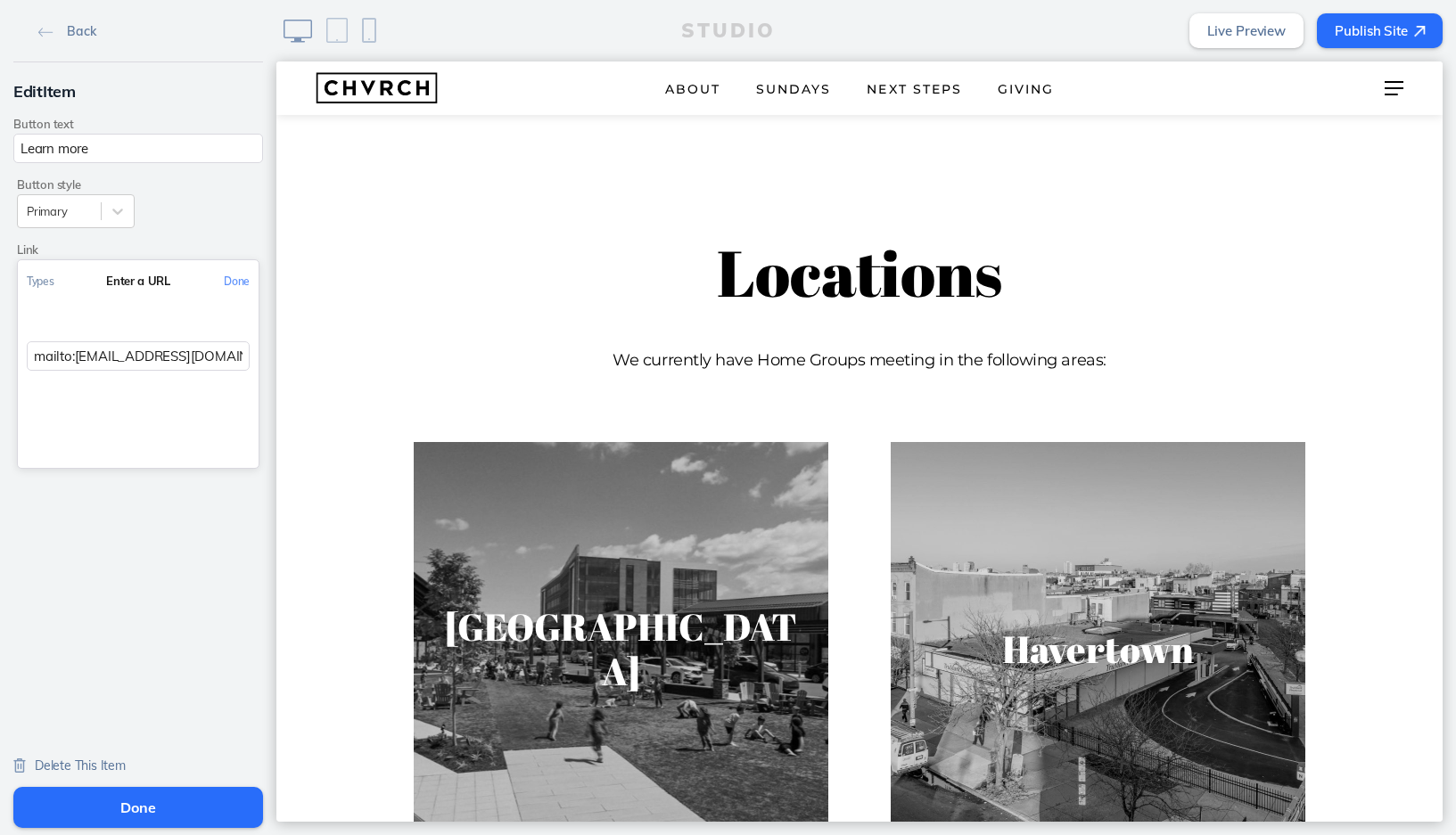
drag, startPoint x: 76, startPoint y: 356, endPoint x: 215, endPoint y: 348, distance: 139.2
click at [215, 348] on input "mailto:connect@chvrchnsq.org?subject=I’m%20interested%20in%20learning%20about%2…" at bounding box center [138, 356] width 223 height 30
paste input "kristentaber@gmail.com"
type input "mailto:kristentaber@gmail.com?subject=I’m%20interested%20in%20learning%20about%…"
click at [140, 796] on button "Done" at bounding box center [139, 806] width 249 height 41
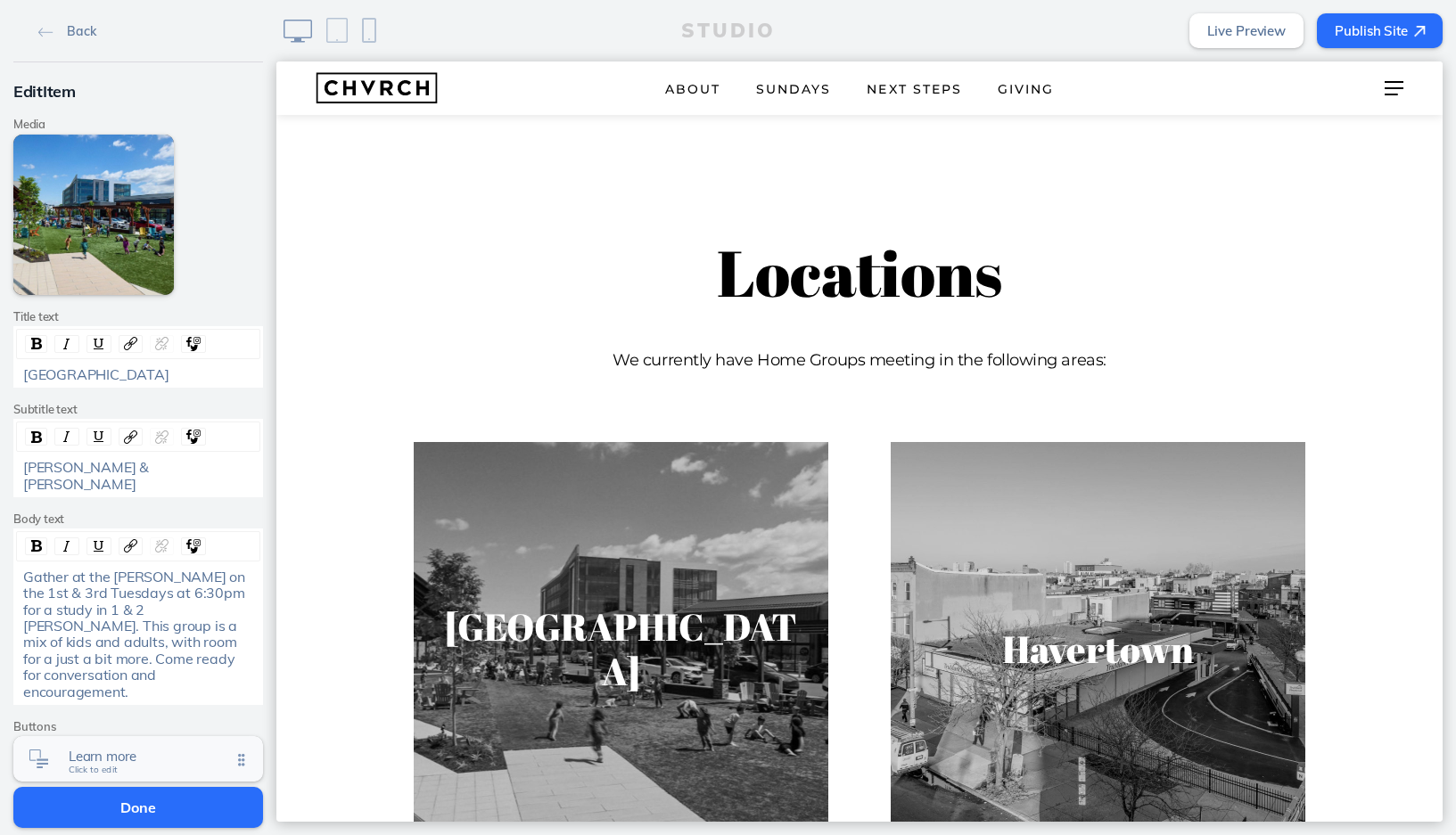
click at [127, 749] on span "Learn more" at bounding box center [149, 756] width 162 height 15
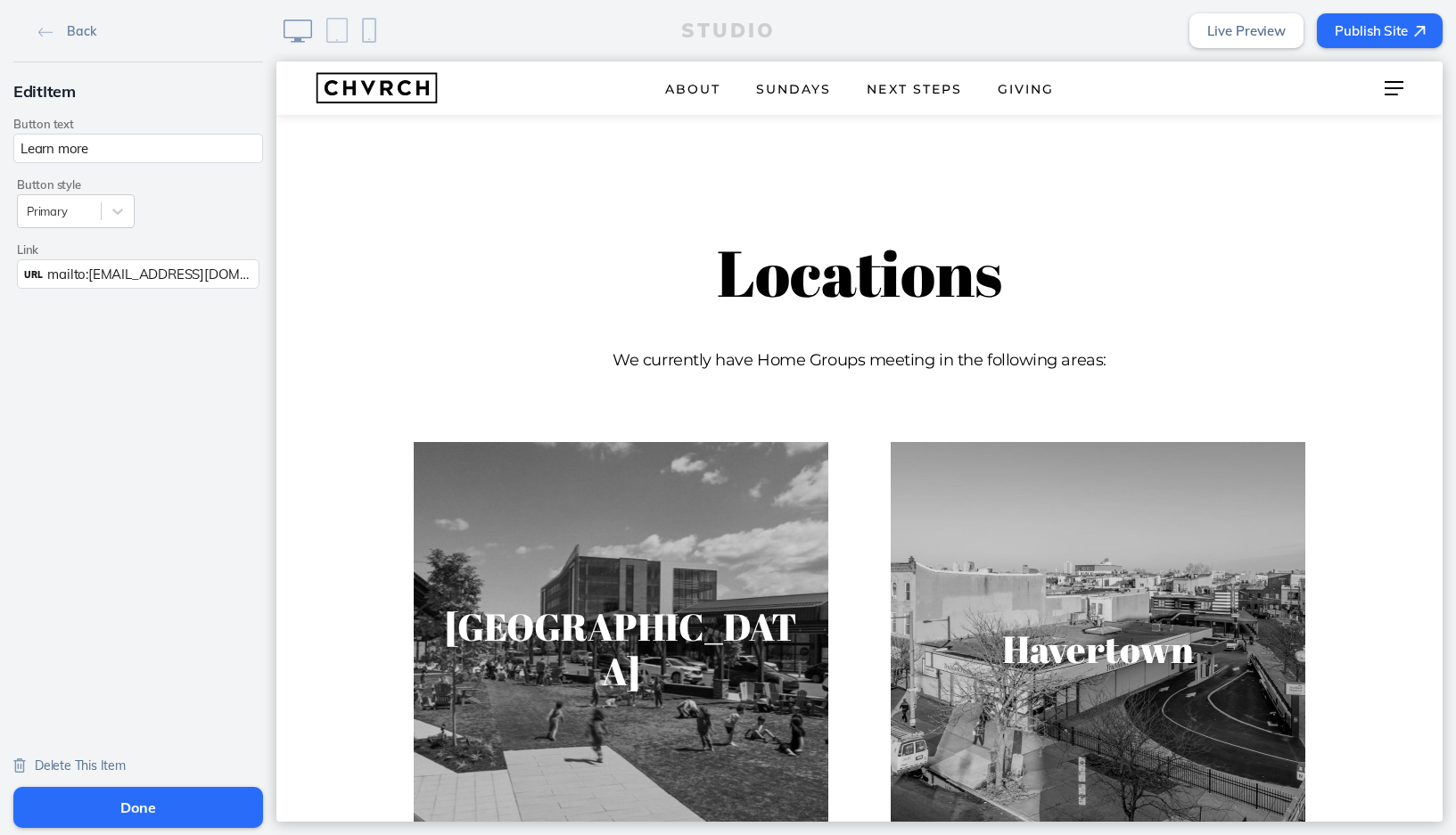
click at [94, 273] on span "mailto:connect@chvrchnsq.org?subject=I’m%20interested%20in%20learning%20about%2…" at bounding box center [482, 273] width 870 height 17
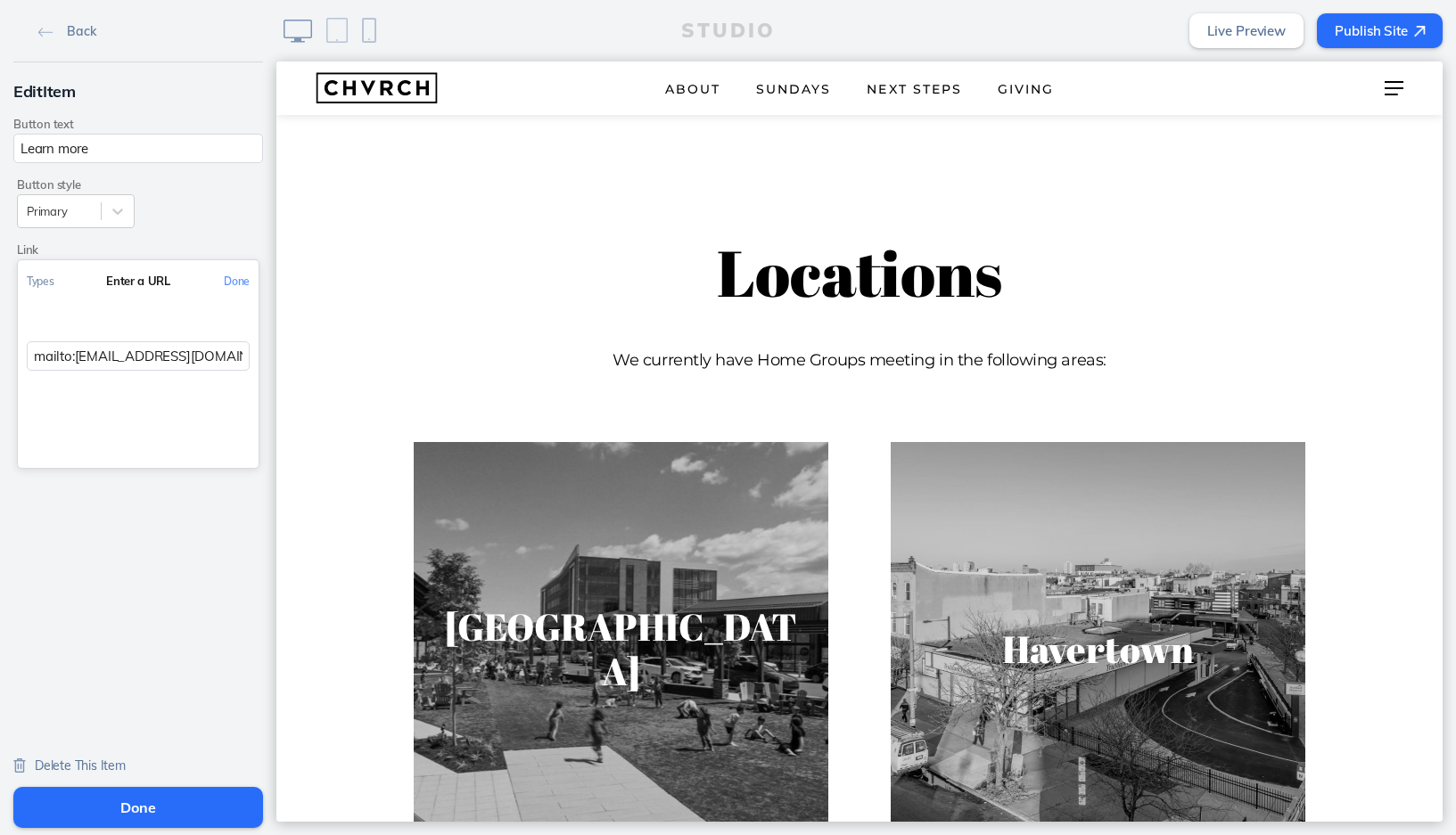
drag, startPoint x: 75, startPoint y: 356, endPoint x: 218, endPoint y: 354, distance: 143.0
click at [218, 354] on input "mailto:connect@chvrchnsq.org?subject=I’m%20interested%20in%20learning%20about%2…" at bounding box center [138, 356] width 223 height 30
paste input "kristentaber@gmail.com"
type input "mailto:kristentaber@gmail.com?subject=I’m%20interested%20in%20learning%20about%…"
click at [235, 279] on button "Done" at bounding box center [237, 281] width 44 height 41
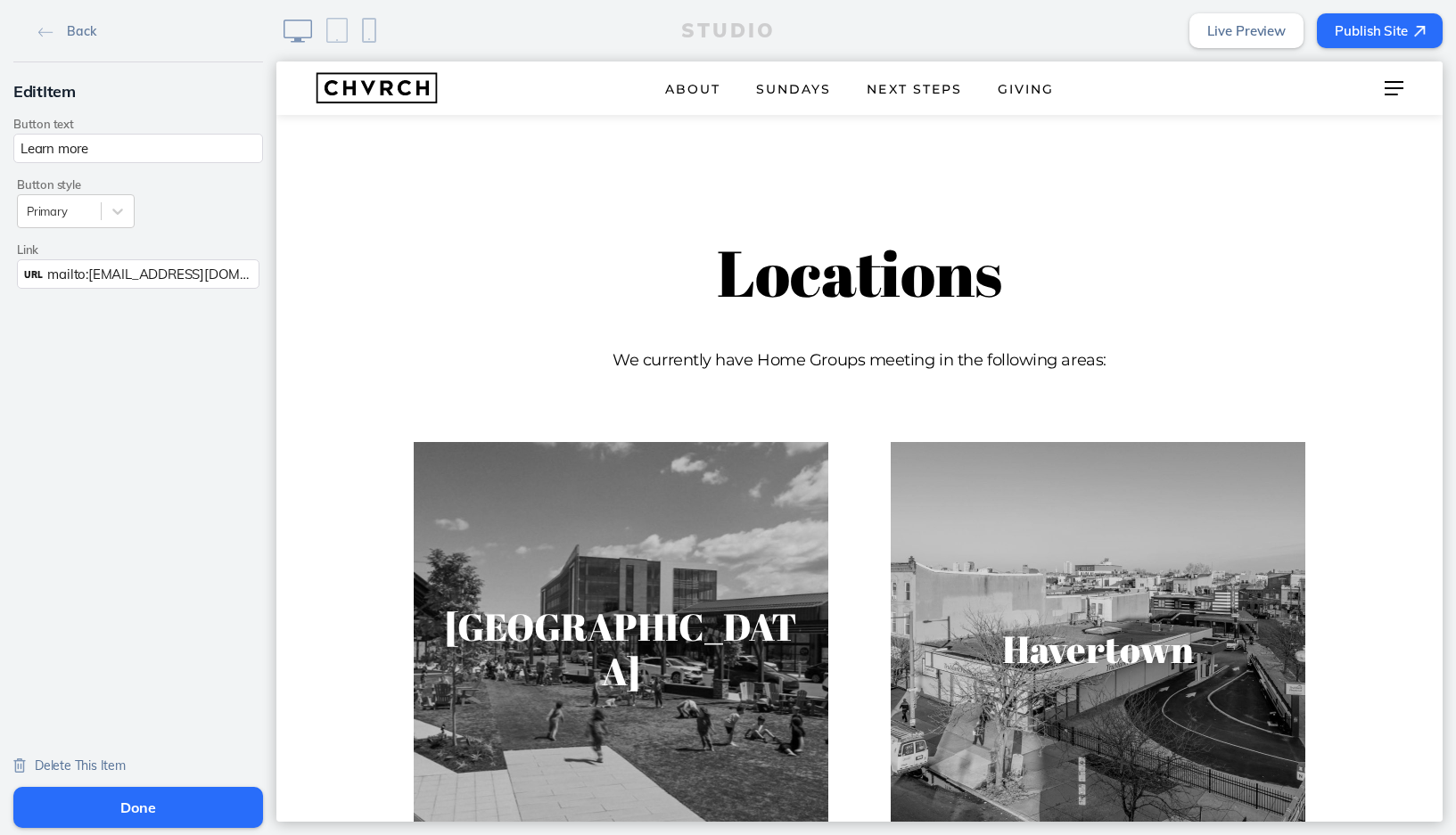
click at [148, 805] on button "Done" at bounding box center [139, 806] width 249 height 41
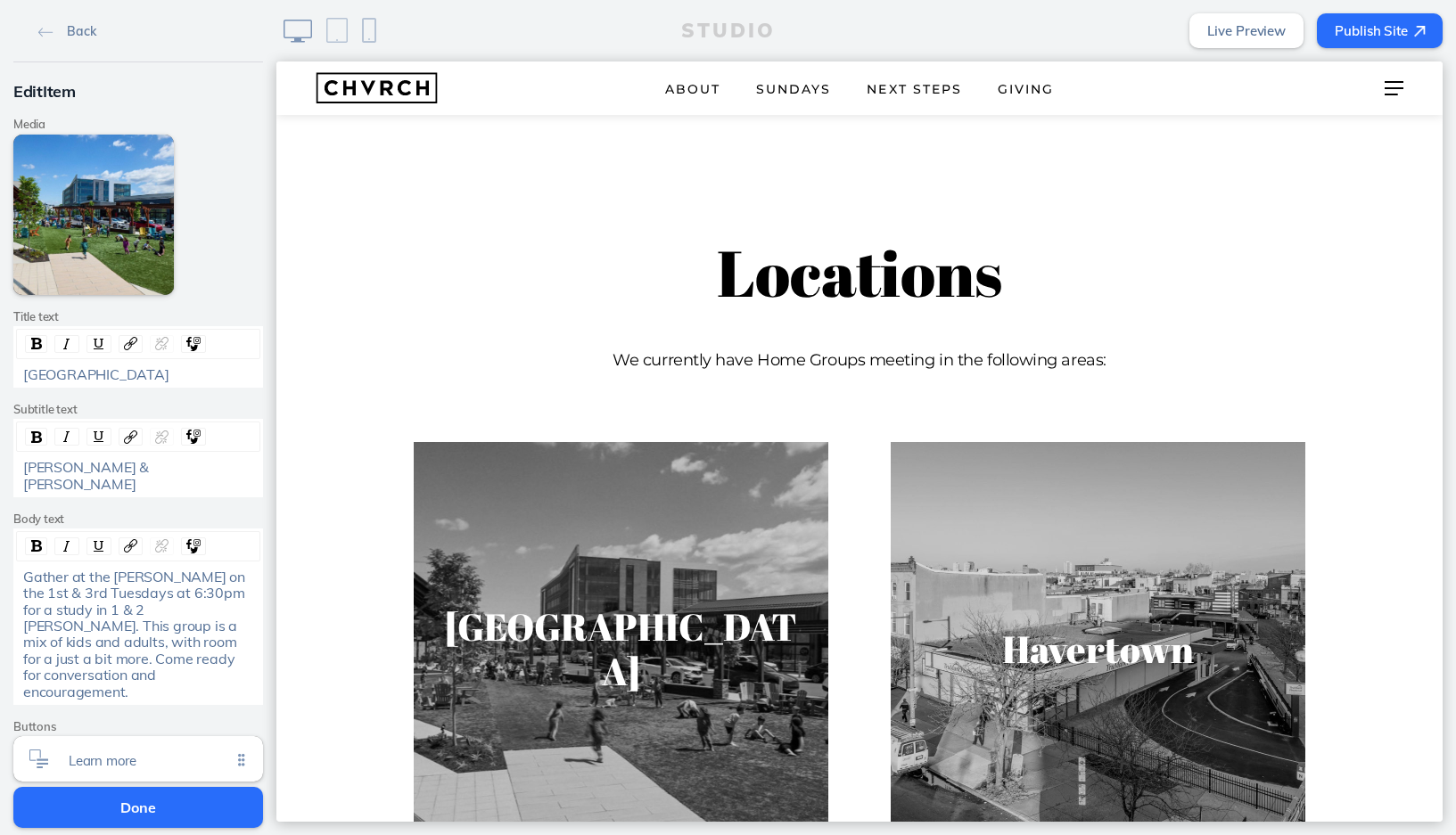
click at [148, 805] on button "Done" at bounding box center [139, 806] width 249 height 41
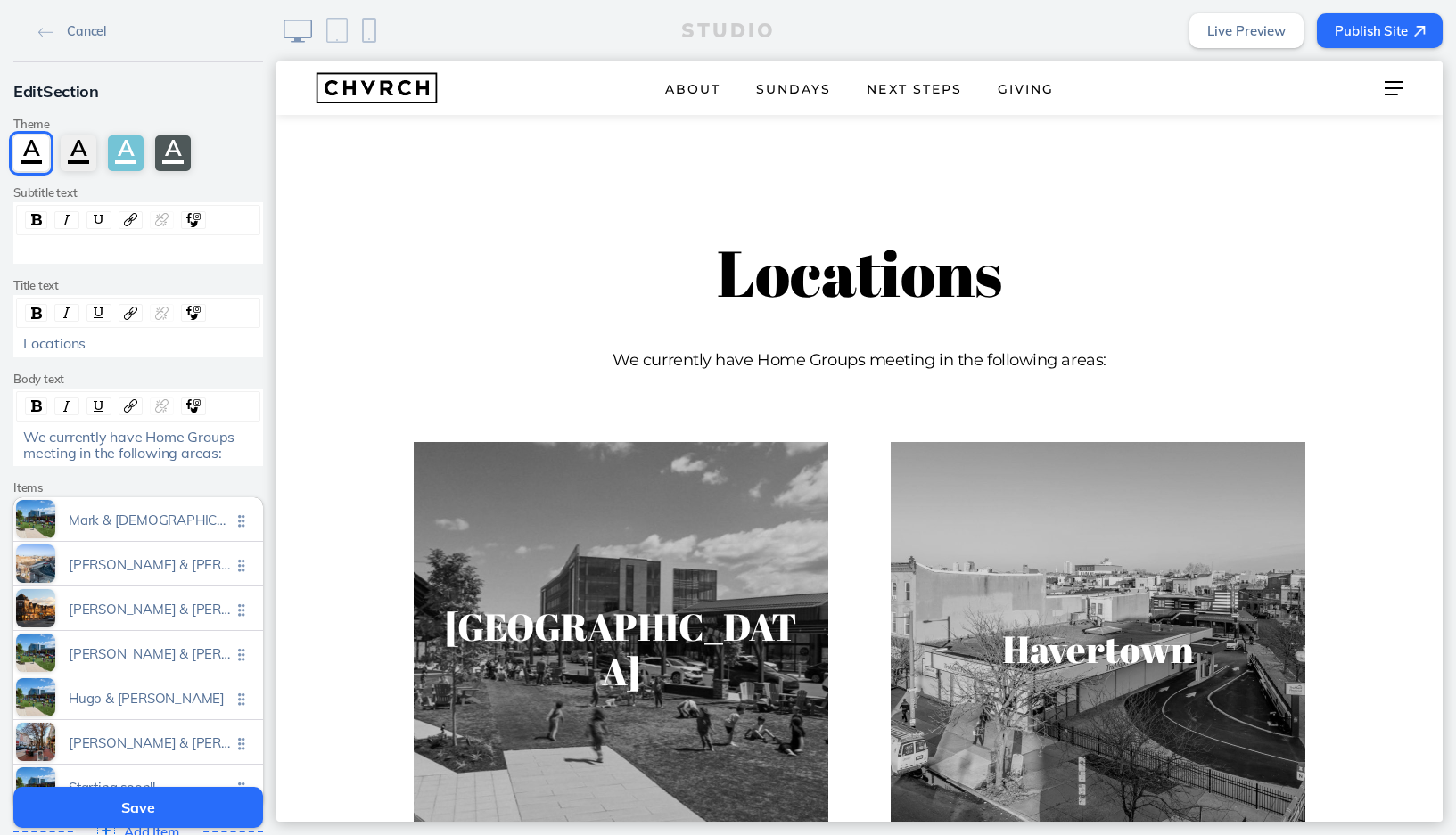
click at [1343, 34] on button "Publish Site" at bounding box center [1379, 31] width 126 height 35
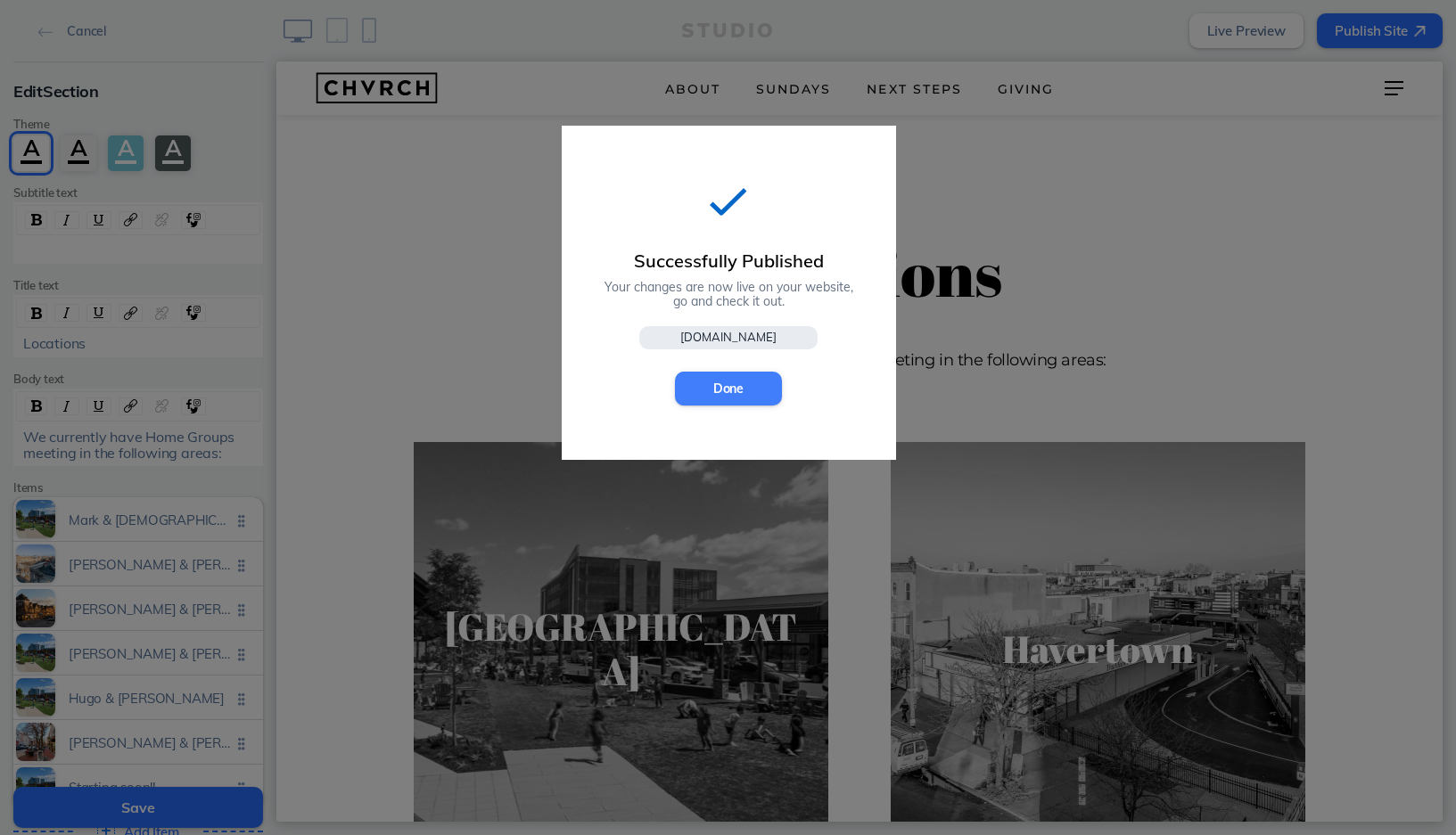
click at [710, 384] on button "Done" at bounding box center [728, 389] width 107 height 34
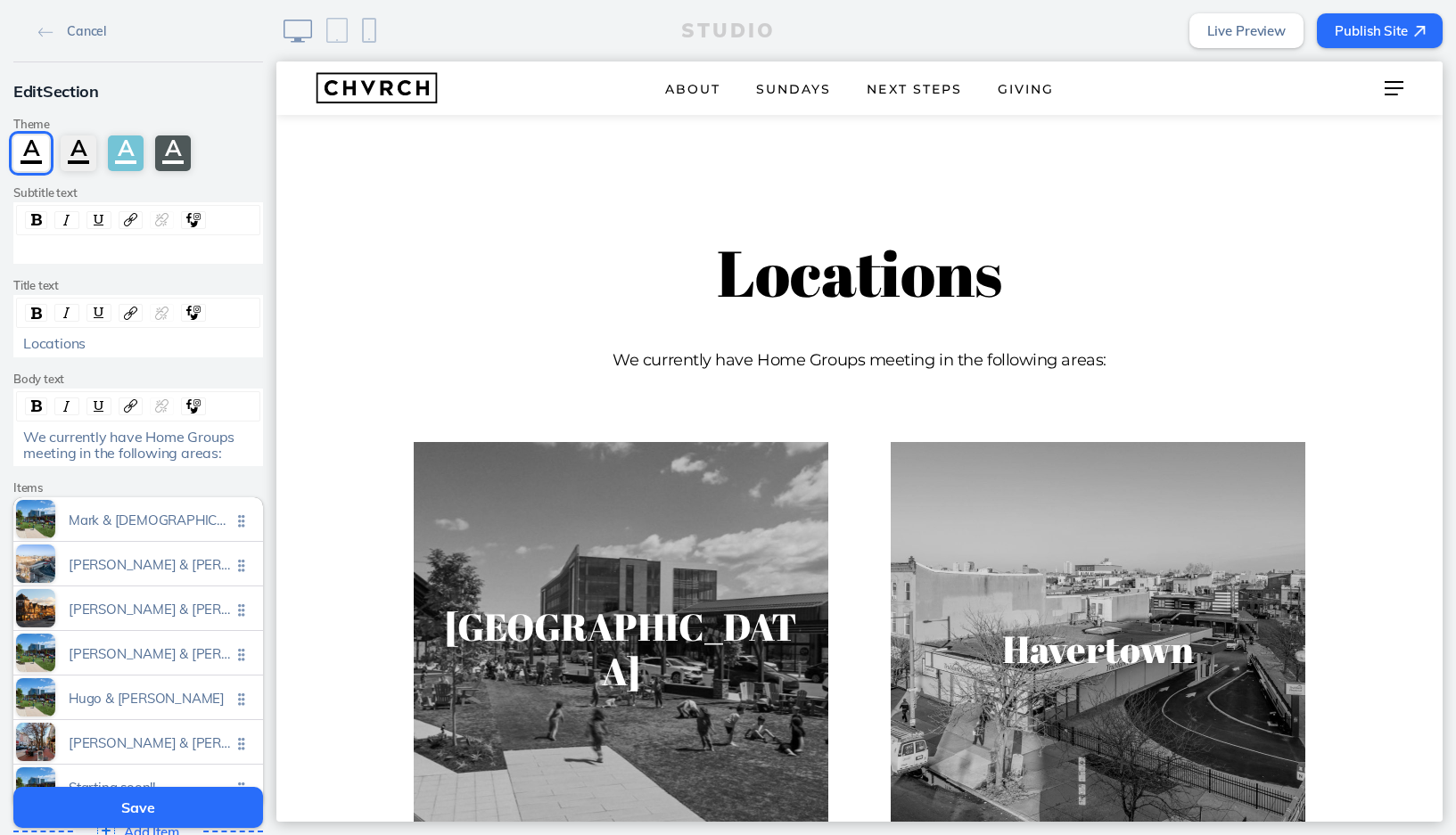
click at [167, 799] on button "Save" at bounding box center [139, 806] width 249 height 41
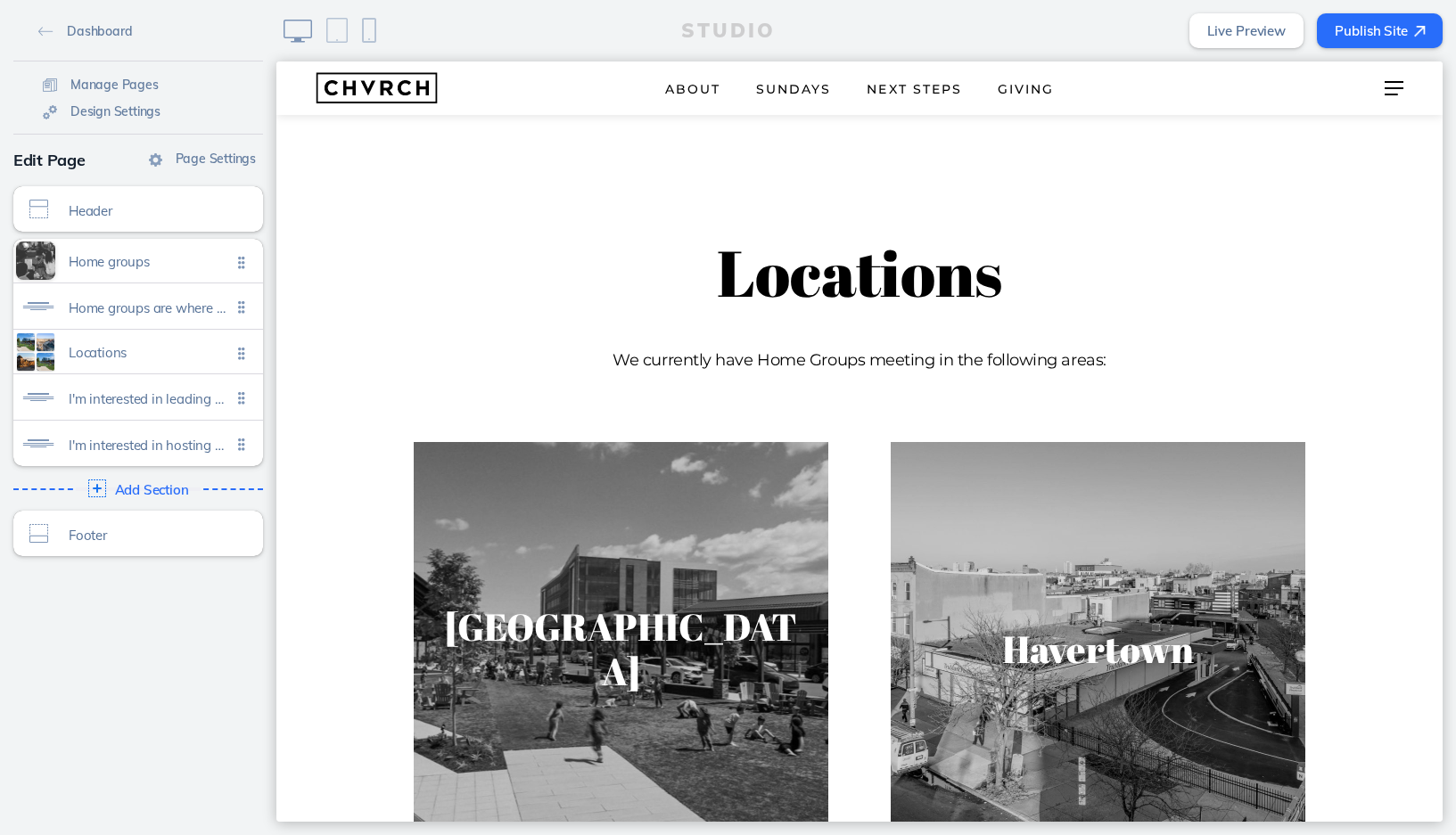
click at [1358, 29] on button "Publish Site" at bounding box center [1379, 31] width 126 height 35
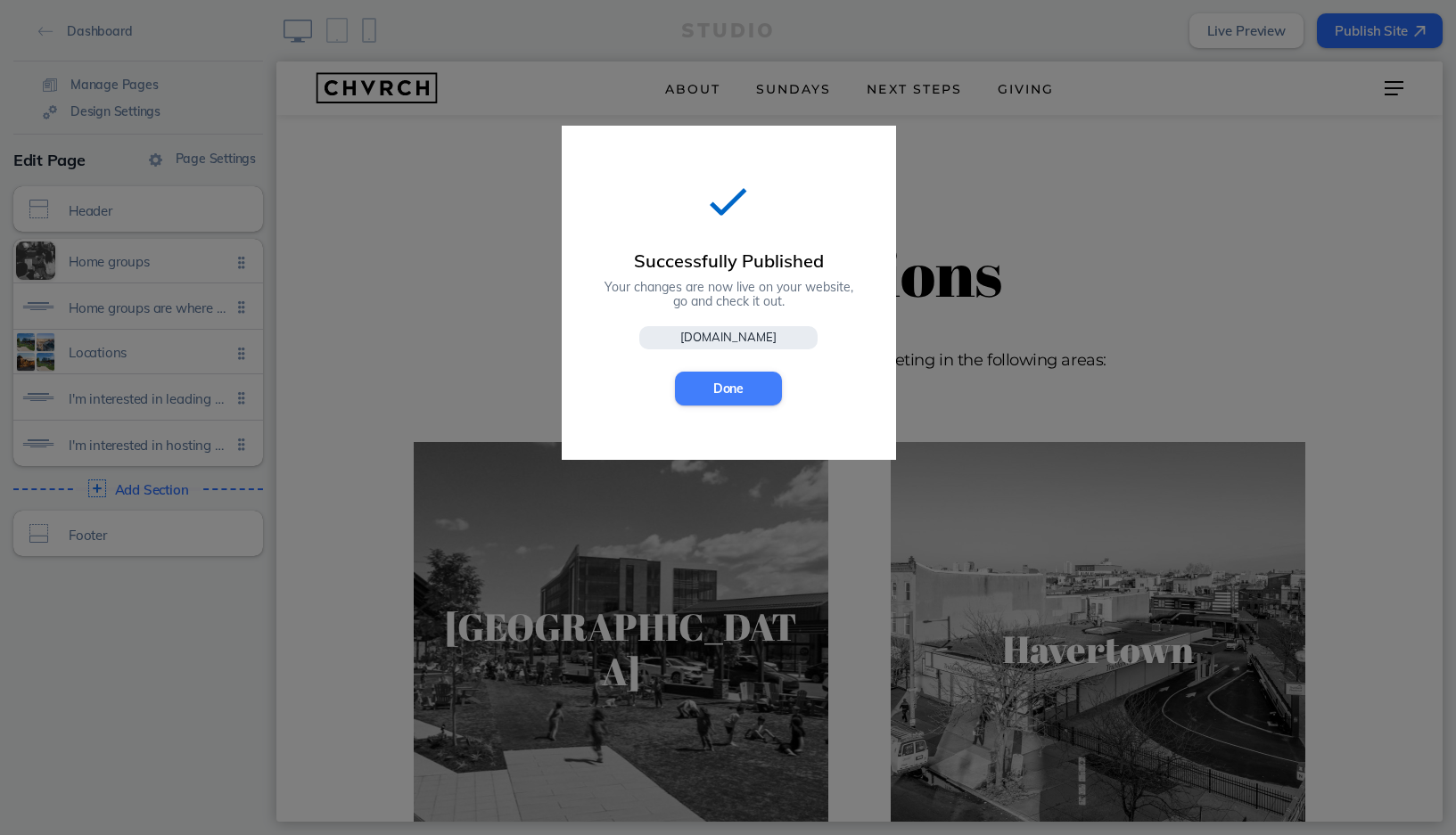
click at [775, 375] on button "Done" at bounding box center [728, 389] width 107 height 34
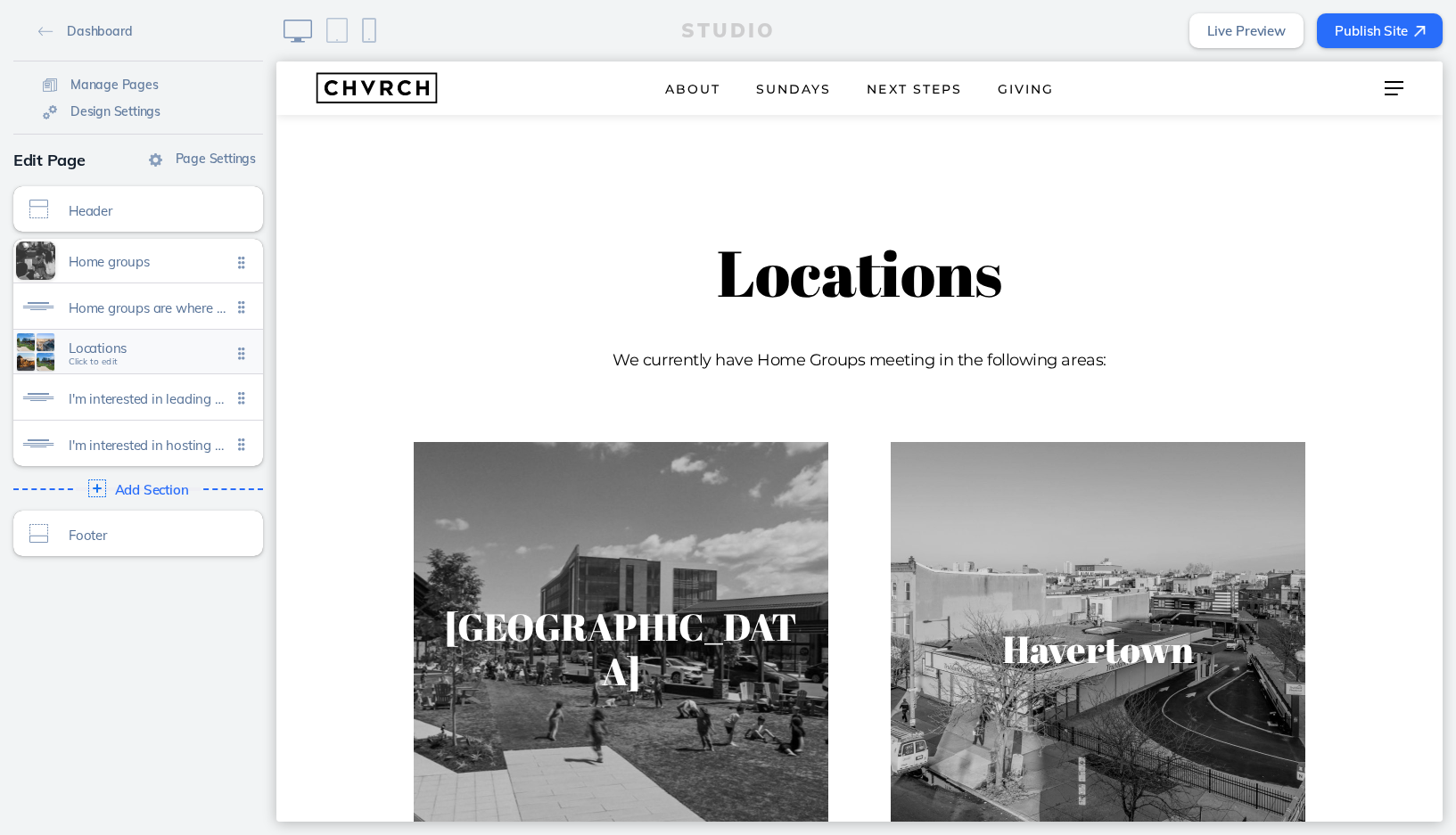
click at [153, 352] on span "Locations" at bounding box center [149, 347] width 162 height 15
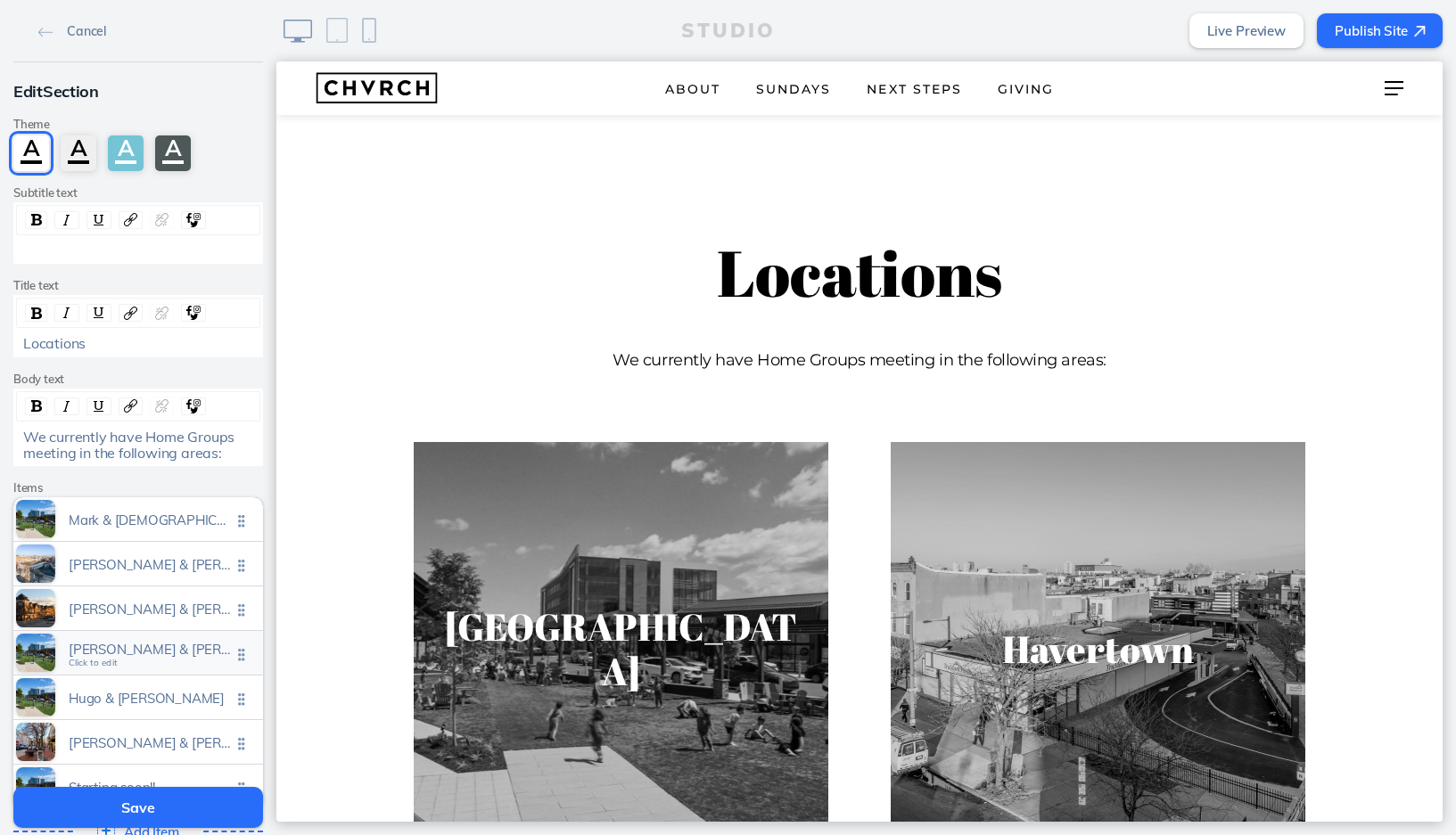
click at [176, 648] on span "Tim & brooke sanville" at bounding box center [149, 648] width 162 height 15
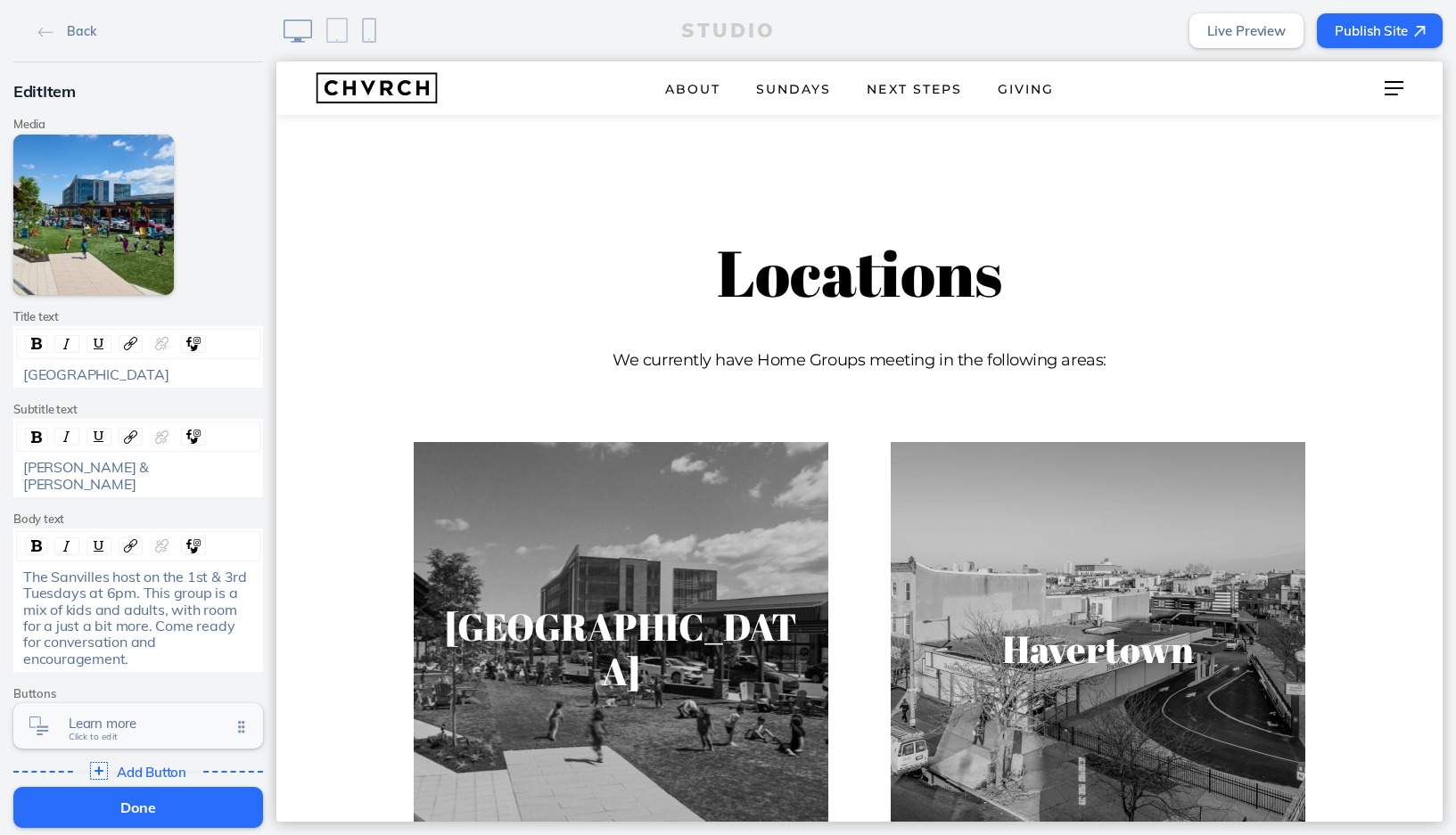
click at [157, 720] on span "Learn more Click to edit" at bounding box center [149, 727] width 162 height 15
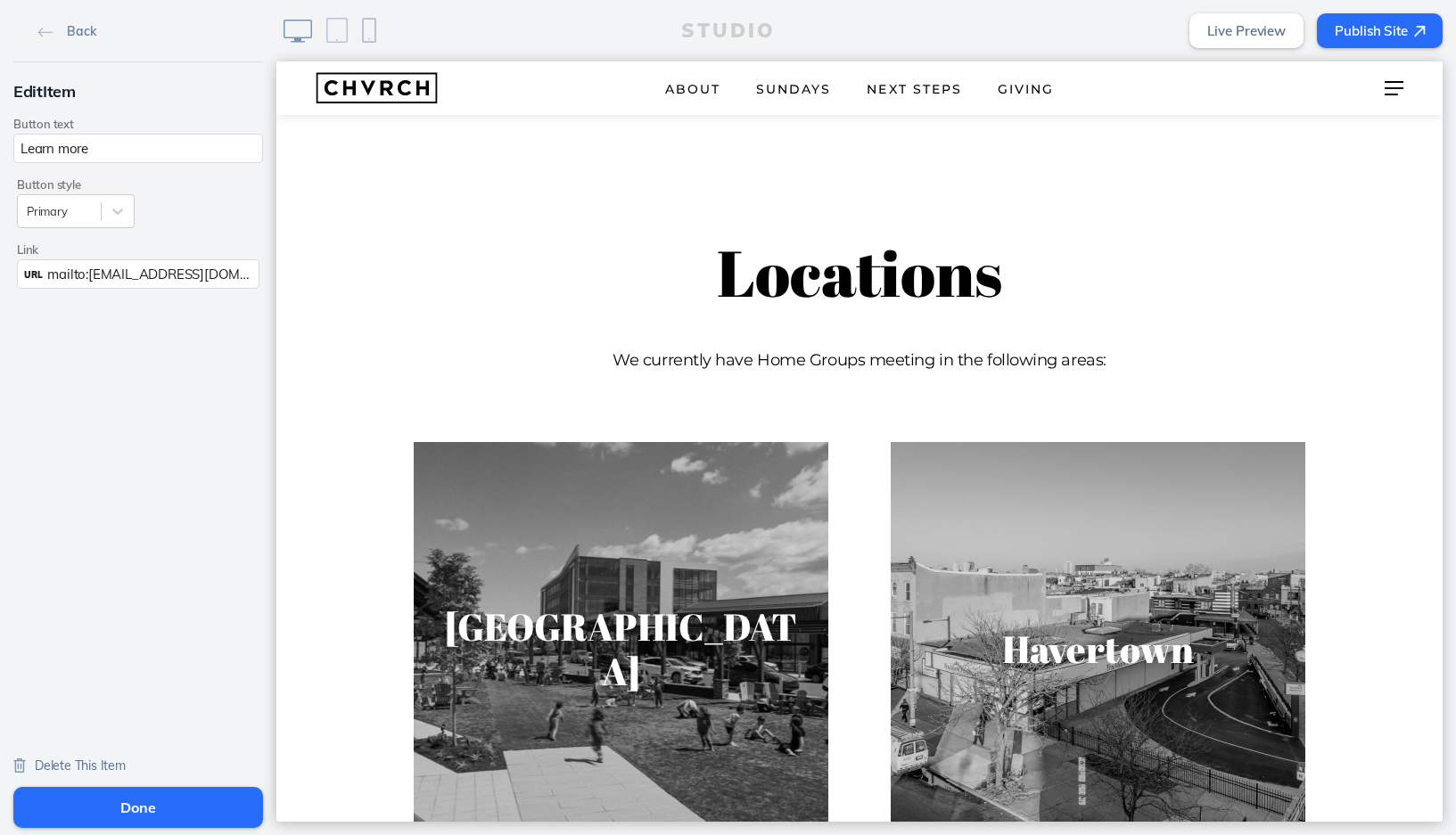
click at [94, 268] on span "mailto:connect@chvrchnsq.org?subject=I’m%20interested%20in%20learning%20about%2…" at bounding box center [489, 273] width 884 height 17
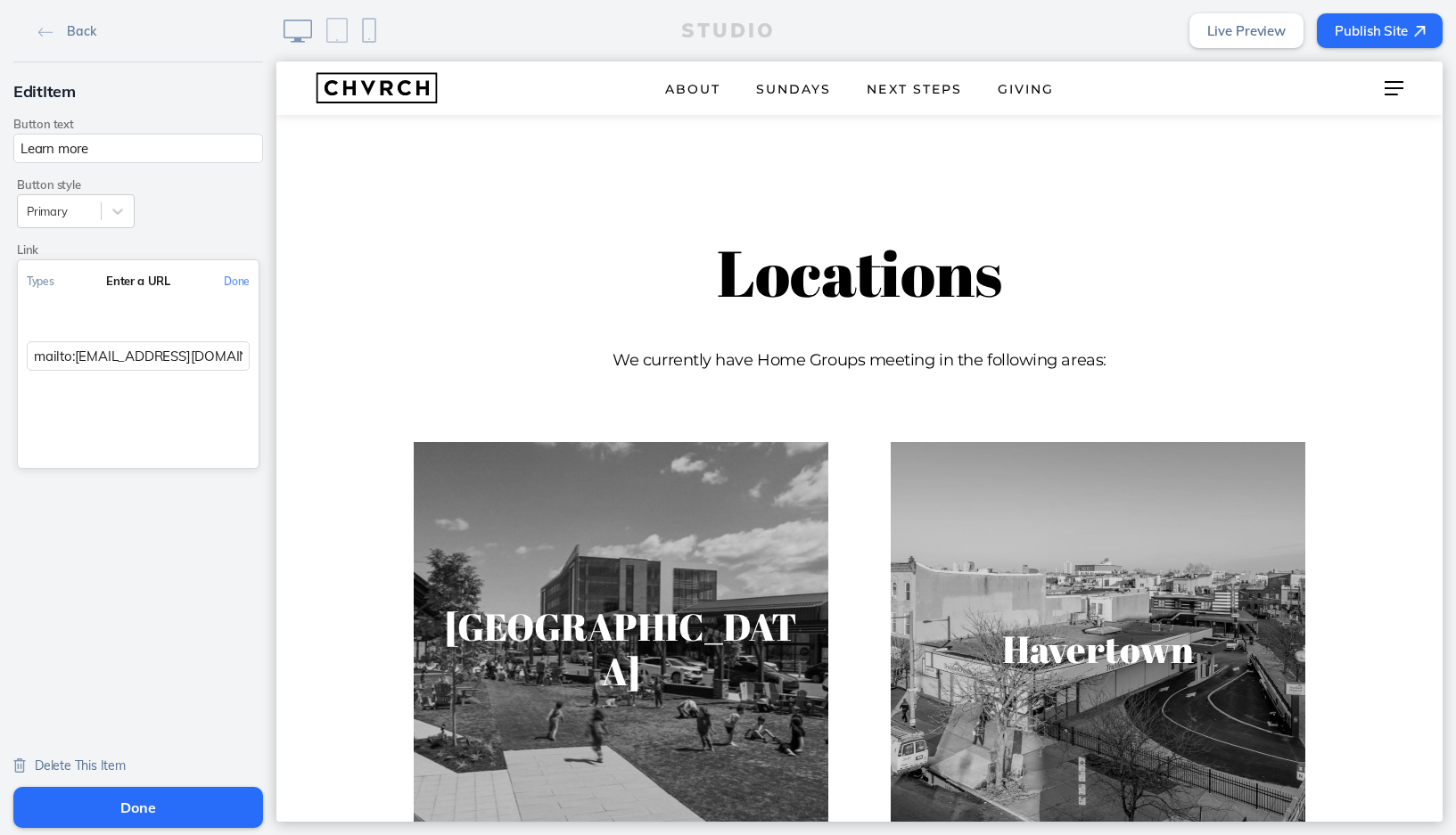
drag, startPoint x: 76, startPoint y: 354, endPoint x: 215, endPoint y: 354, distance: 139.0
click at [215, 354] on input "mailto:connect@chvrchnsq.org?subject=I’m%20interested%20in%20learning%20about%2…" at bounding box center [138, 356] width 223 height 30
paste input "tds5049@gmail.com"
type input "mailto:tds5049@gmail.com?subject=I’m%20interested%20in%20learning%20about%20the…"
click at [239, 276] on button "Done" at bounding box center [237, 281] width 44 height 41
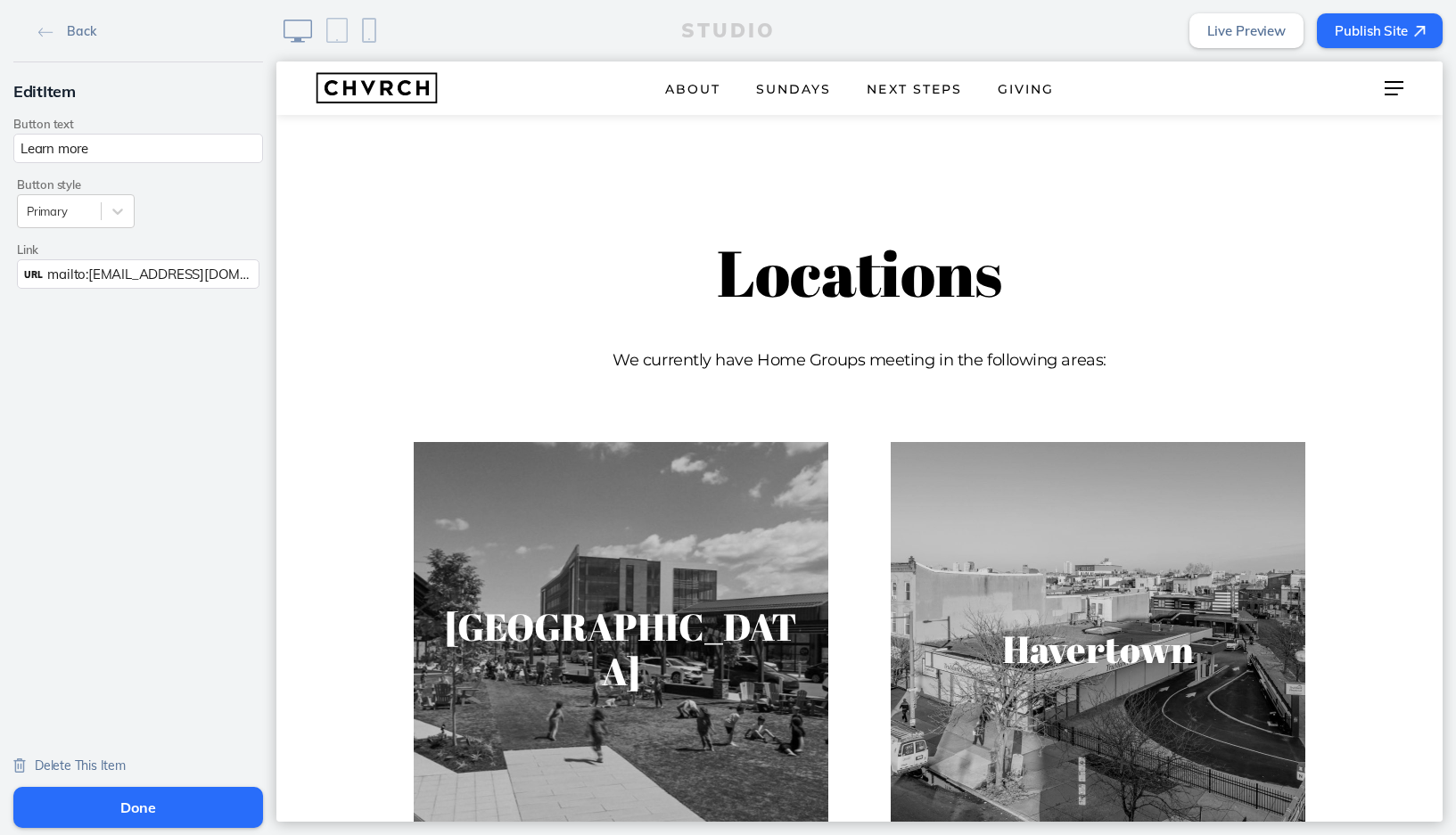
click at [166, 806] on button "Done" at bounding box center [139, 806] width 249 height 41
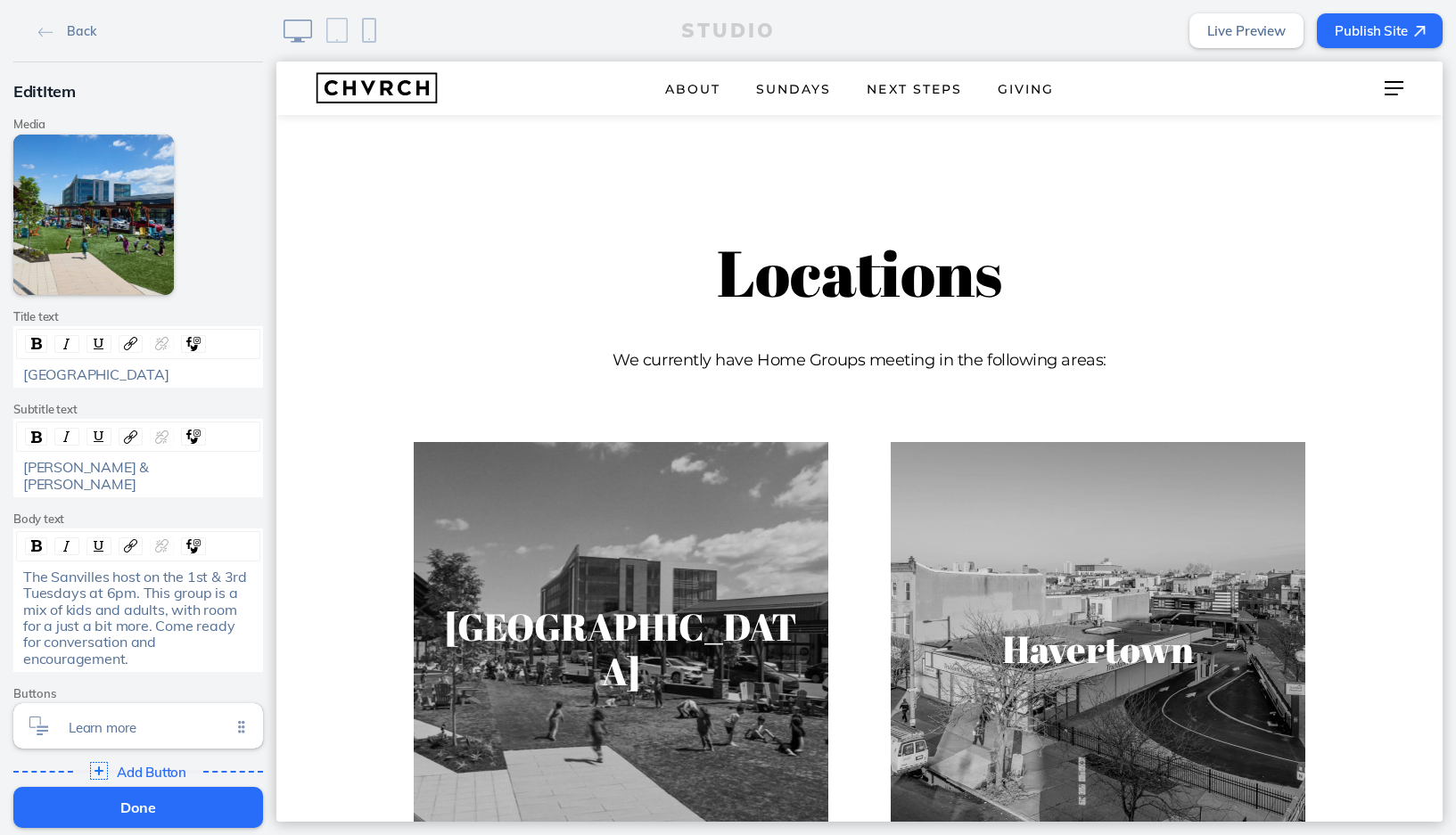
click at [156, 800] on button "Done" at bounding box center [139, 806] width 249 height 41
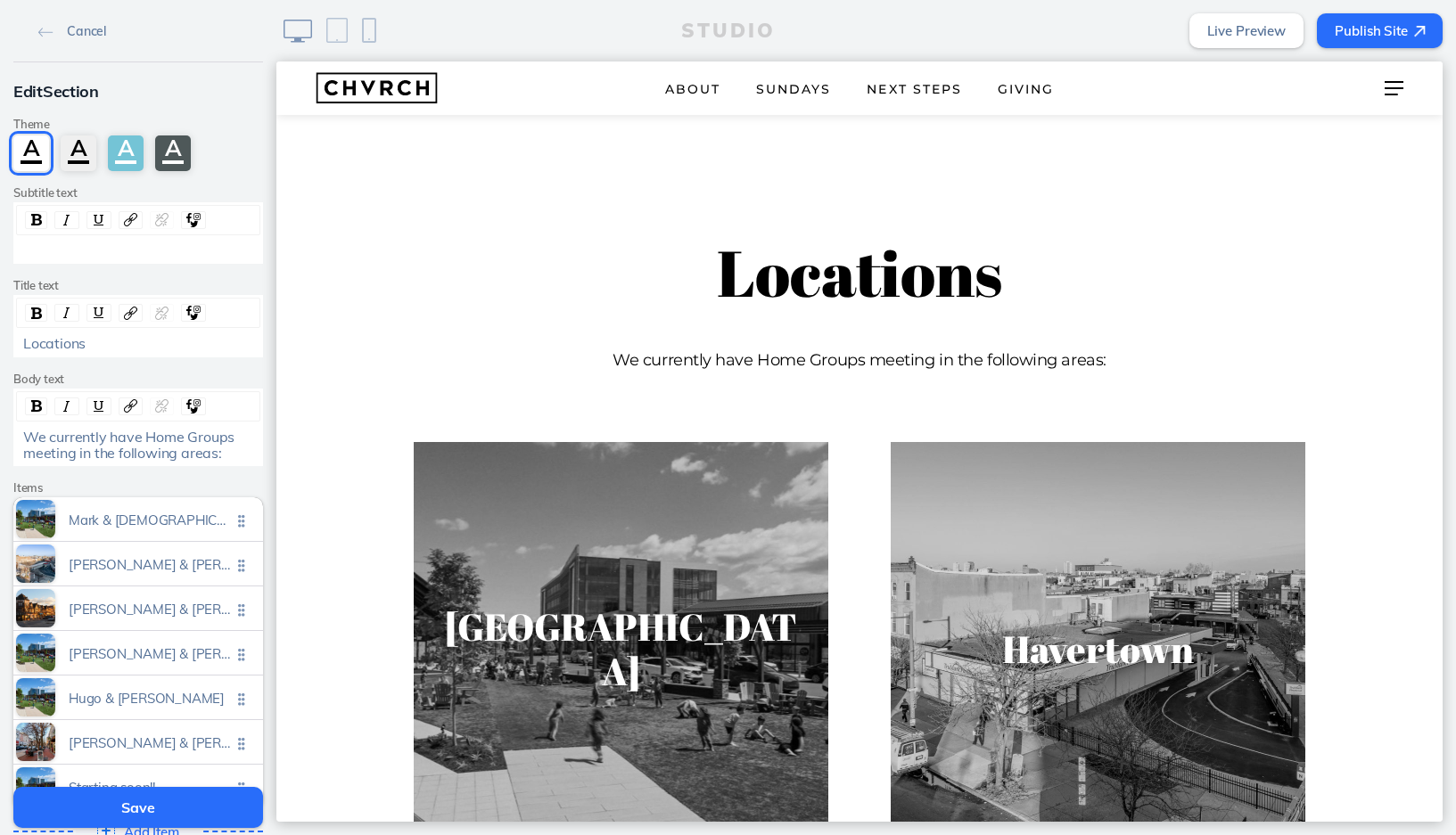
click at [1393, 30] on button "Publish Site" at bounding box center [1379, 31] width 126 height 35
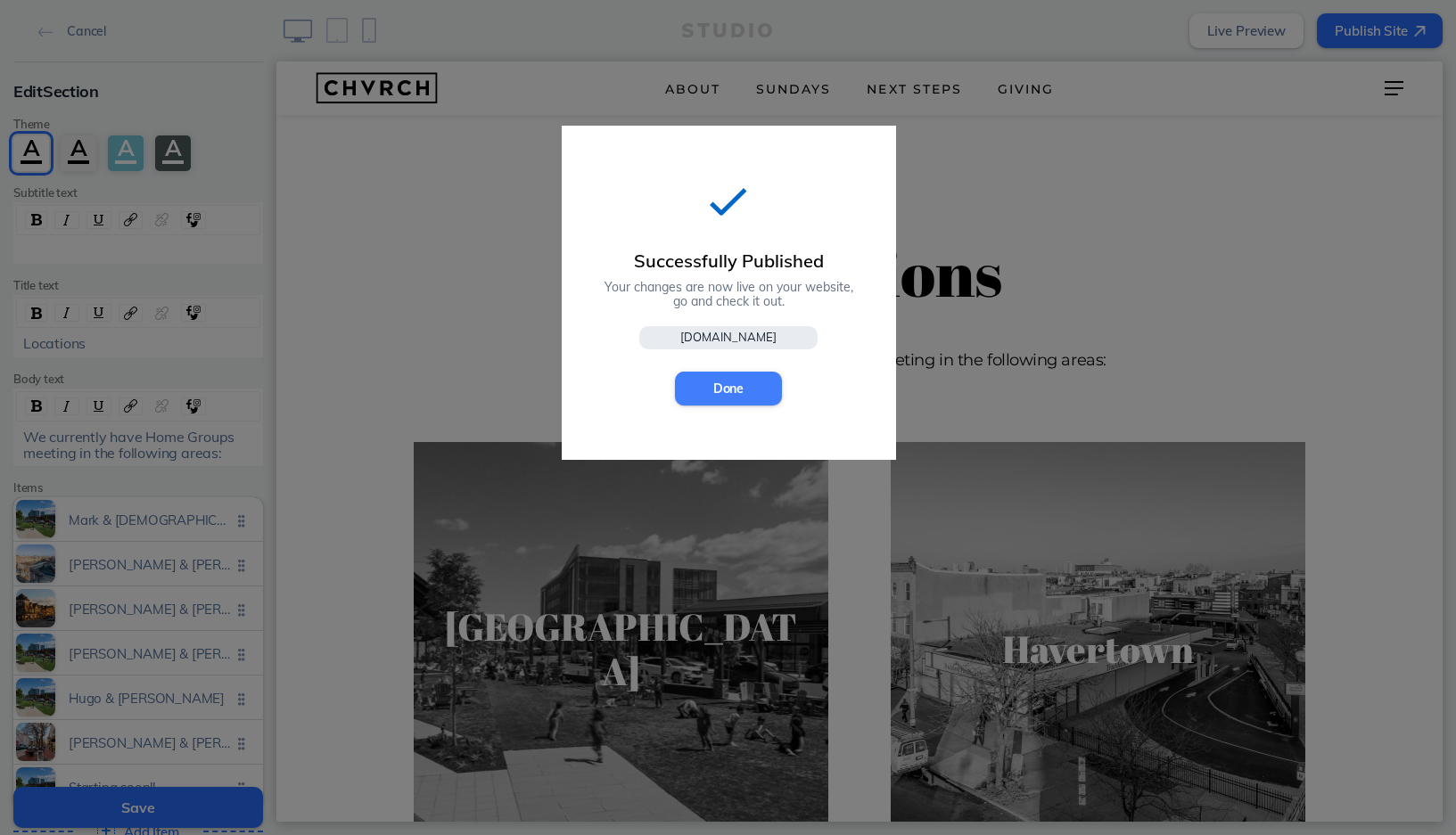
click at [718, 390] on button "Done" at bounding box center [728, 389] width 107 height 34
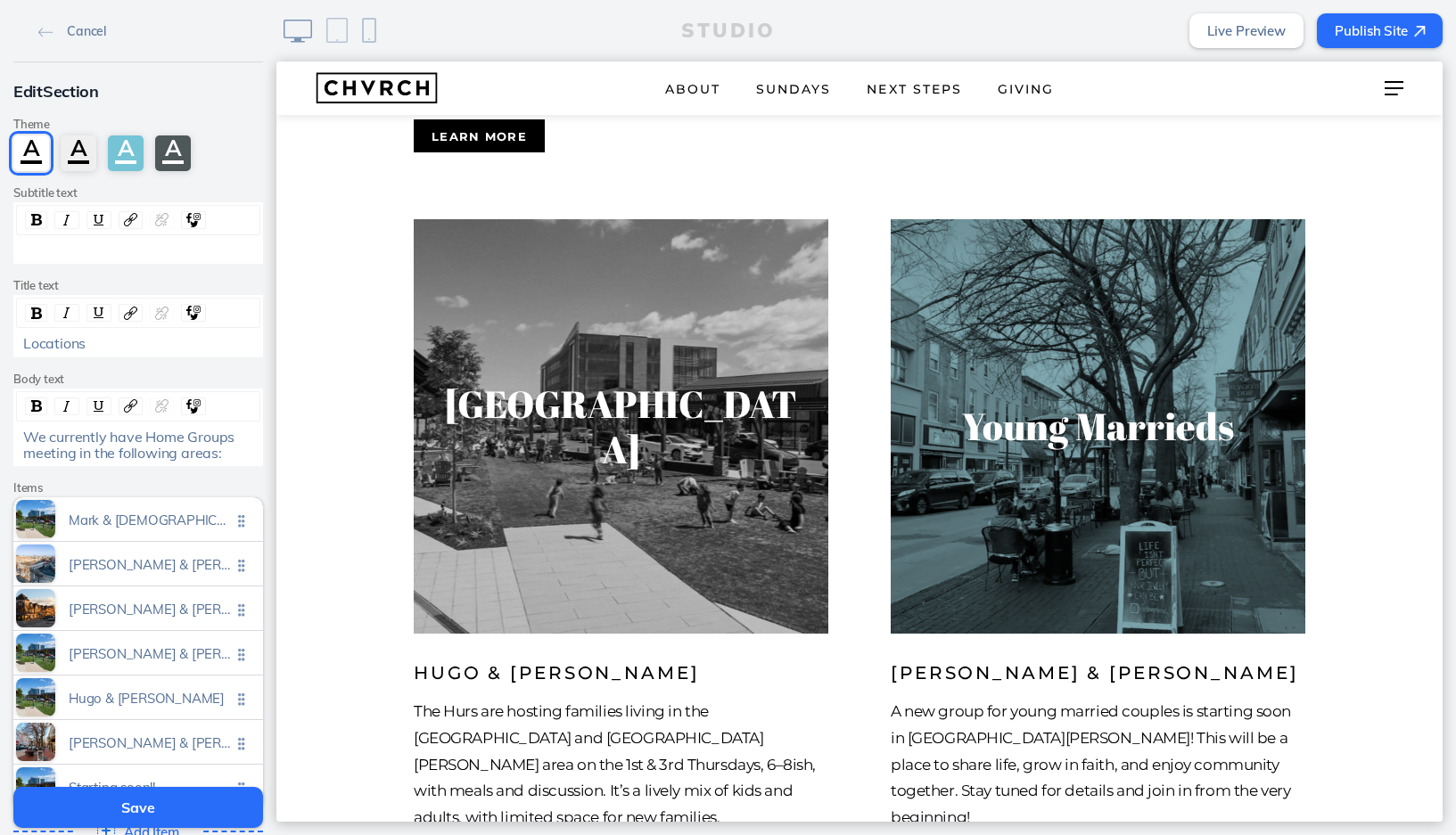
scroll to position [2204, 0]
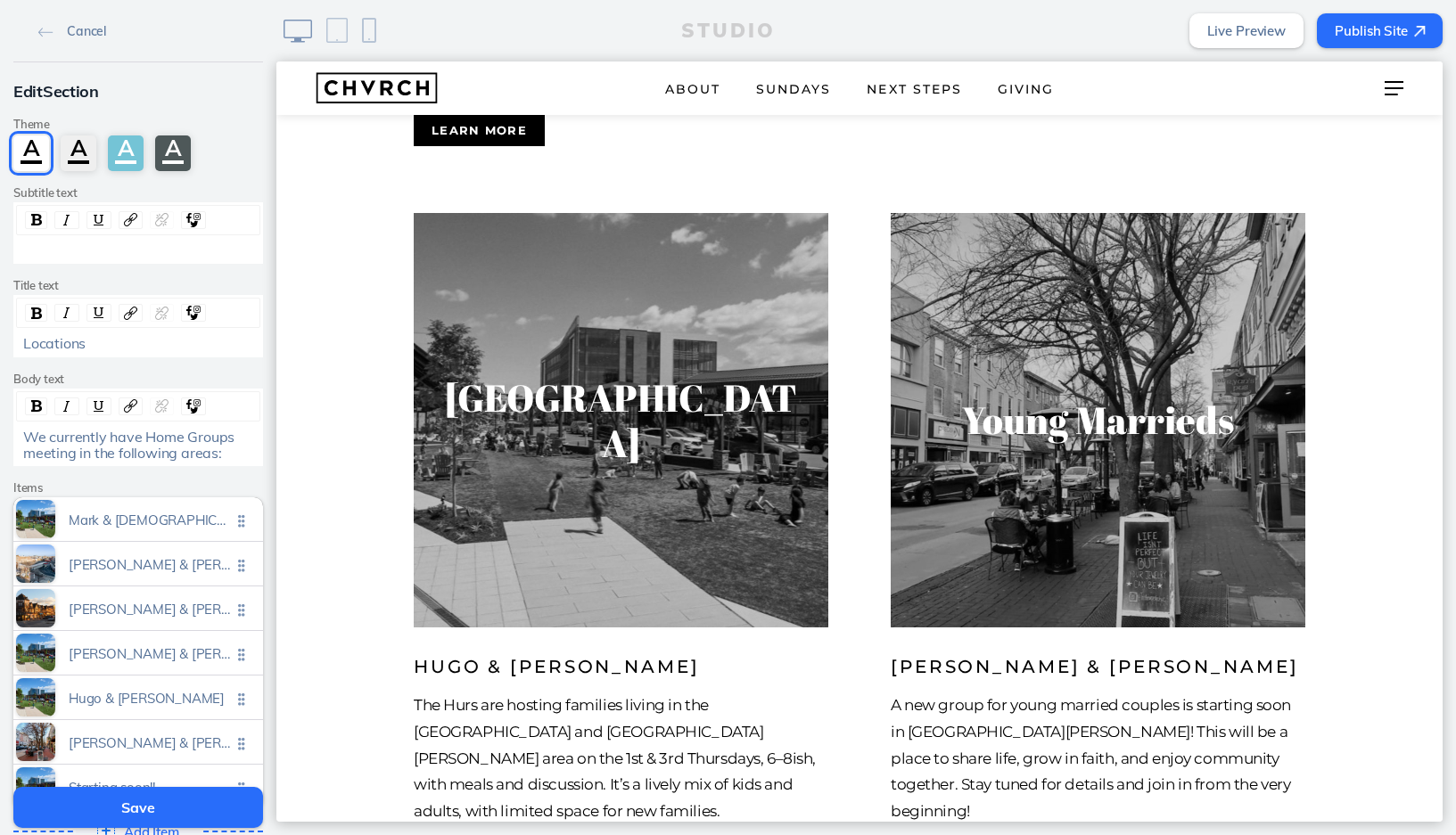
click at [160, 739] on span "Isaac & chyenne rothermeal" at bounding box center [149, 738] width 162 height 15
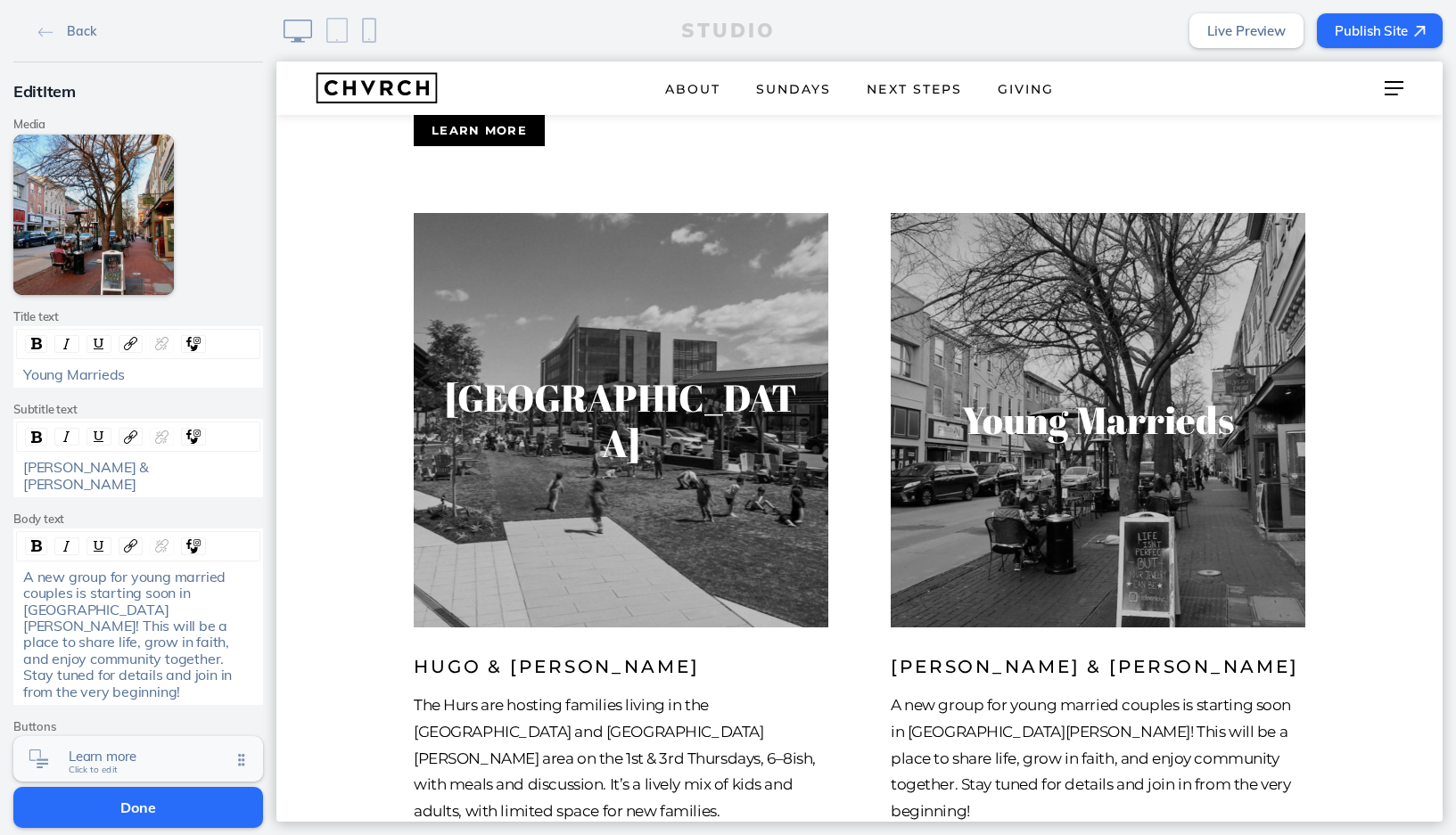
click at [147, 749] on span "Learn more" at bounding box center [149, 756] width 162 height 15
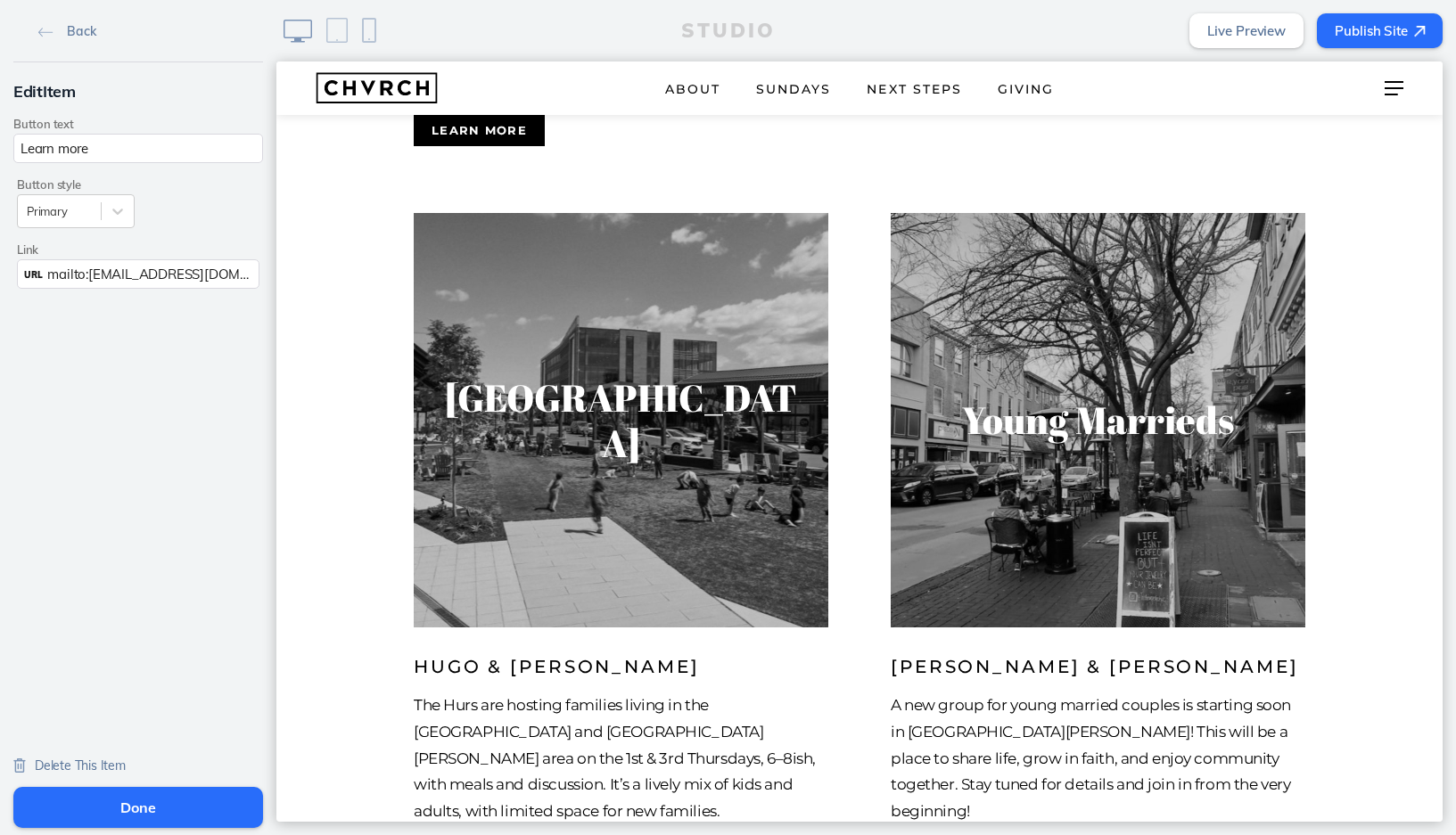
click at [167, 274] on span "mailto:isaacrothermel@gmail.com?subject=I’m%20interested%20in%20learning%20abou…" at bounding box center [501, 273] width 907 height 17
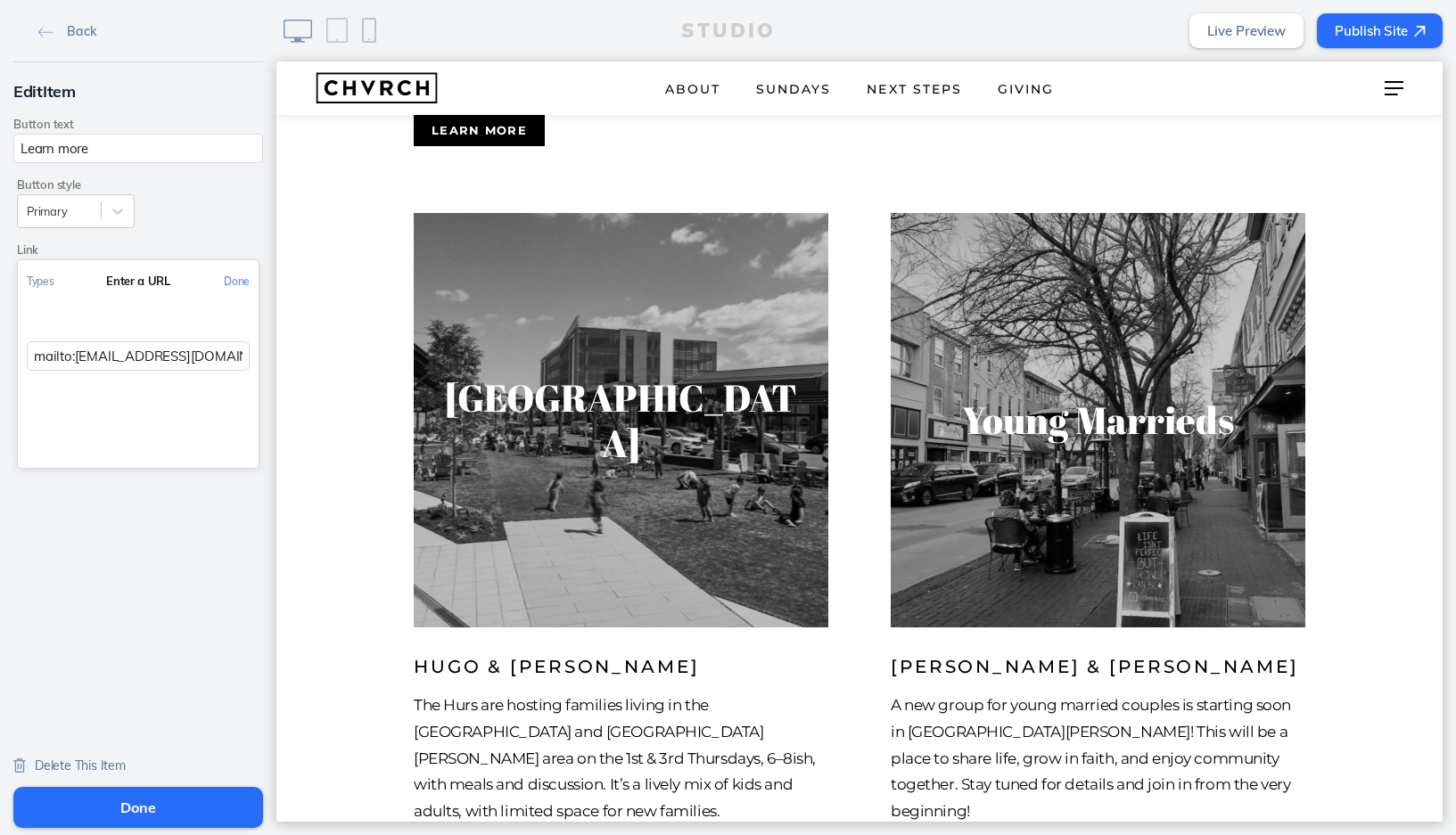
click at [197, 354] on input "mailto:isaacrothermel@gmail.com?subject=I’m%20interested%20in%20learning%20abou…" at bounding box center [138, 356] width 223 height 30
type input "mailto:isaacrothermel@gmail.com?subject=I’m%20interested%20in%20learning%20abou…"
click at [240, 274] on button "Done" at bounding box center [237, 281] width 44 height 41
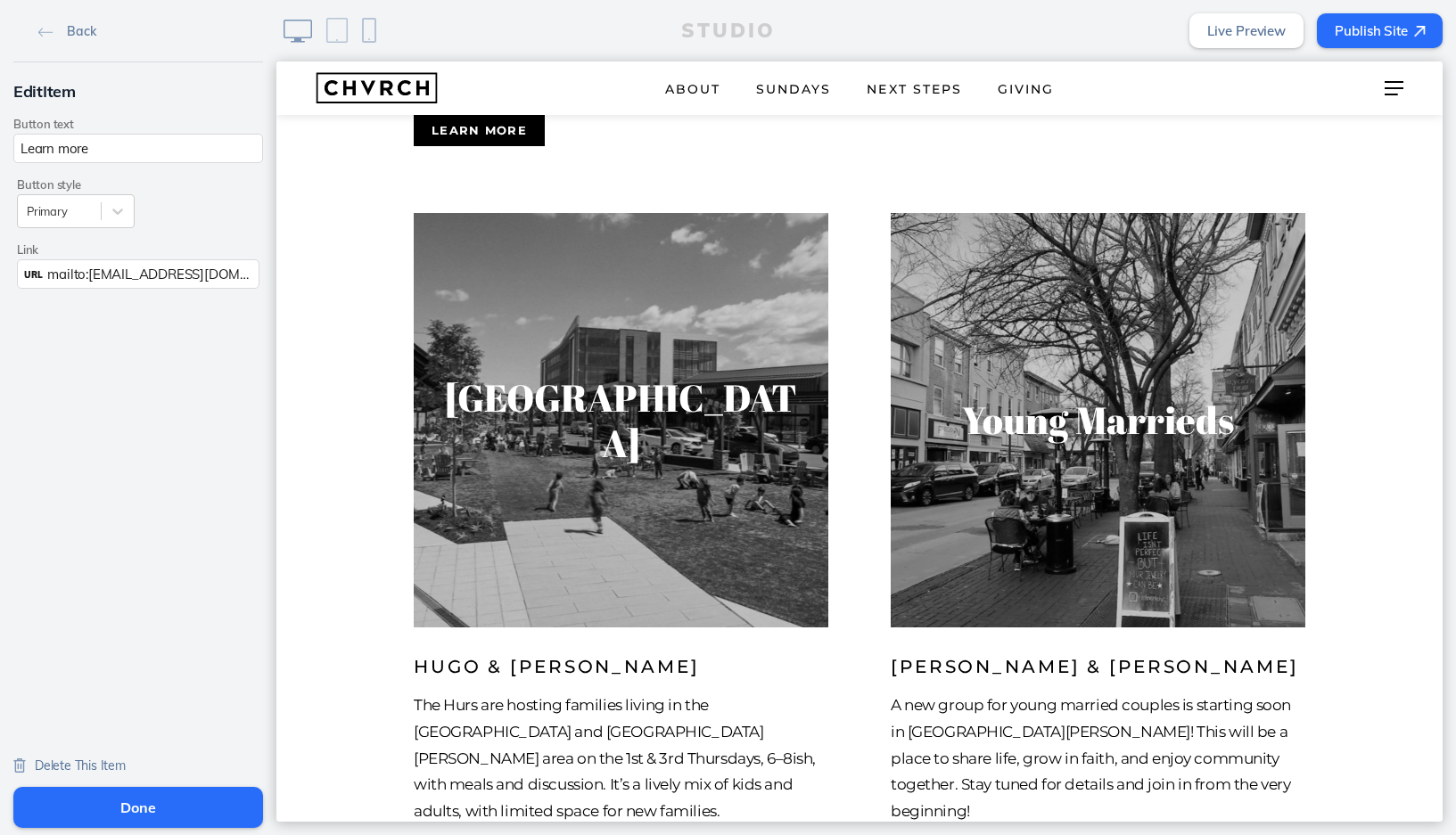
click at [141, 801] on button "Done" at bounding box center [139, 806] width 249 height 41
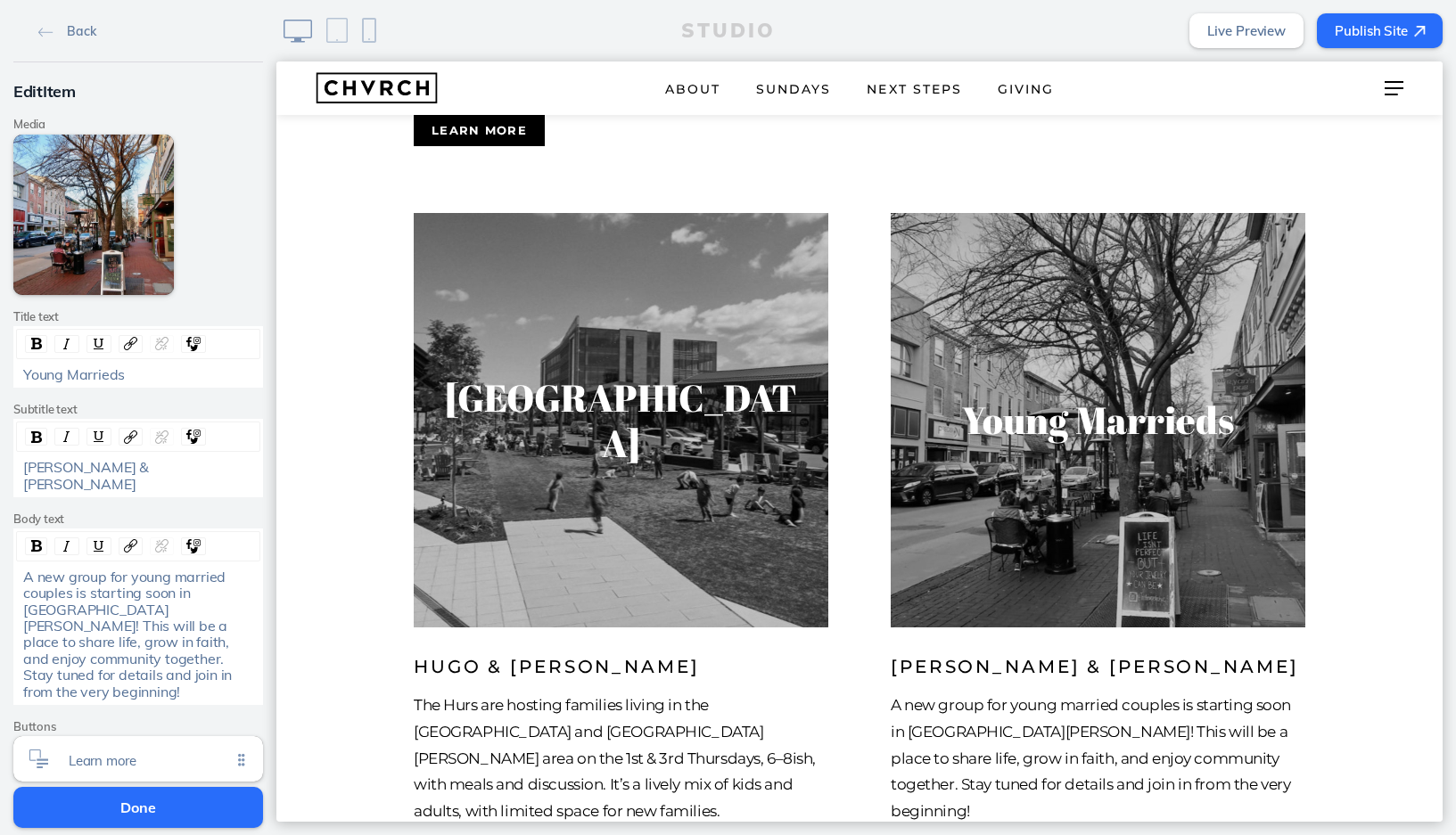
click at [152, 799] on button "Done" at bounding box center [139, 806] width 249 height 41
